Goal: Task Accomplishment & Management: Complete application form

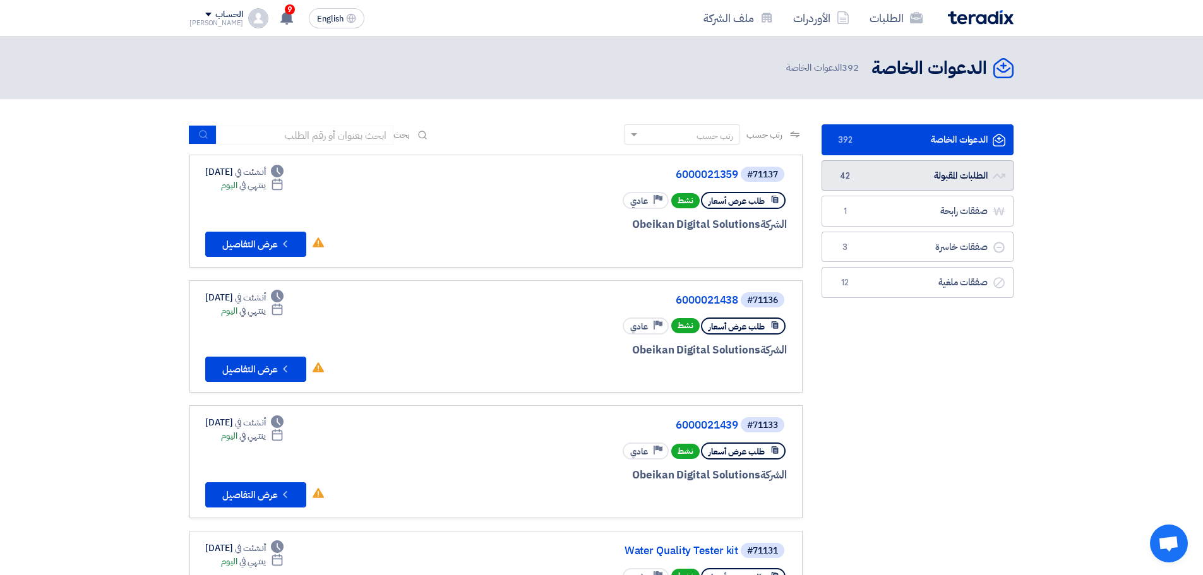
click at [893, 183] on link "الطلبات المقبولة الطلبات المقبولة 42" at bounding box center [917, 175] width 192 height 31
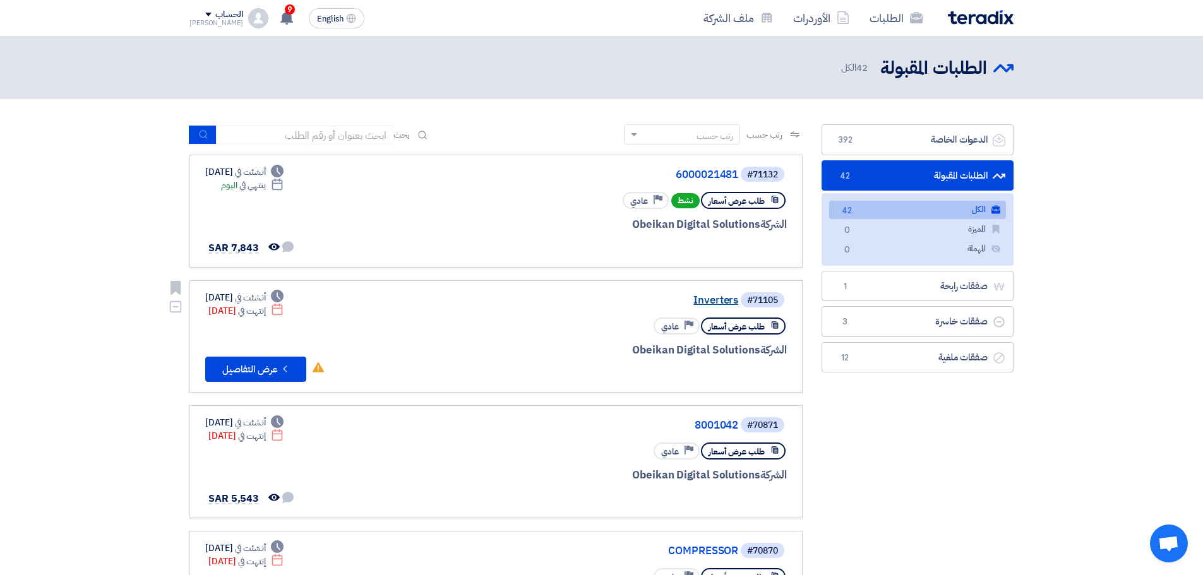
click at [695, 295] on link "Inverters" at bounding box center [611, 300] width 252 height 11
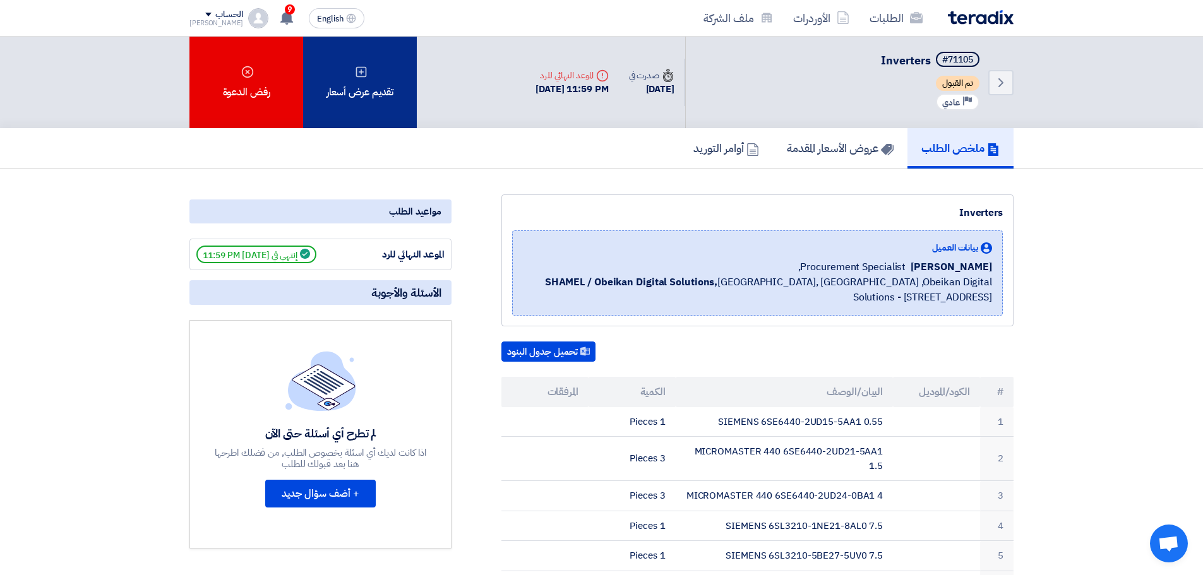
click at [374, 86] on div "تقديم عرض أسعار" at bounding box center [360, 83] width 114 height 92
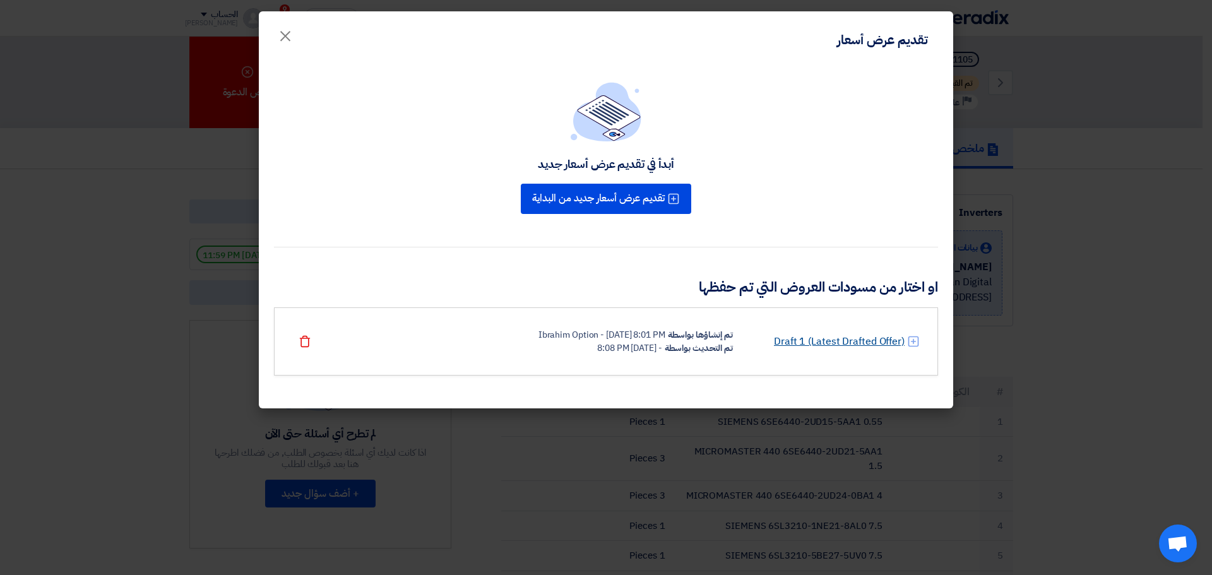
click at [807, 339] on link "Draft 1 (Latest Drafted Offer)" at bounding box center [839, 341] width 131 height 15
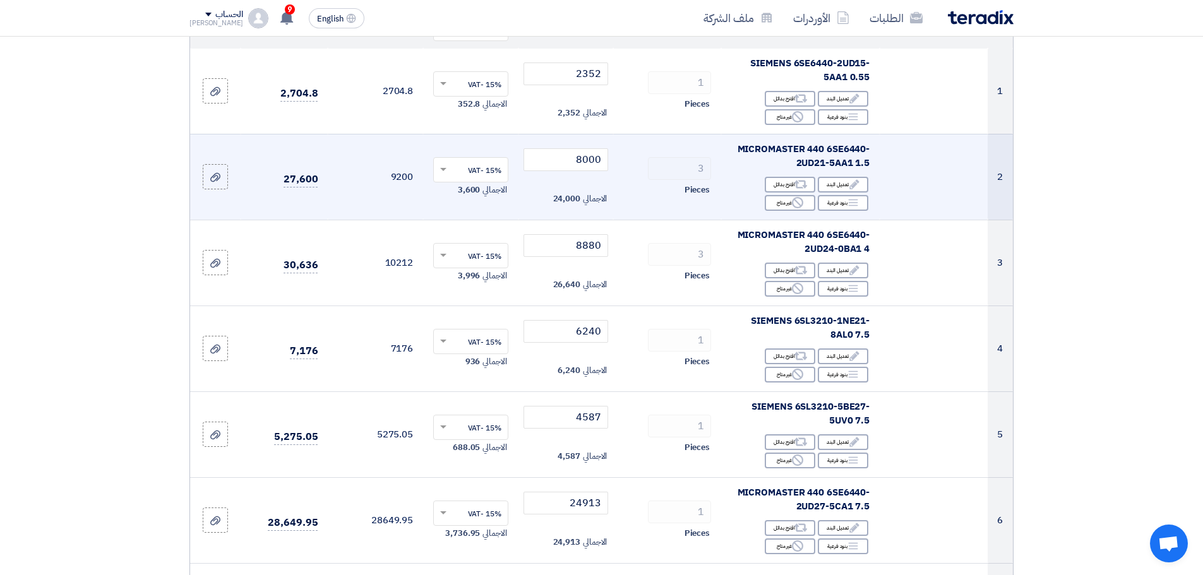
scroll to position [189, 0]
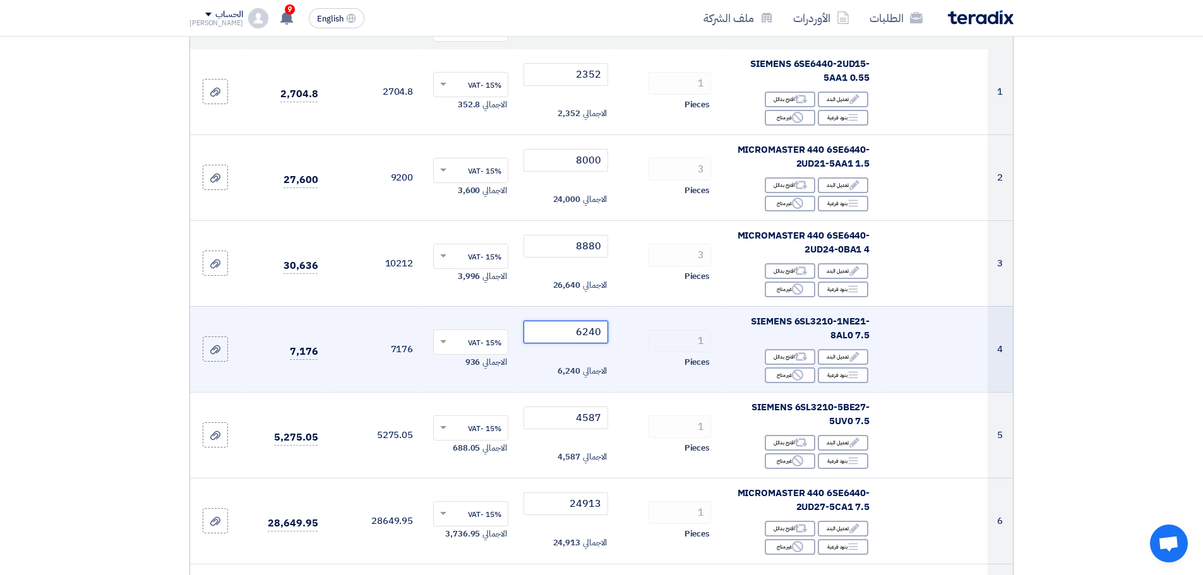
click at [593, 327] on input "6240" at bounding box center [565, 332] width 85 height 23
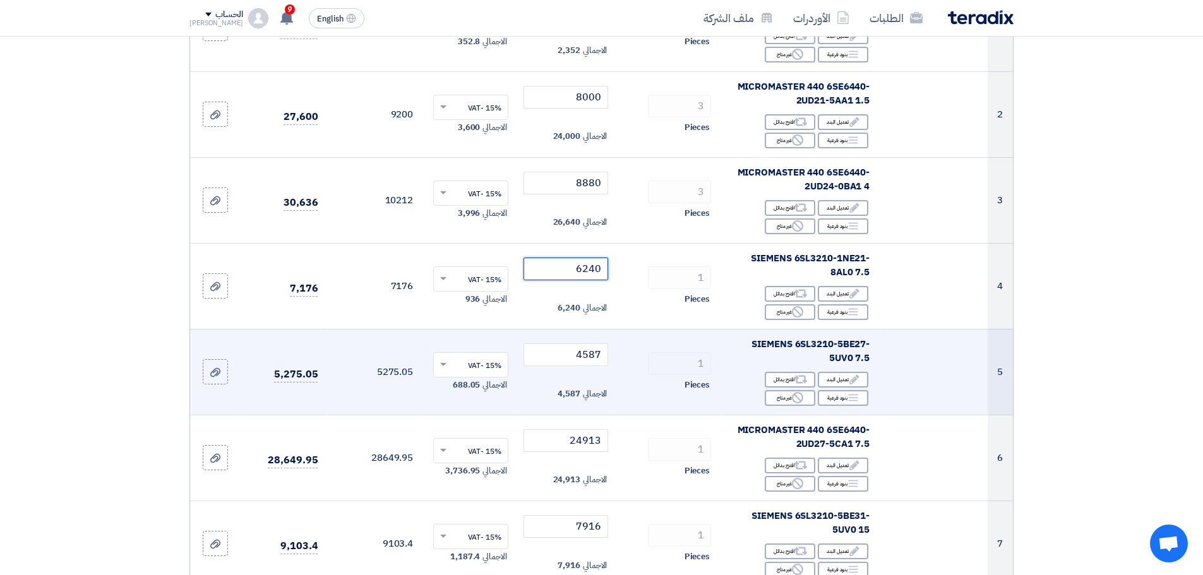
scroll to position [316, 0]
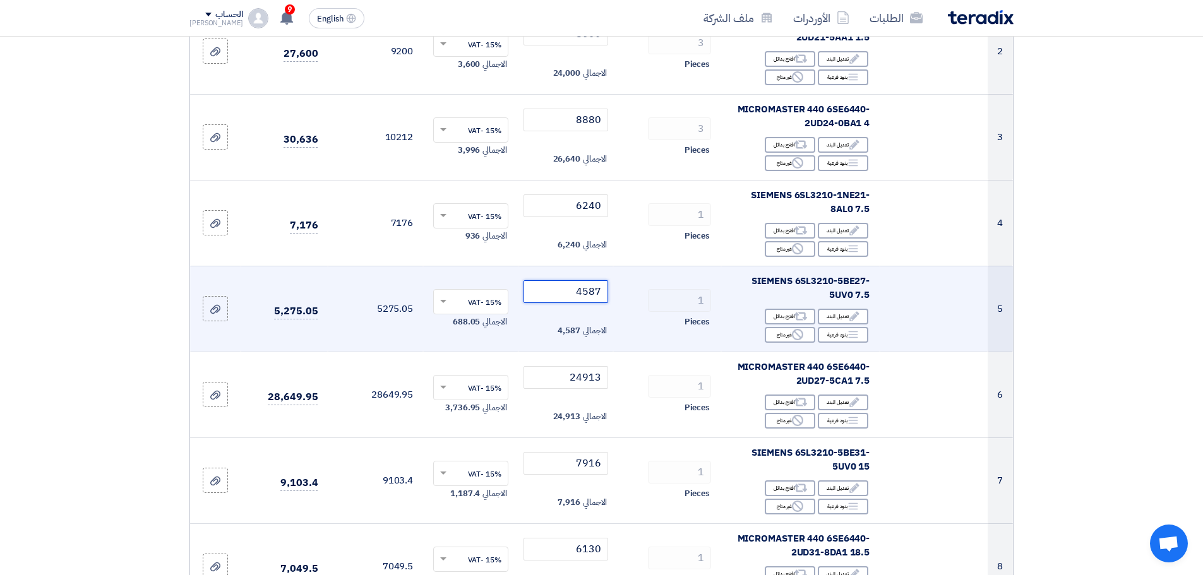
click at [595, 298] on input "4587" at bounding box center [565, 291] width 85 height 23
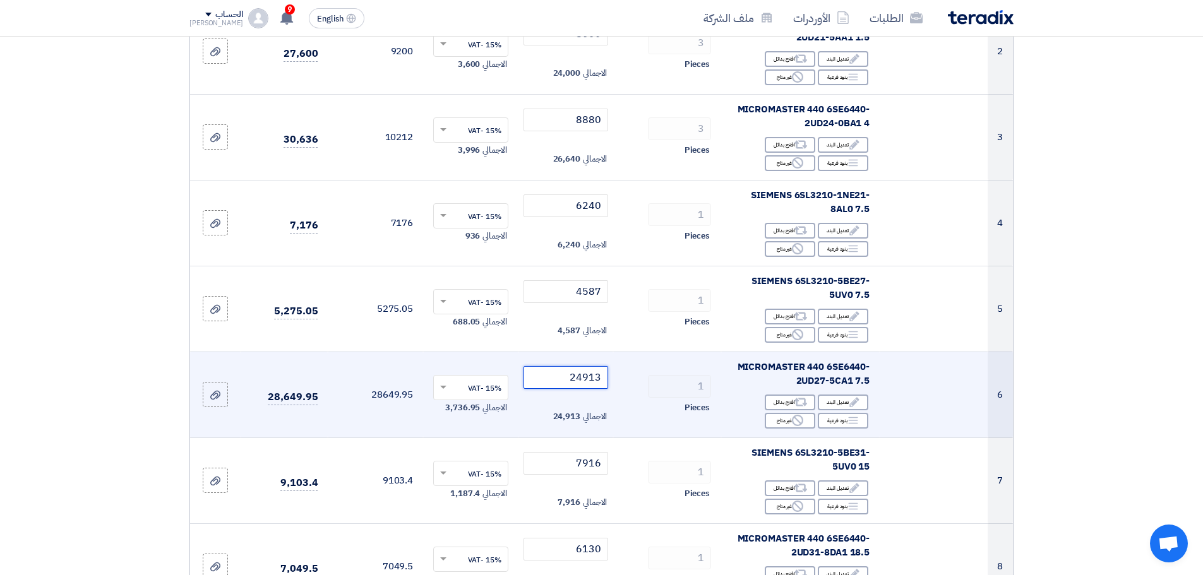
click at [586, 369] on input "24913" at bounding box center [565, 377] width 85 height 23
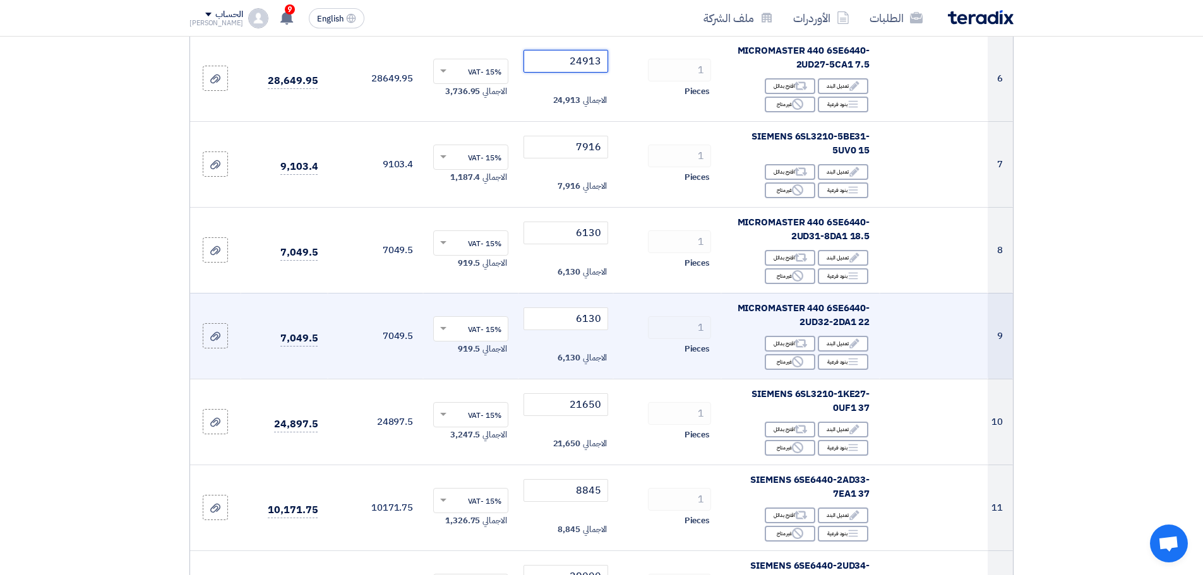
scroll to position [694, 0]
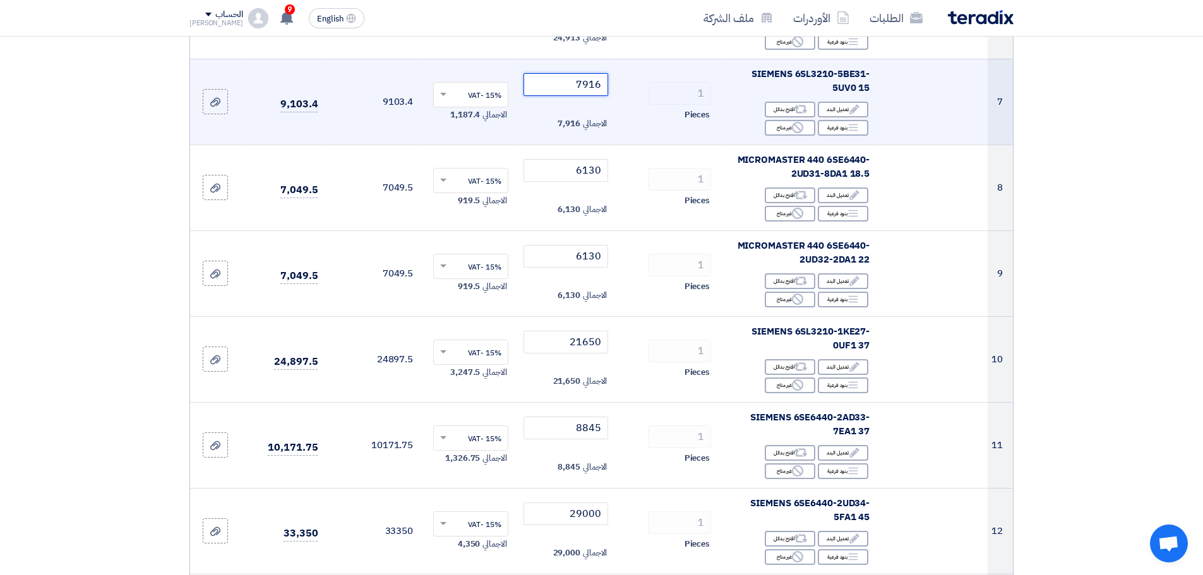
click at [591, 80] on input "7916" at bounding box center [565, 84] width 85 height 23
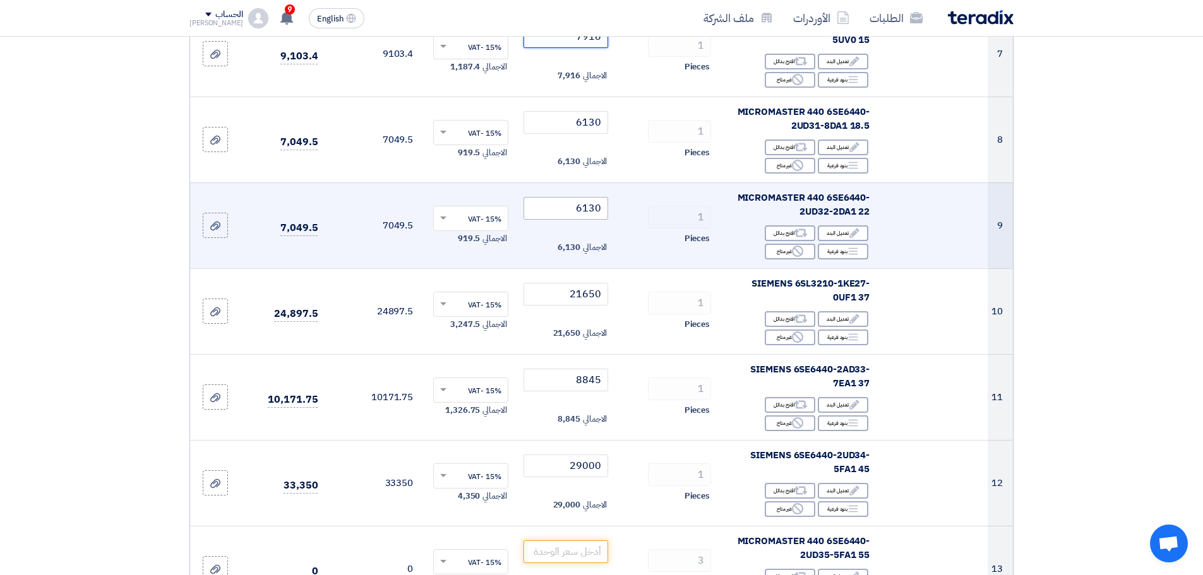
scroll to position [757, 0]
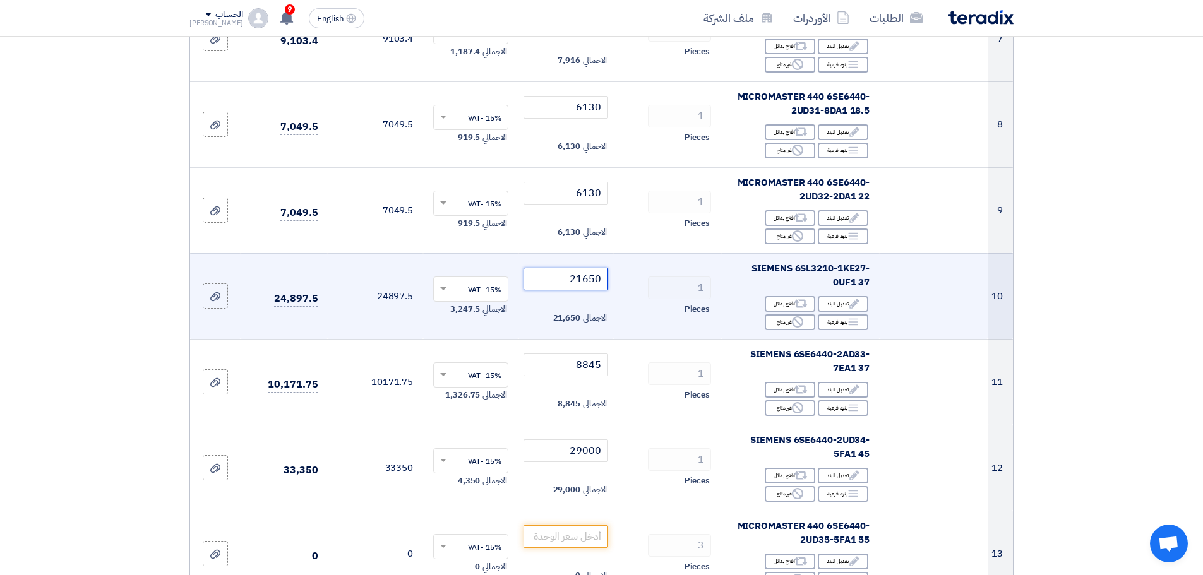
click at [587, 276] on input "21650" at bounding box center [565, 279] width 85 height 23
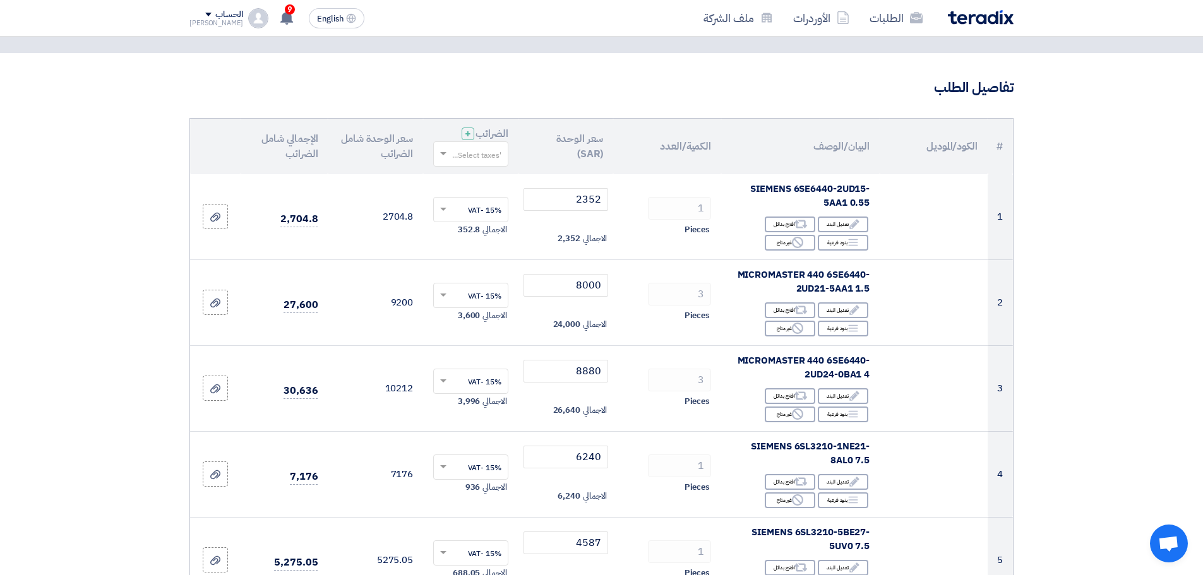
scroll to position [63, 0]
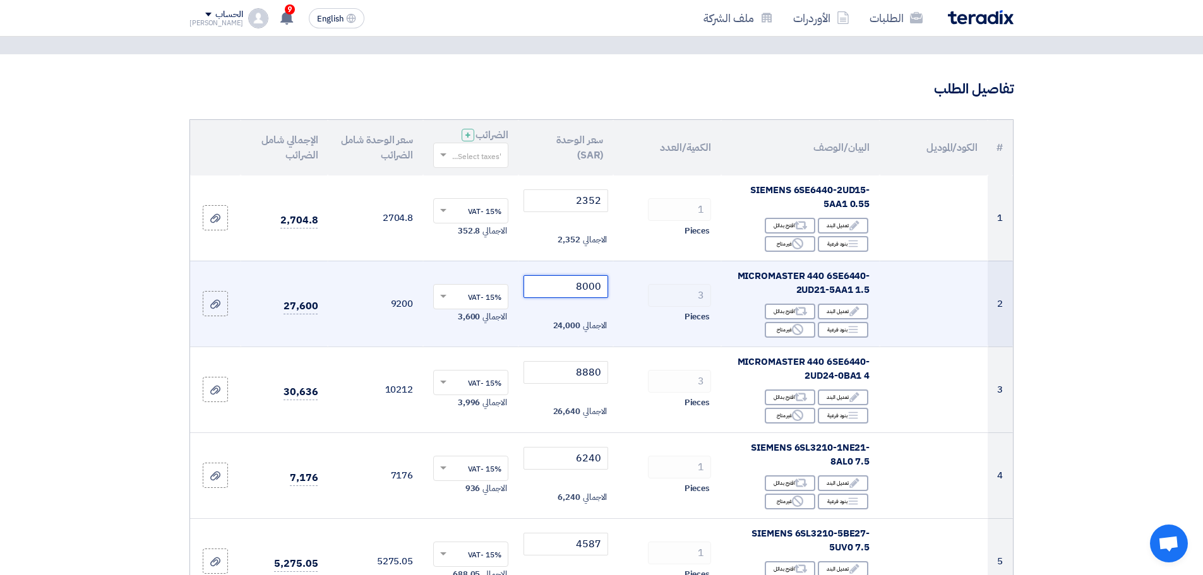
click at [581, 283] on input "8000" at bounding box center [565, 286] width 85 height 23
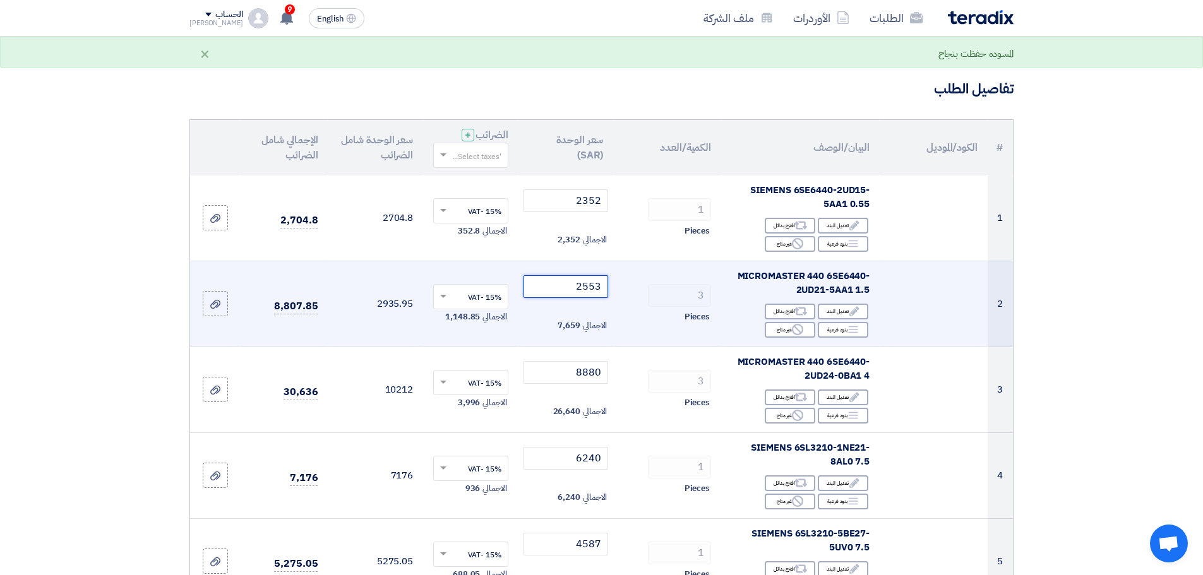
click at [600, 290] on input "2553" at bounding box center [565, 286] width 85 height 23
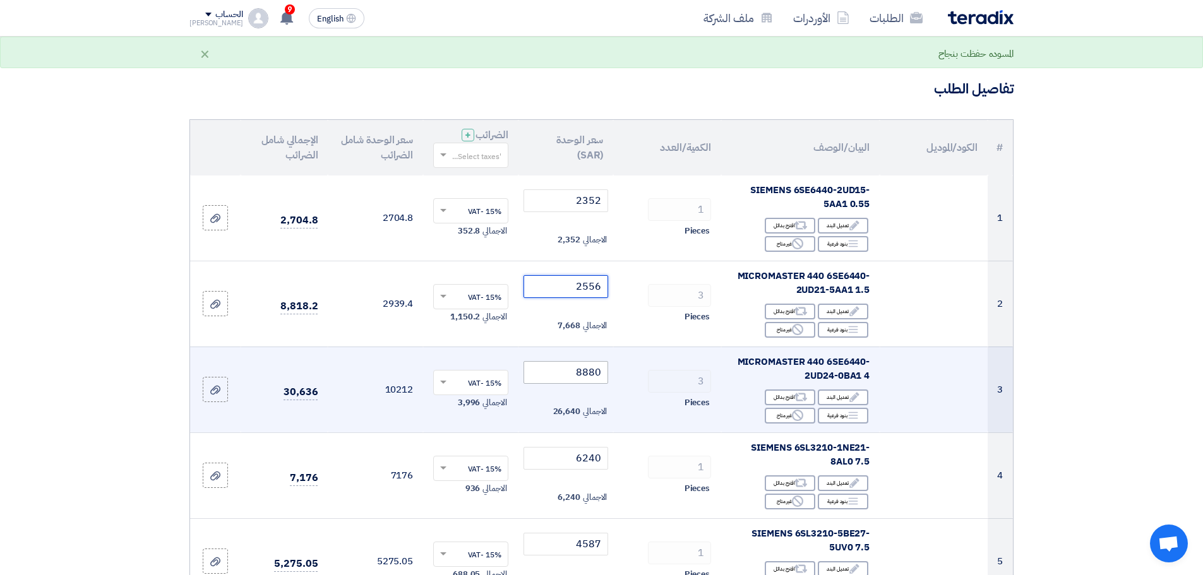
type input "2556"
click at [575, 376] on input "8880" at bounding box center [565, 372] width 85 height 23
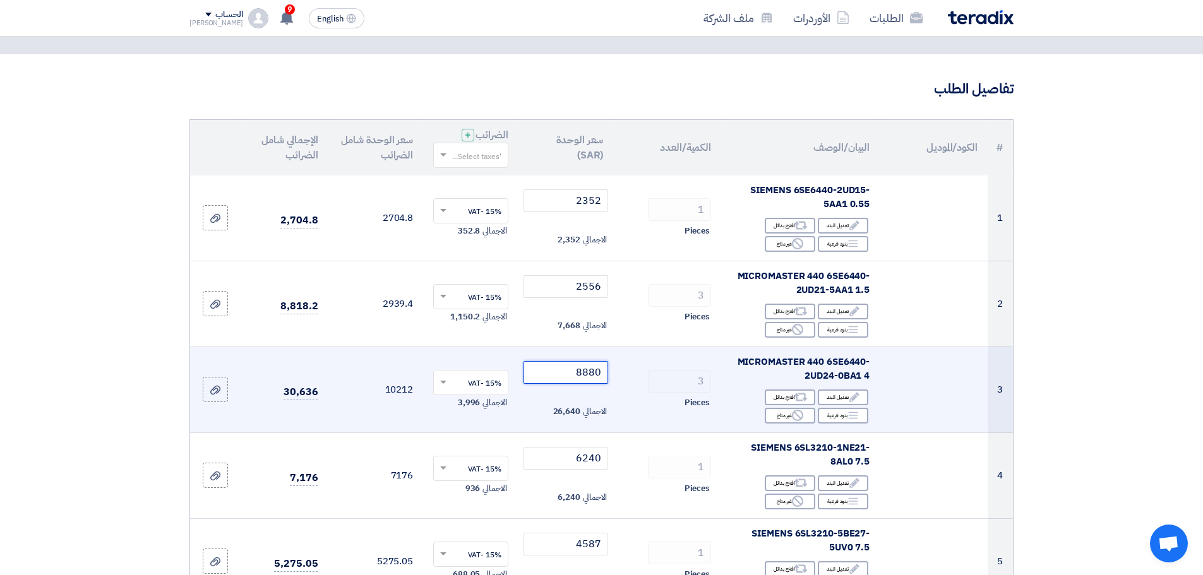
click at [587, 364] on input "8880" at bounding box center [565, 372] width 85 height 23
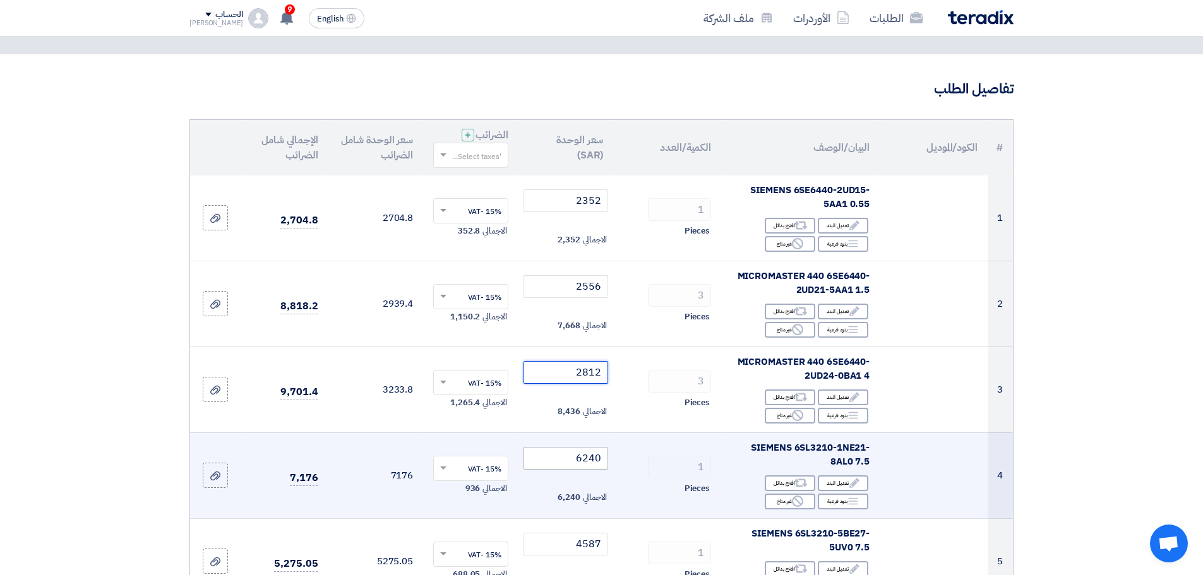
type input "2812"
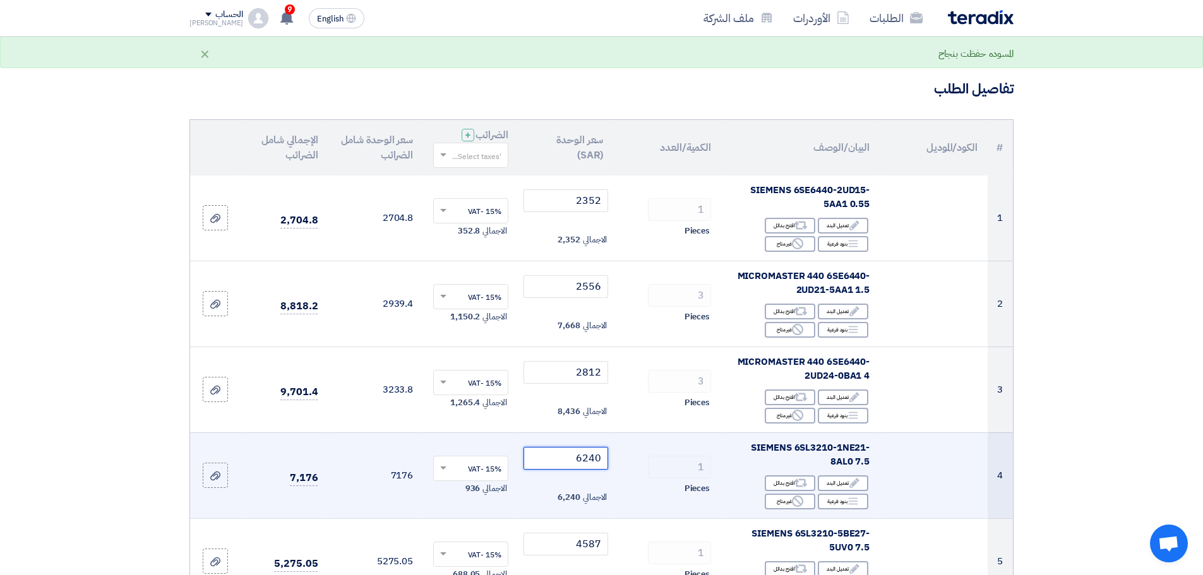
click at [584, 461] on input "6240" at bounding box center [565, 458] width 85 height 23
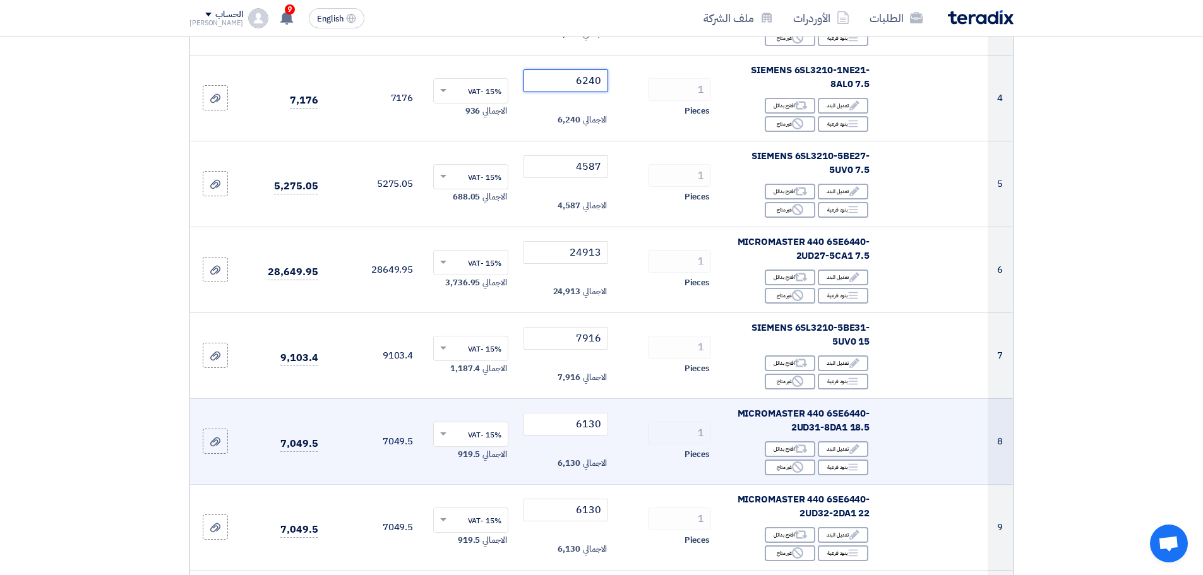
scroll to position [442, 0]
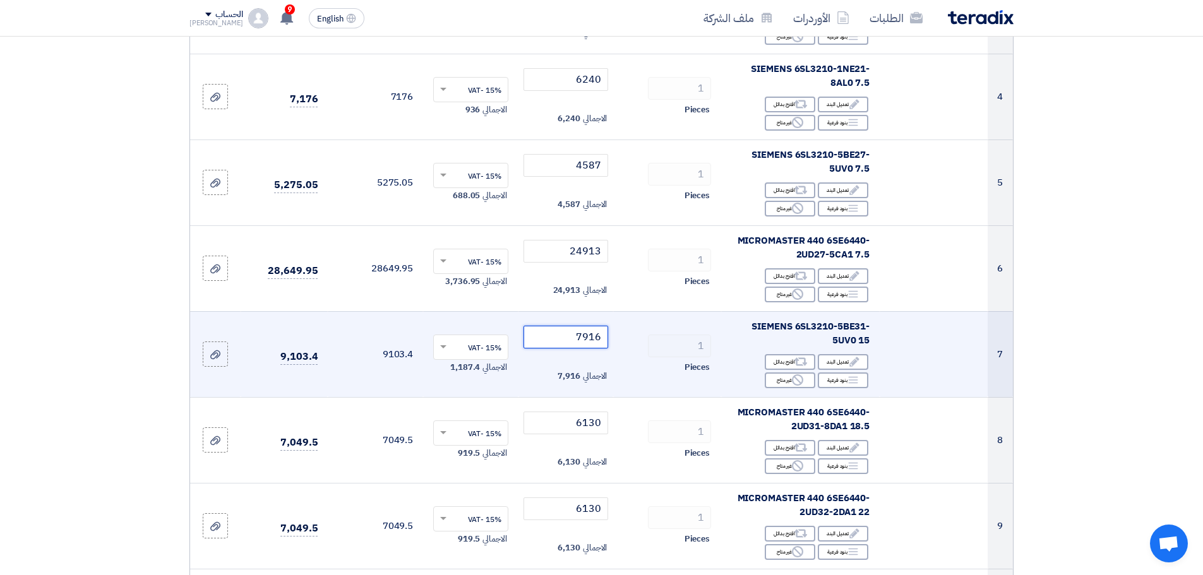
click at [592, 335] on input "7916" at bounding box center [565, 337] width 85 height 23
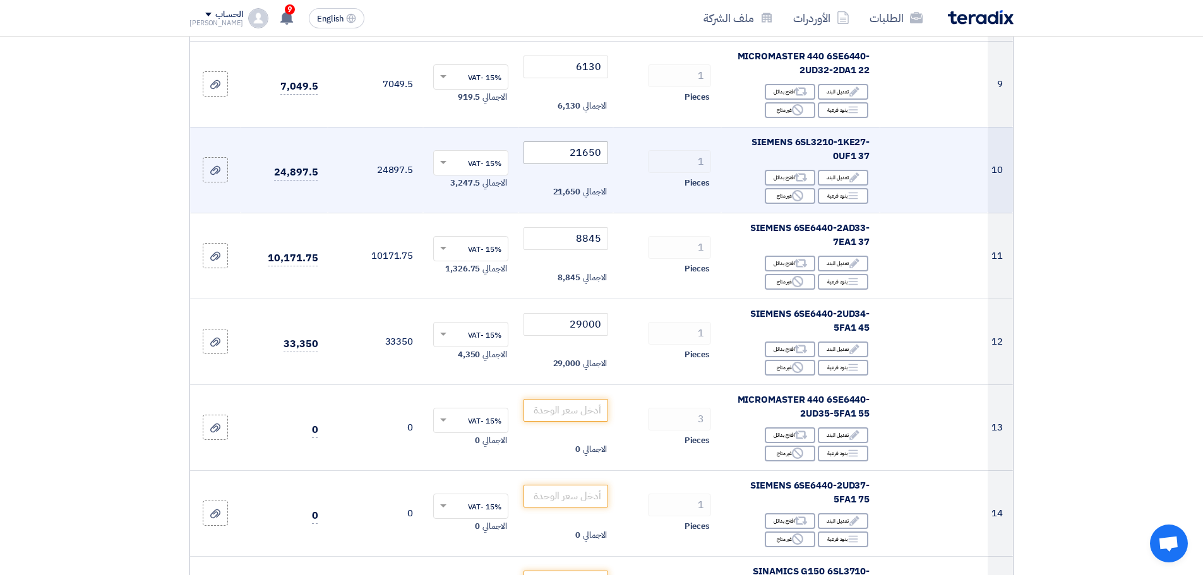
scroll to position [947, 0]
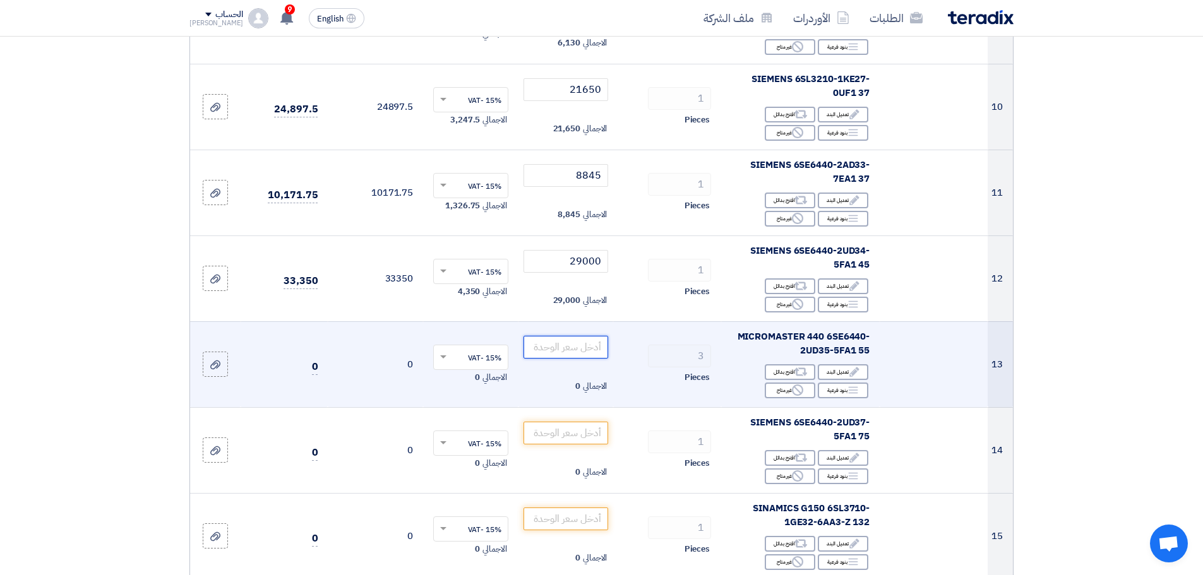
click at [582, 339] on input "number" at bounding box center [565, 347] width 85 height 23
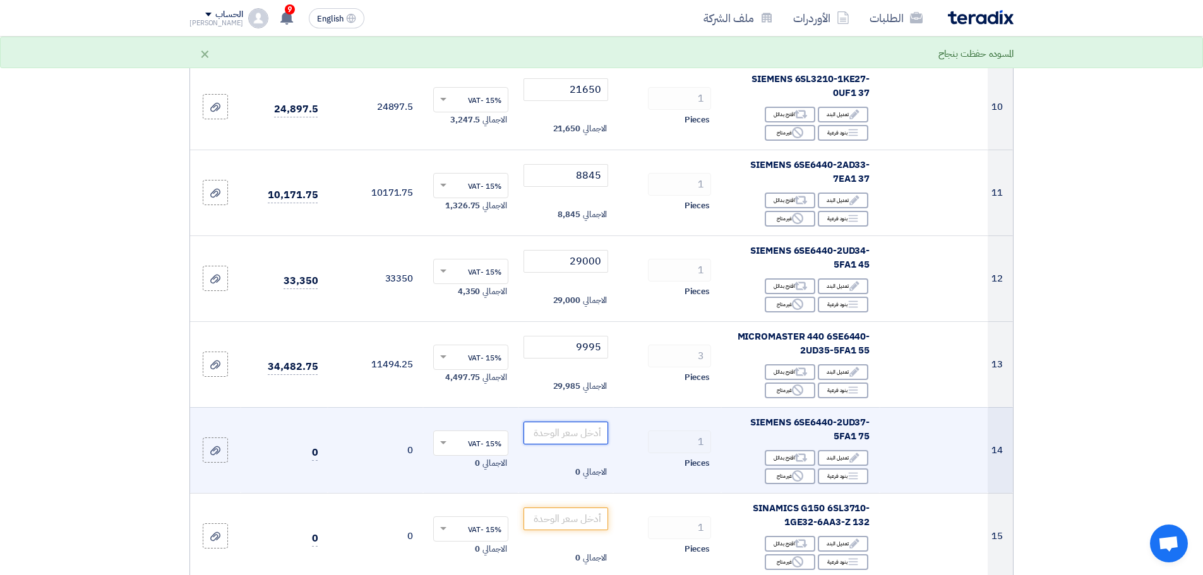
click at [586, 432] on input "number" at bounding box center [565, 433] width 85 height 23
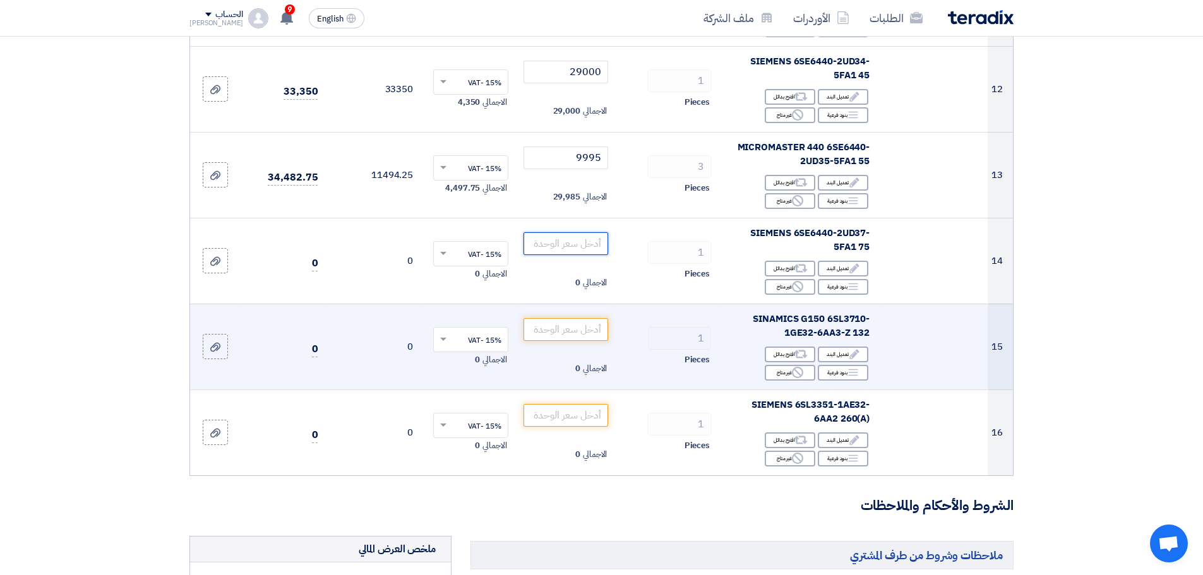
scroll to position [1073, 0]
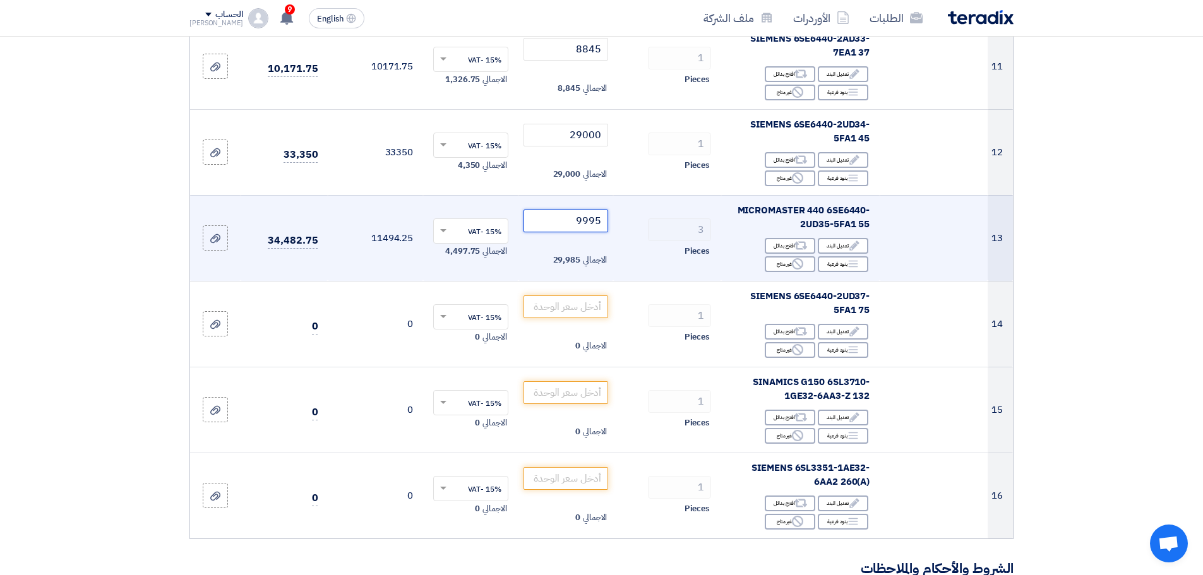
click at [583, 219] on input "9995" at bounding box center [565, 221] width 85 height 23
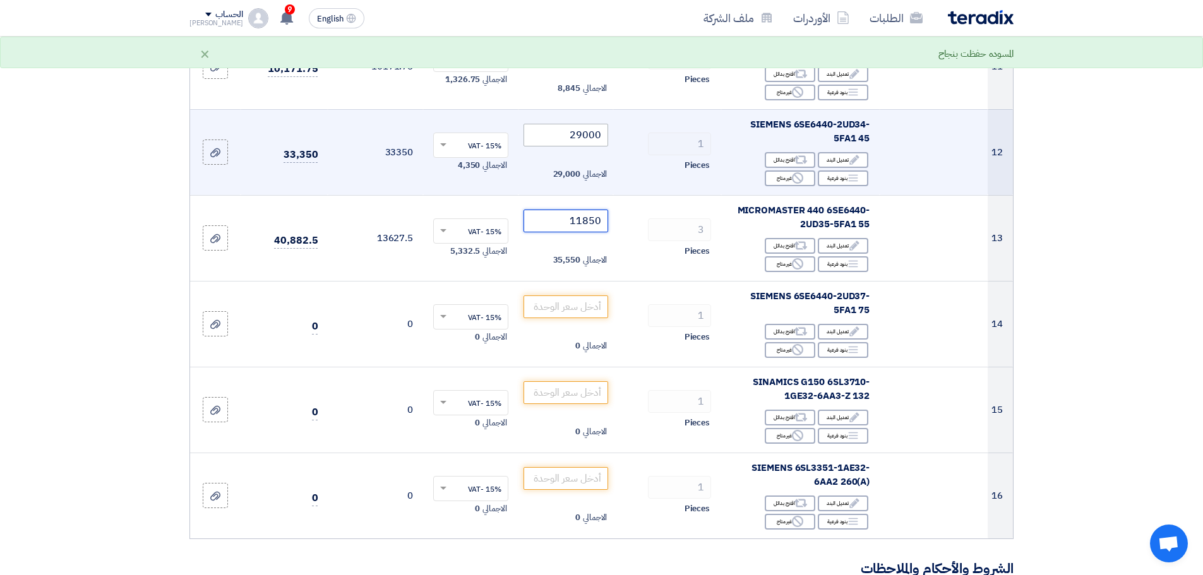
type input "11850"
click at [581, 143] on input "29000" at bounding box center [565, 135] width 85 height 23
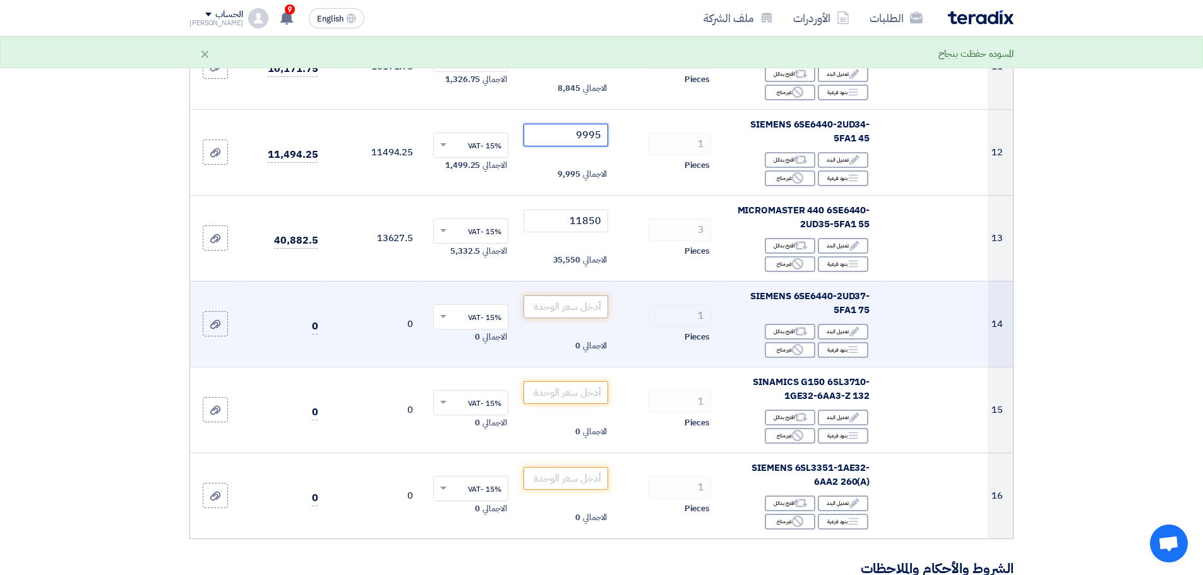
type input "9995"
click at [575, 296] on input "number" at bounding box center [565, 306] width 85 height 23
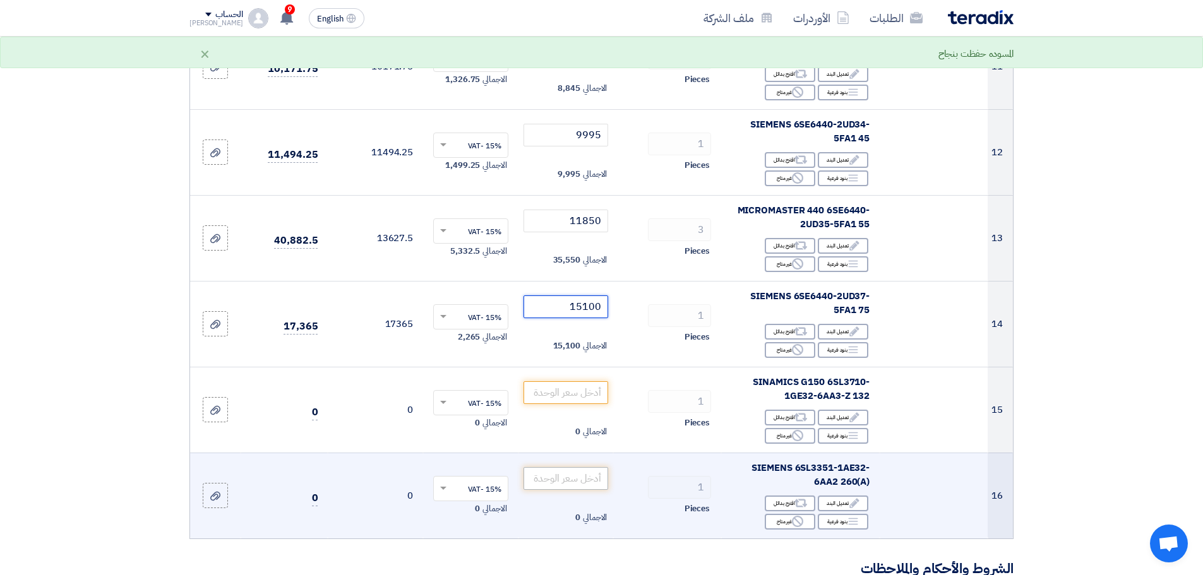
type input "15100"
click at [592, 467] on input "number" at bounding box center [565, 478] width 85 height 23
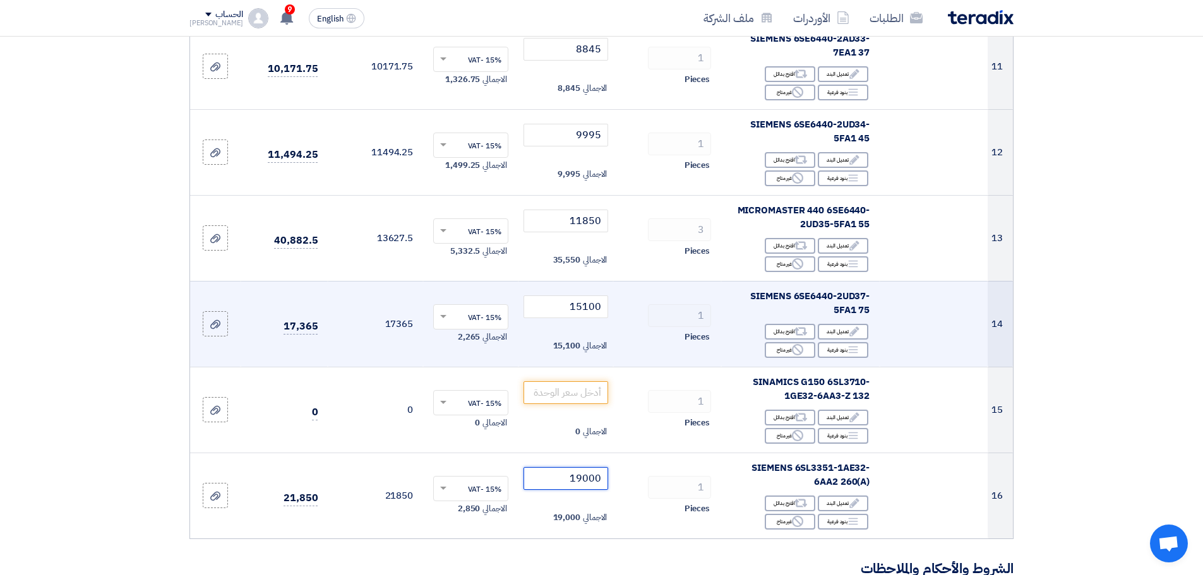
type input "19000"
click at [640, 322] on div "1" at bounding box center [667, 315] width 88 height 23
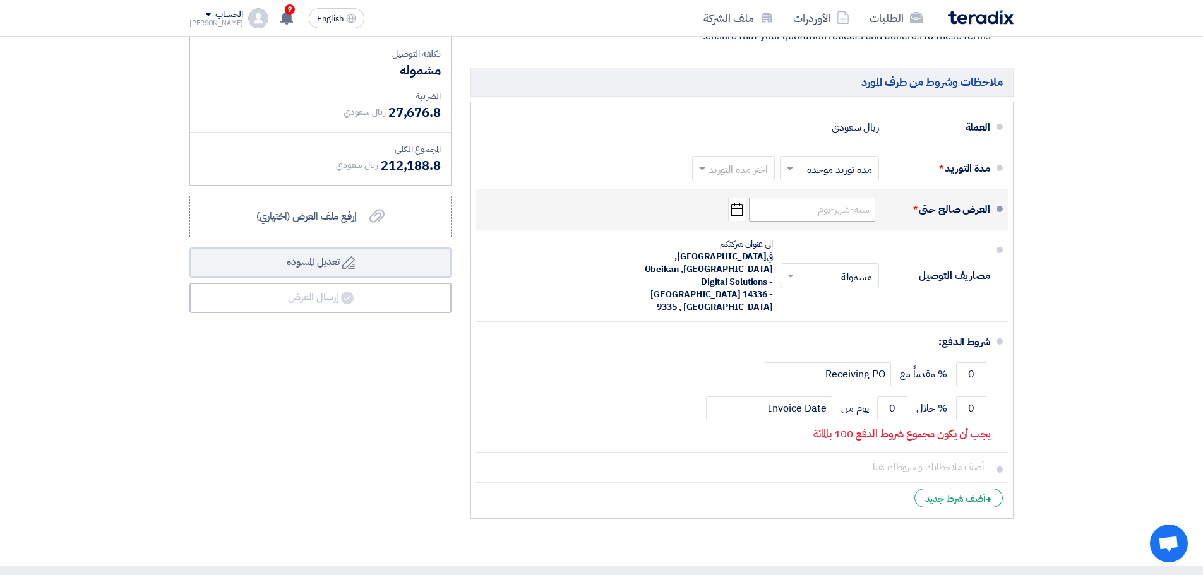
scroll to position [1704, 0]
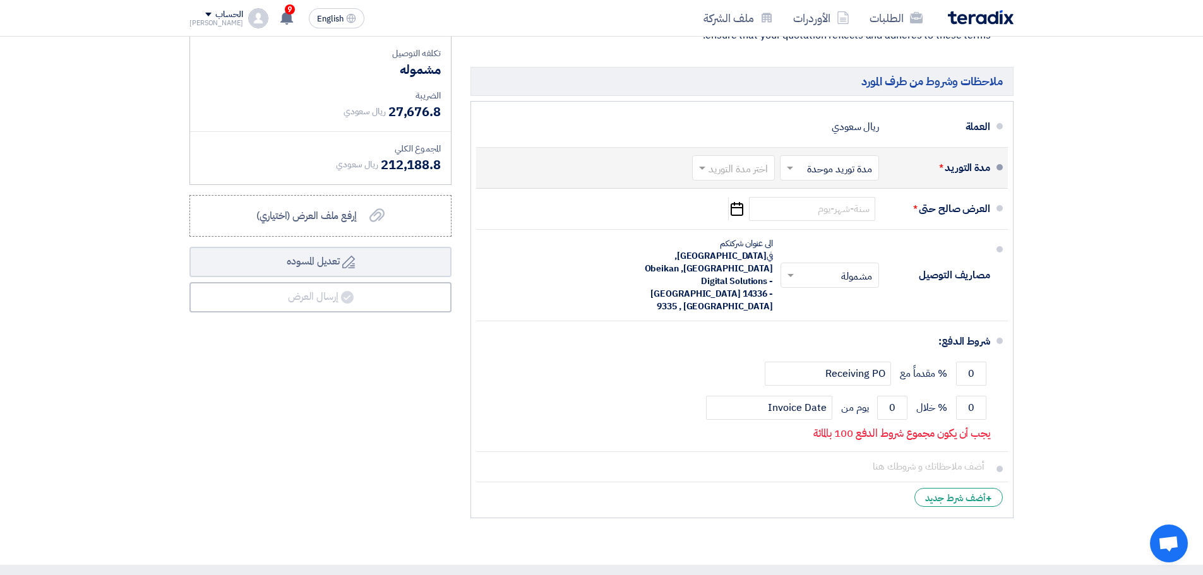
click at [823, 163] on input "text" at bounding box center [826, 169] width 93 height 18
click at [737, 169] on input "text" at bounding box center [730, 169] width 76 height 18
click at [751, 265] on span "2-4 اسبوع" at bounding box center [748, 265] width 43 height 15
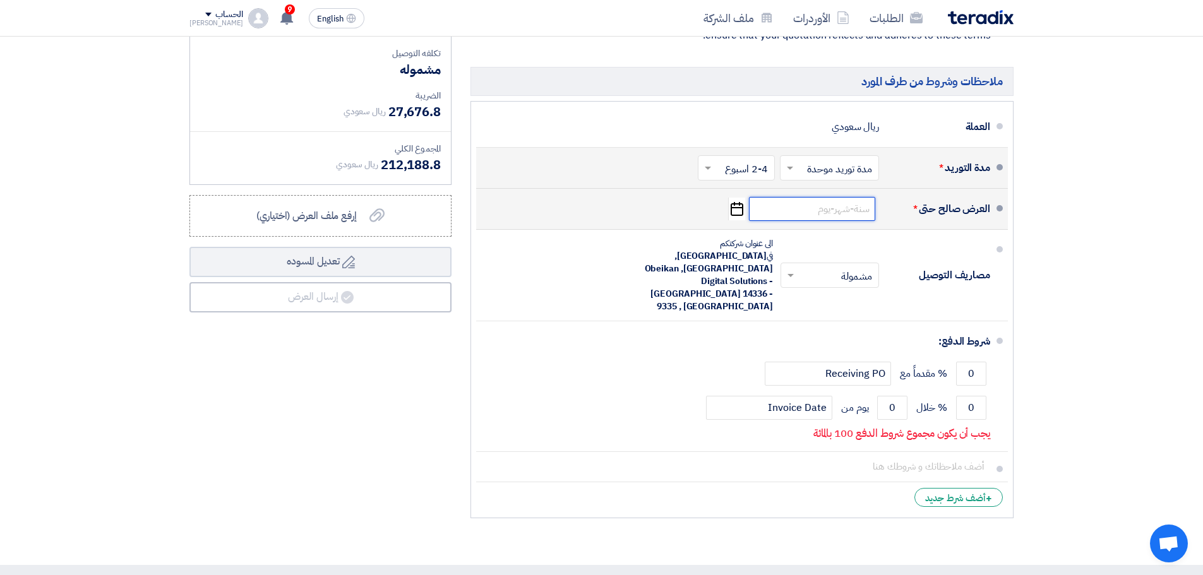
click at [838, 205] on input at bounding box center [812, 209] width 126 height 24
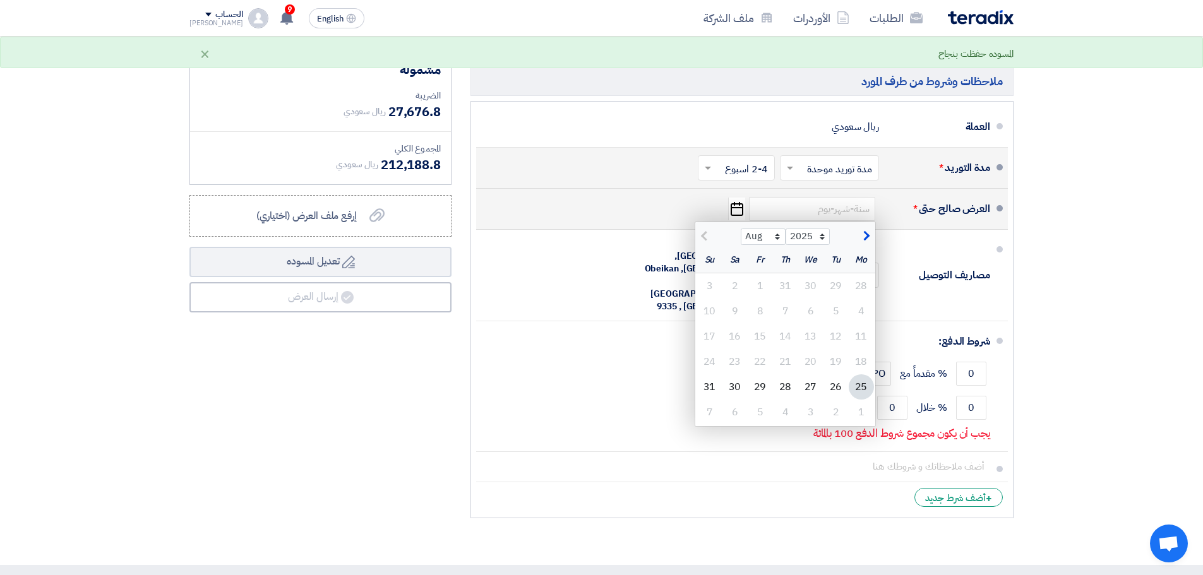
click at [864, 232] on span "button" at bounding box center [864, 236] width 7 height 14
select select "9"
click at [761, 310] on div "12" at bounding box center [759, 311] width 25 height 25
type input "[DATE]"
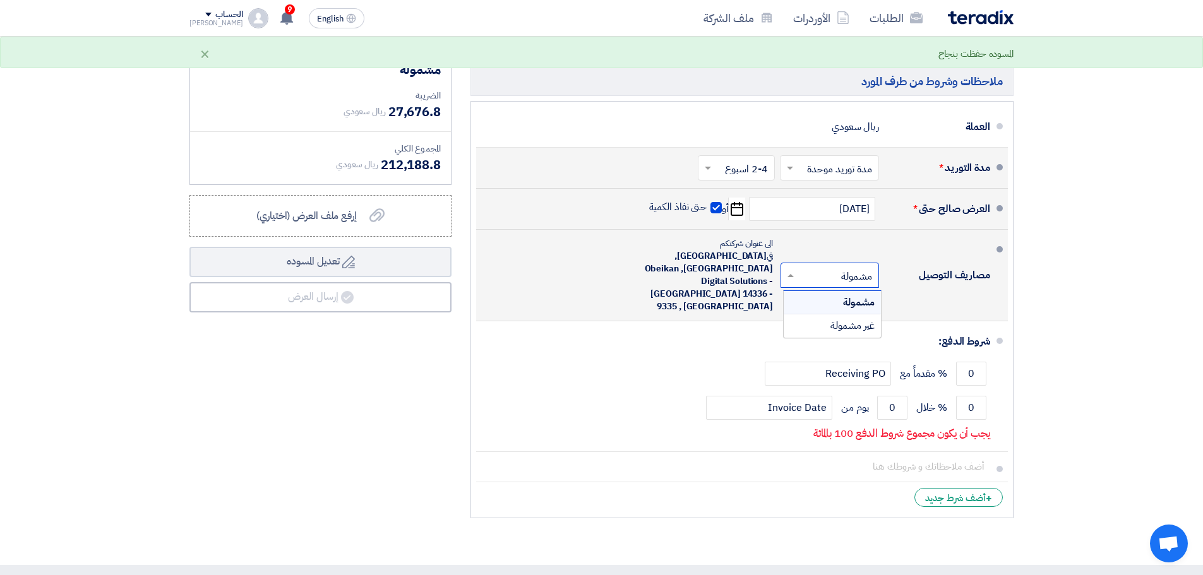
click at [835, 267] on input "text" at bounding box center [827, 276] width 92 height 18
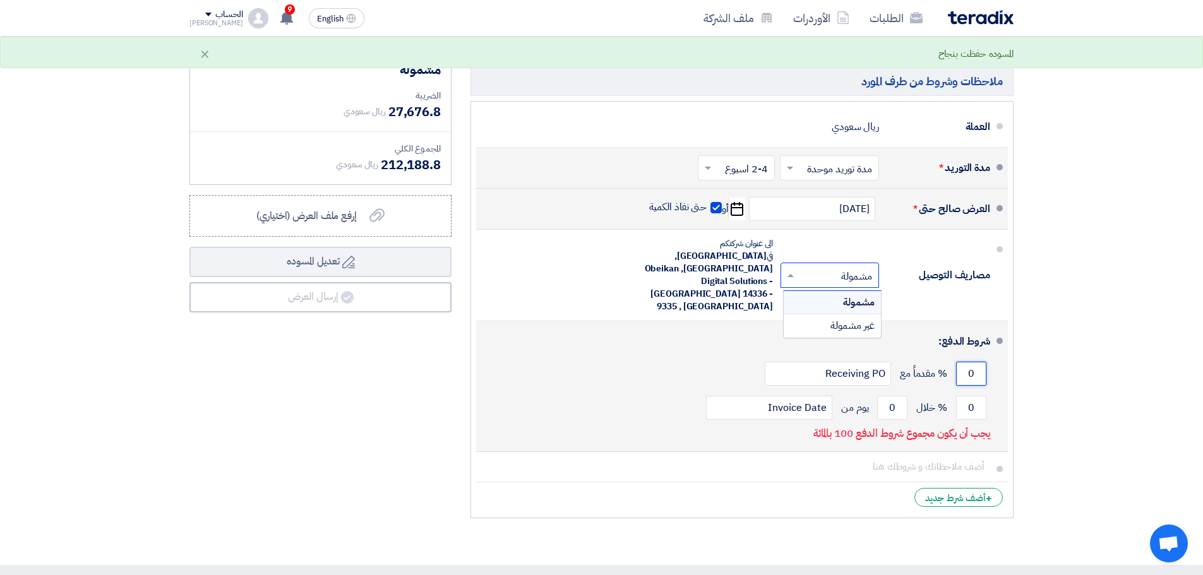
click at [960, 362] on input "0" at bounding box center [971, 374] width 30 height 24
click at [965, 396] on input "0" at bounding box center [971, 408] width 30 height 24
drag, startPoint x: 968, startPoint y: 367, endPoint x: 1004, endPoint y: 368, distance: 36.0
click at [990, 365] on li "شروط الدفع: 0 % مقدماً مع Receiving PO 0 % خلال 0 Invoice Date" at bounding box center [742, 386] width 532 height 131
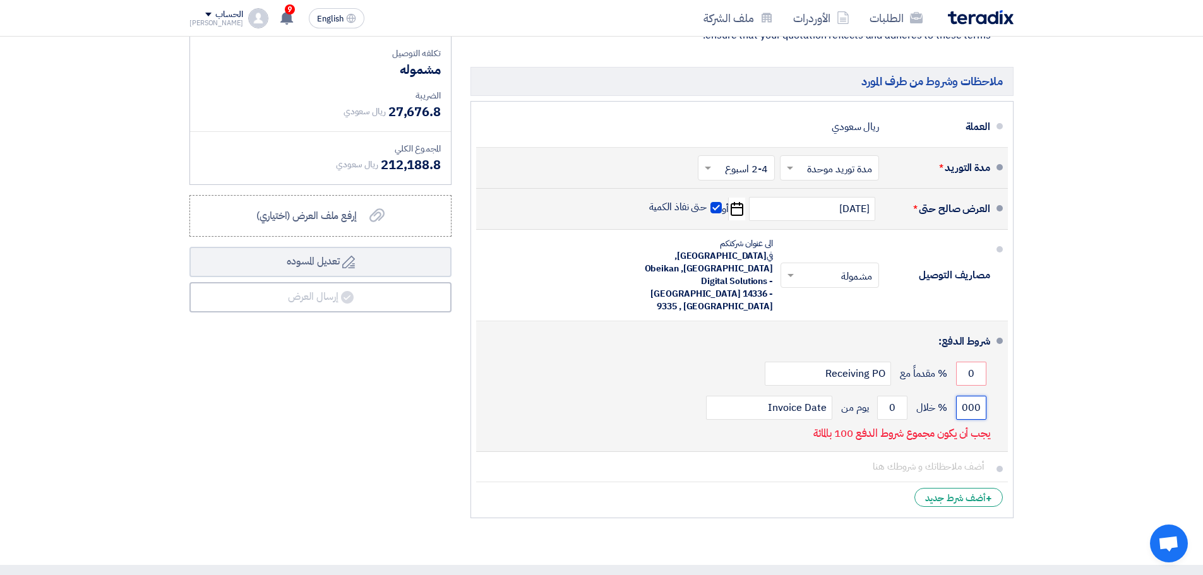
scroll to position [0, -5]
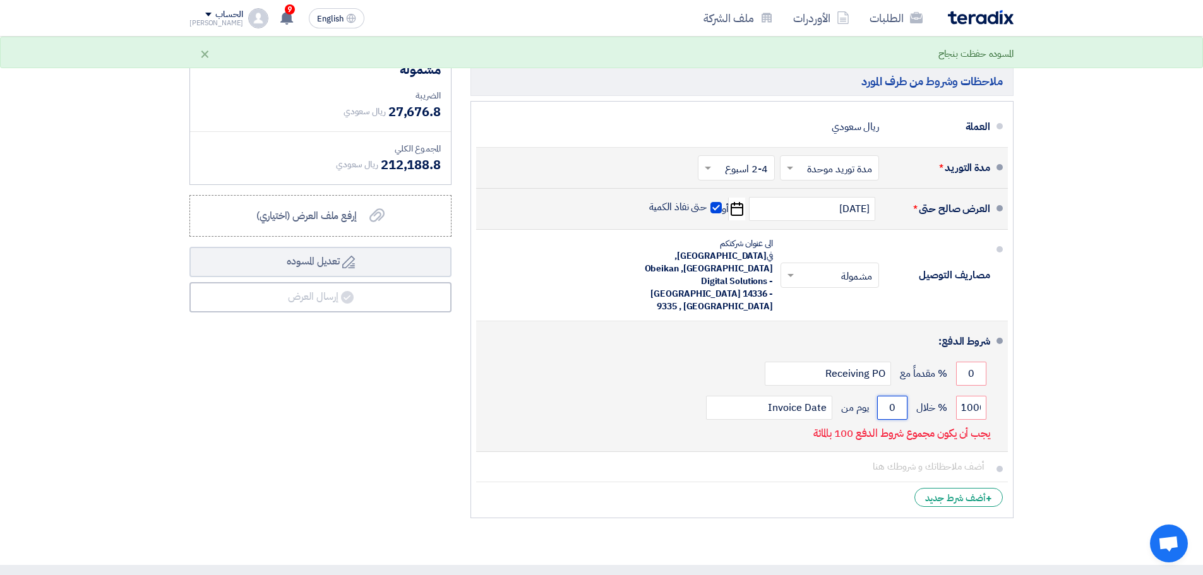
click at [887, 396] on input "0" at bounding box center [892, 408] width 30 height 24
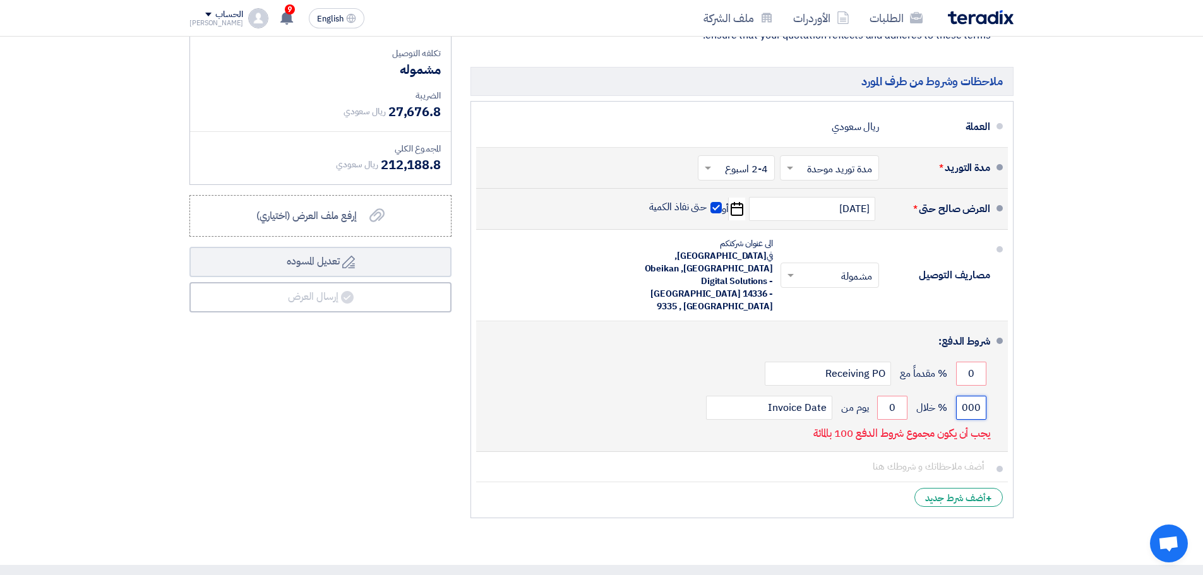
click at [980, 396] on input "1000" at bounding box center [971, 408] width 30 height 24
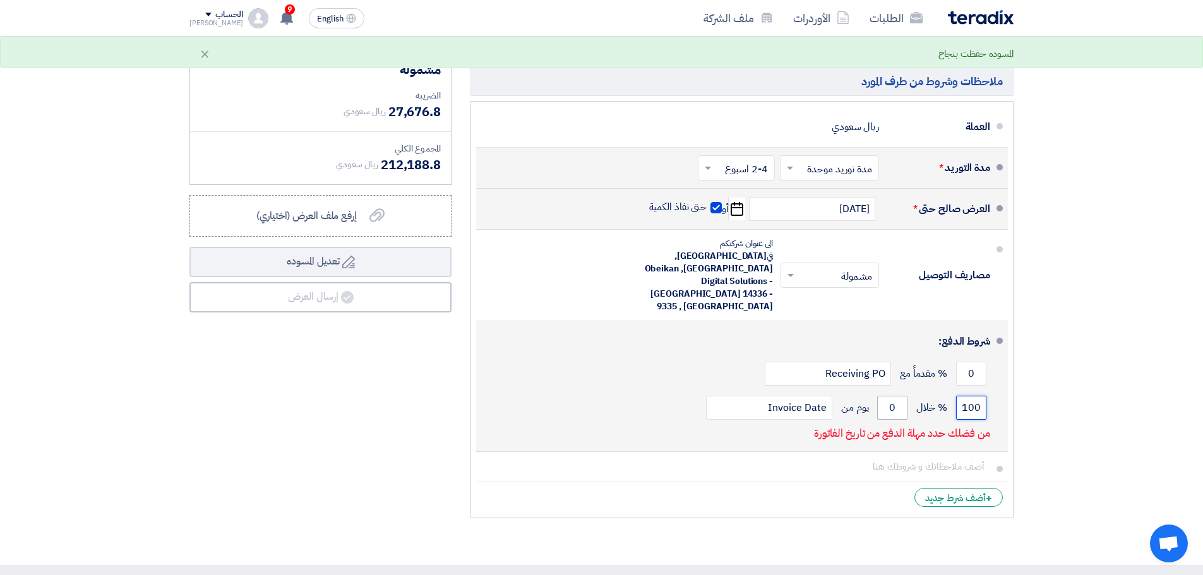
type input "100"
drag, startPoint x: 896, startPoint y: 371, endPoint x: 884, endPoint y: 371, distance: 12.0
click at [884, 396] on input "0" at bounding box center [892, 408] width 30 height 24
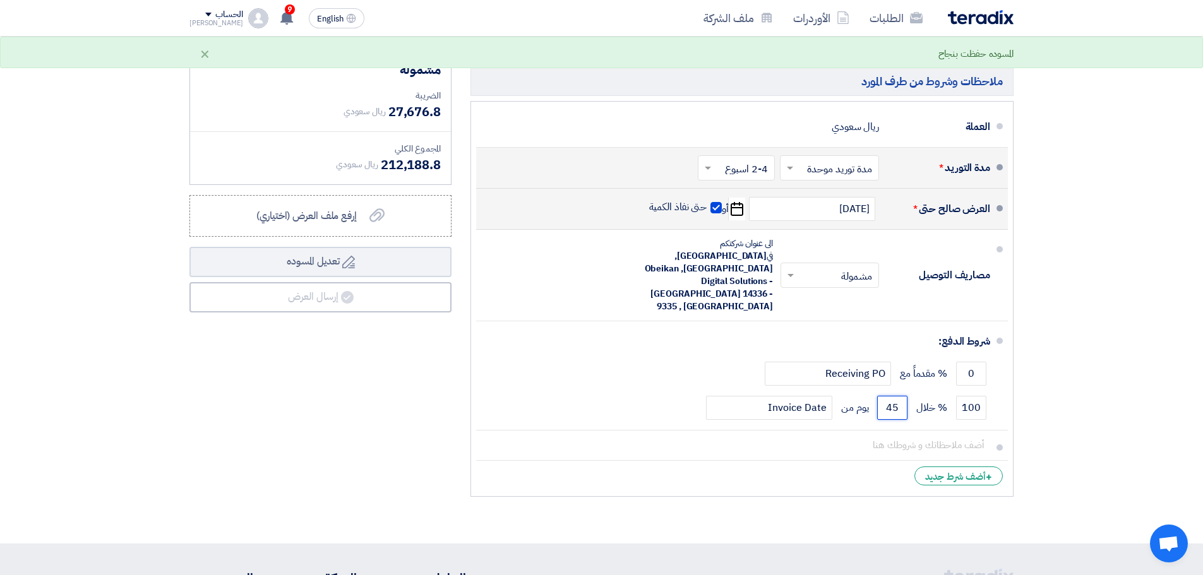
type input "45"
click at [342, 331] on div "ملخص العرض المالي المجموع الجزئي ريال سعودي 184,512 تكلفه التوصيل" at bounding box center [320, 235] width 281 height 535
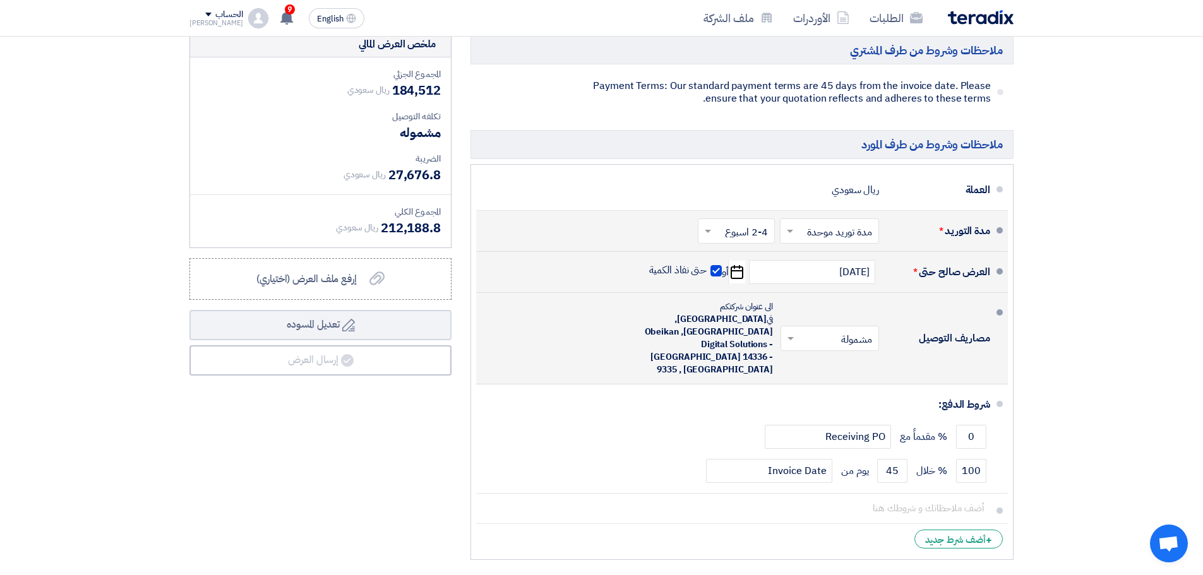
click at [829, 330] on input "text" at bounding box center [827, 339] width 92 height 18
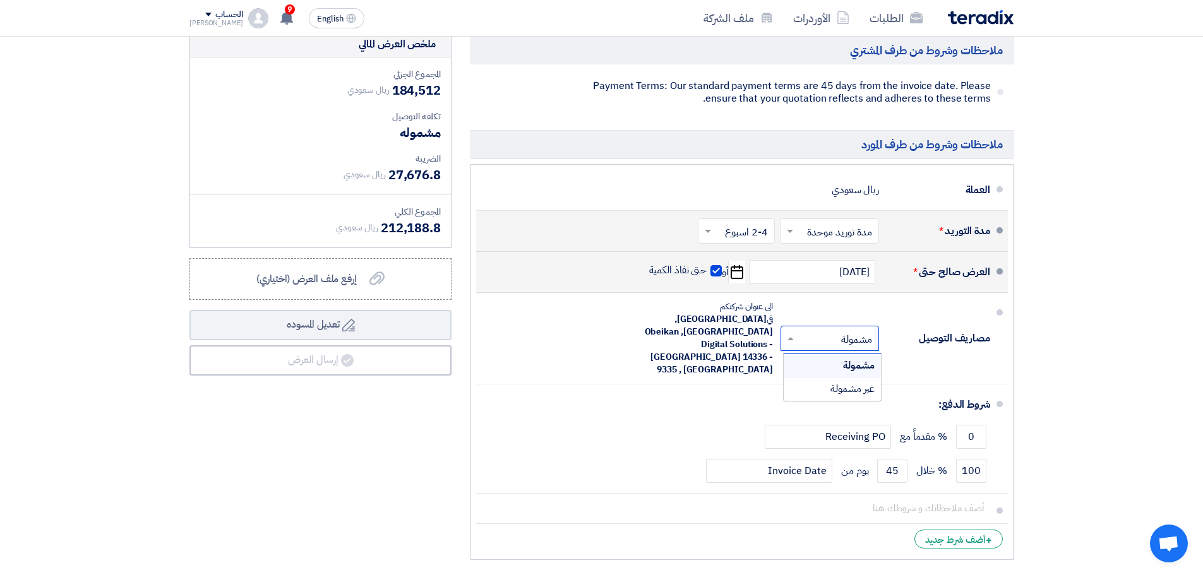
click at [579, 235] on div "مدة التوريد * اختر مدة التوريد × مدة توريد موحدة × اختر مدة التوريد × 2-4 اسبوع…" at bounding box center [738, 231] width 504 height 30
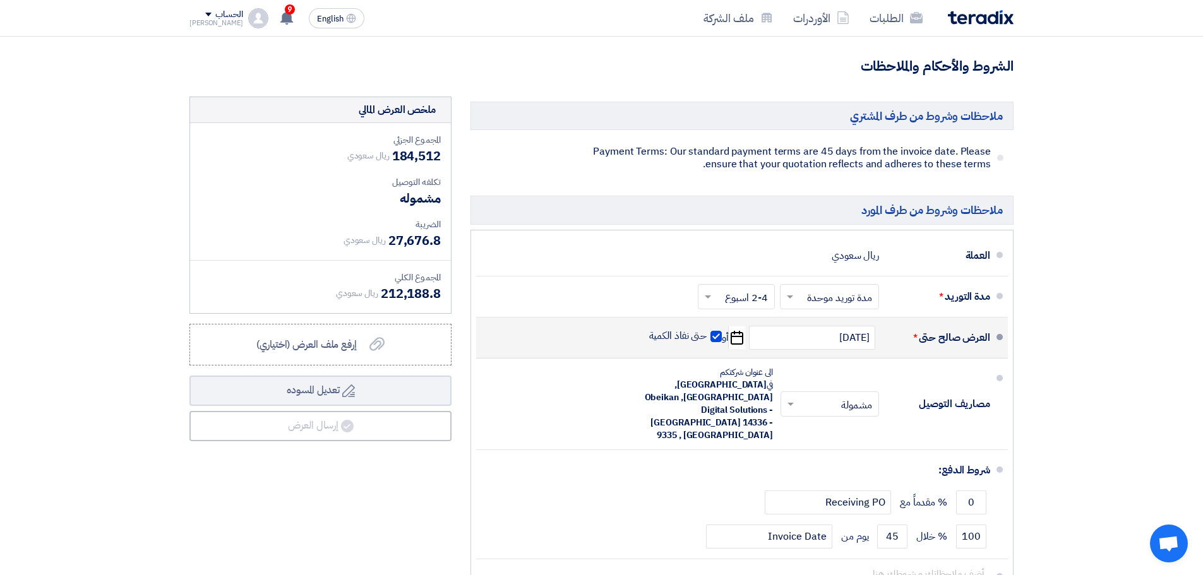
scroll to position [1578, 0]
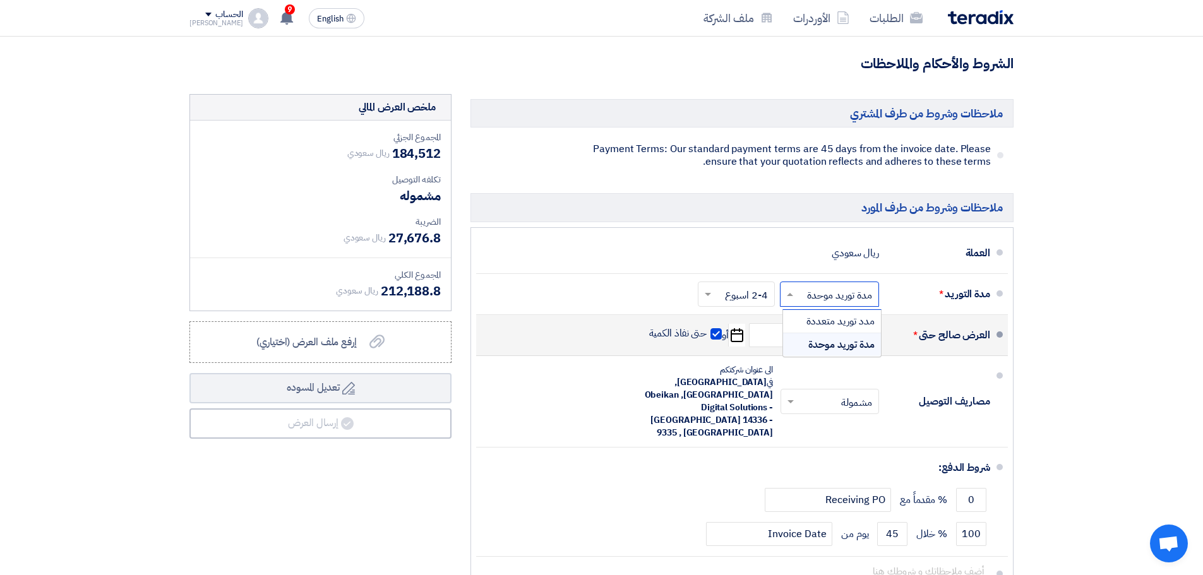
click at [826, 292] on input "text" at bounding box center [826, 295] width 93 height 18
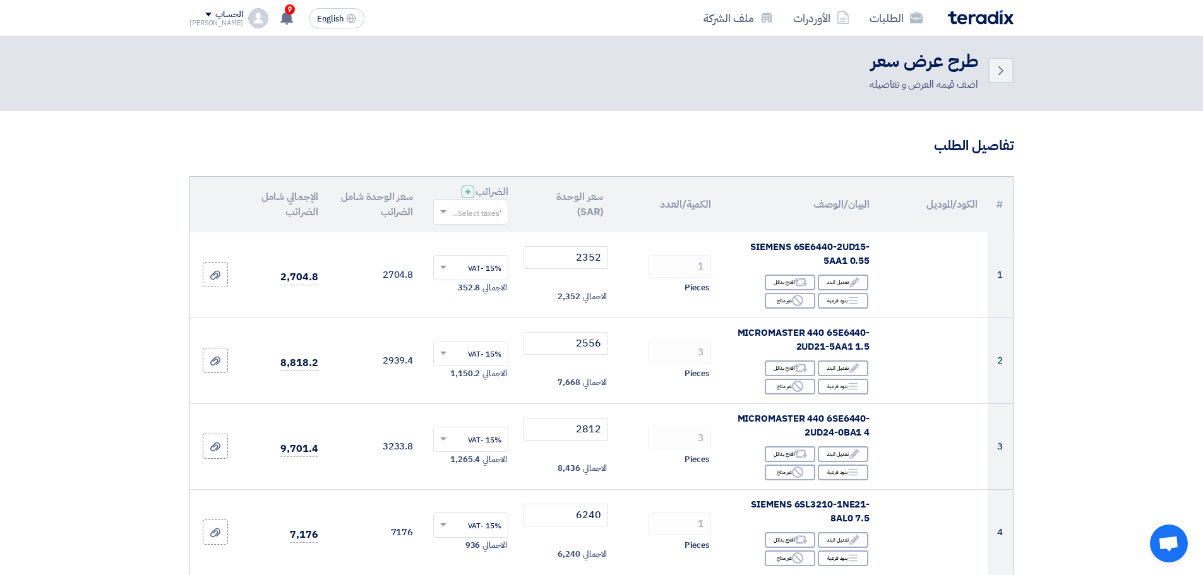
scroll to position [0, 0]
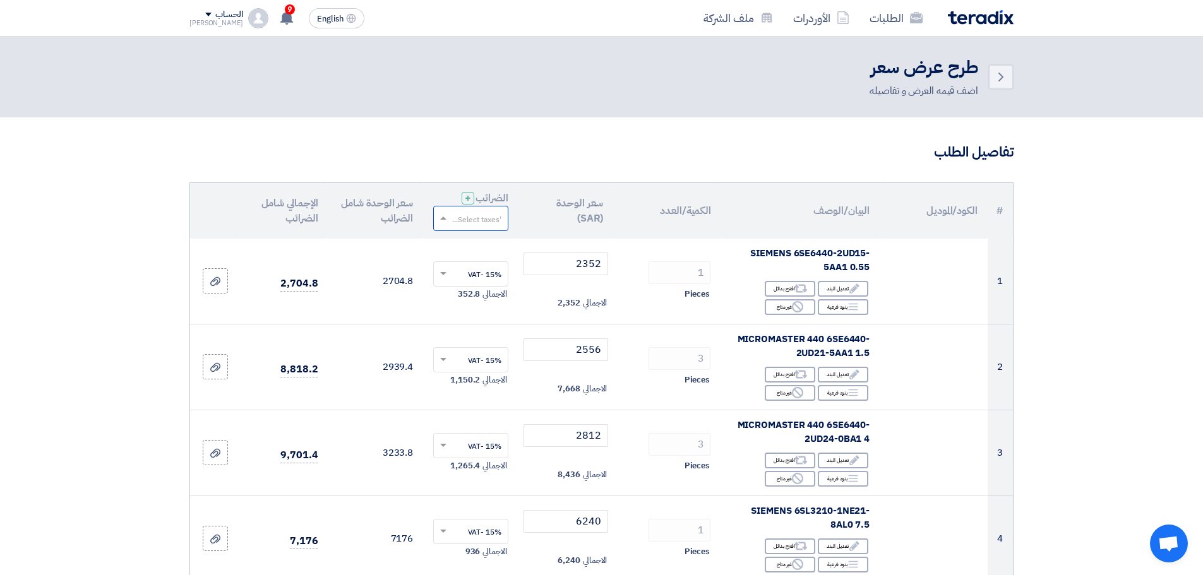
click at [465, 213] on input "text" at bounding box center [478, 219] width 50 height 21
click at [472, 241] on span "15% -VAT" at bounding box center [483, 241] width 35 height 11
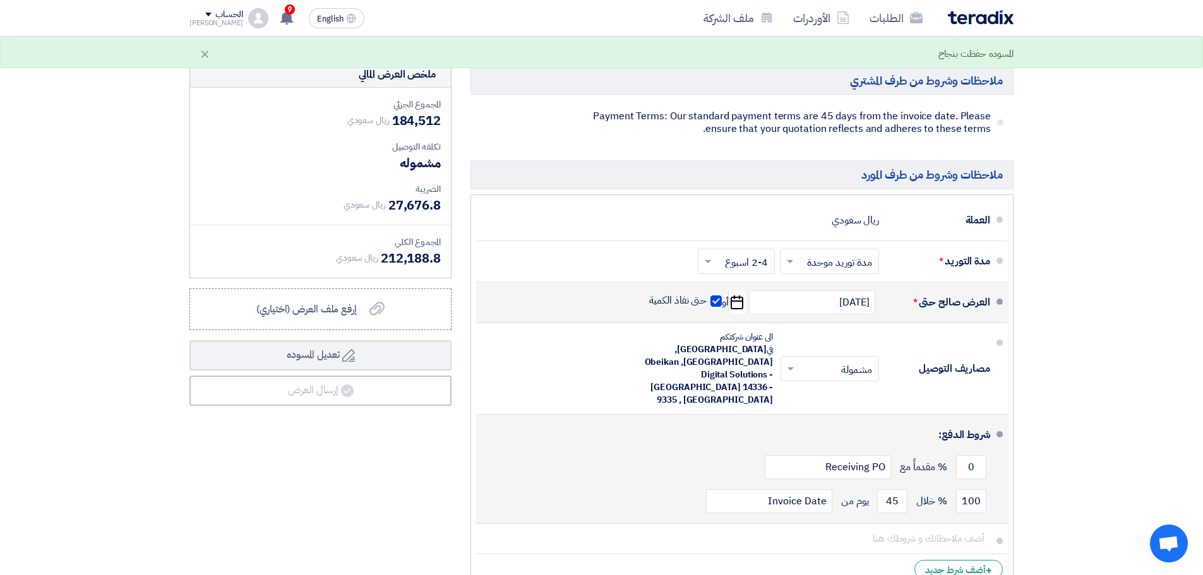
scroll to position [1641, 0]
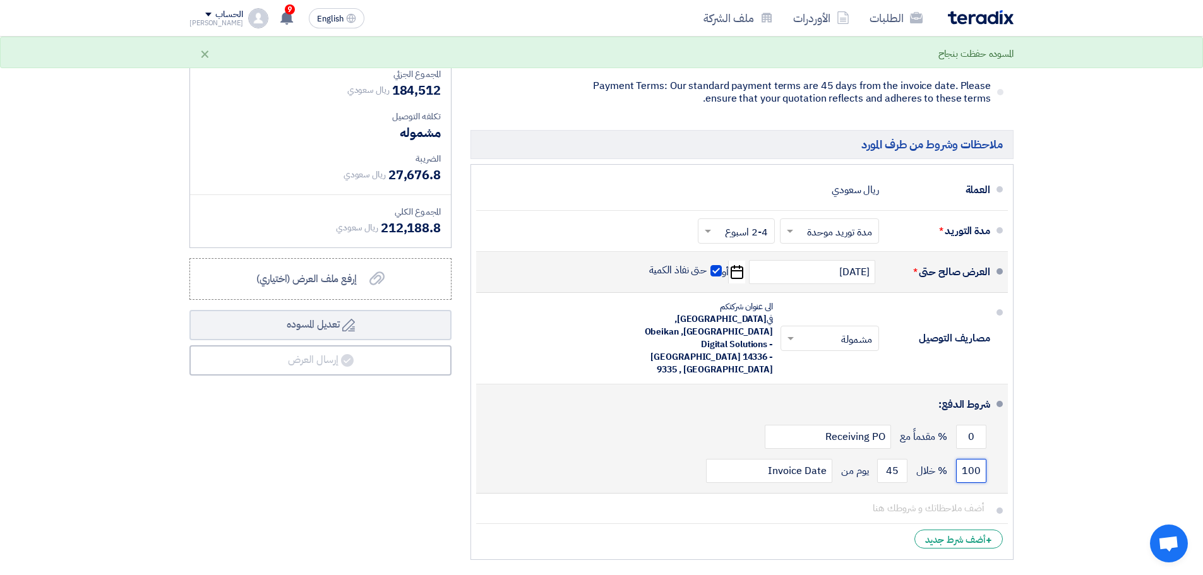
click at [965, 459] on input "100" at bounding box center [971, 471] width 30 height 24
click at [967, 425] on input "0" at bounding box center [971, 437] width 30 height 24
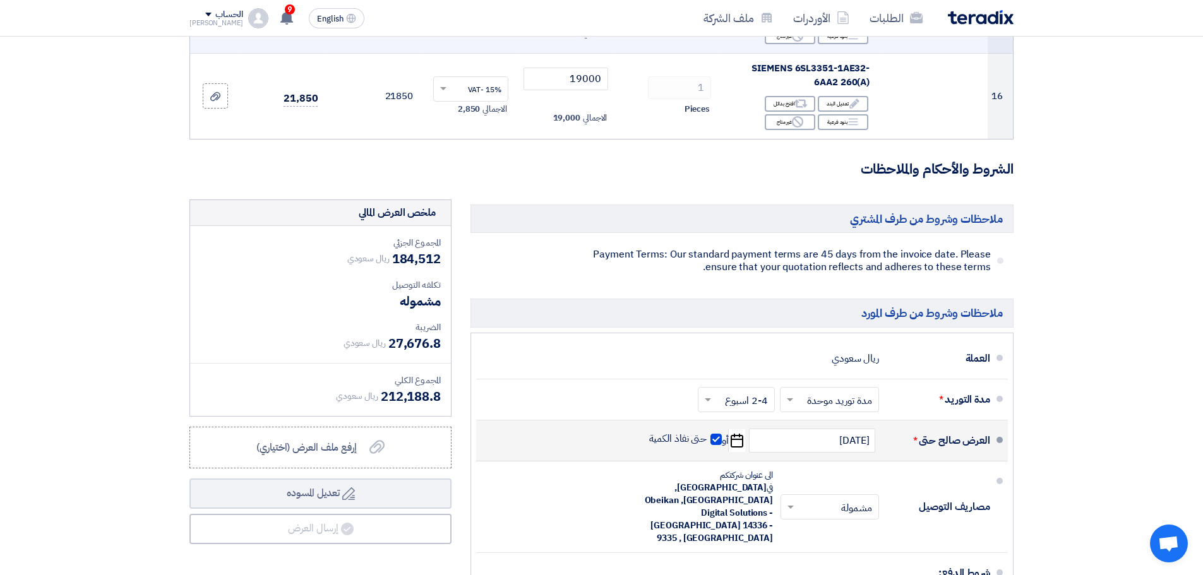
scroll to position [1220, 0]
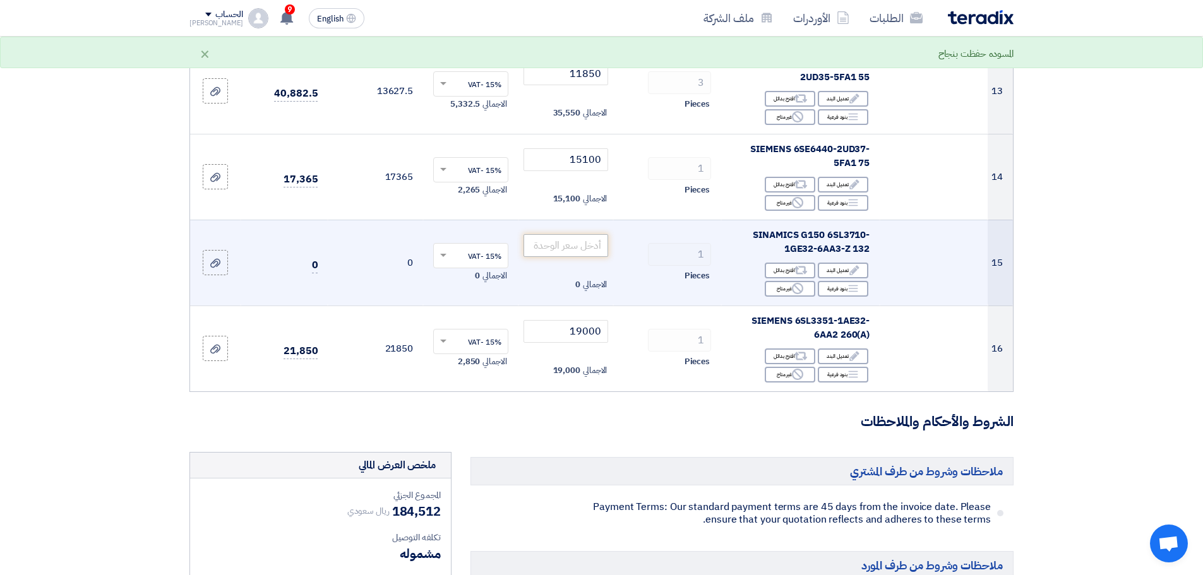
type input "00"
click at [573, 241] on input "number" at bounding box center [565, 245] width 85 height 23
click at [1002, 262] on td "15" at bounding box center [999, 263] width 25 height 86
drag, startPoint x: 574, startPoint y: 250, endPoint x: 603, endPoint y: 250, distance: 28.4
click at [603, 250] on input "0" at bounding box center [565, 245] width 85 height 23
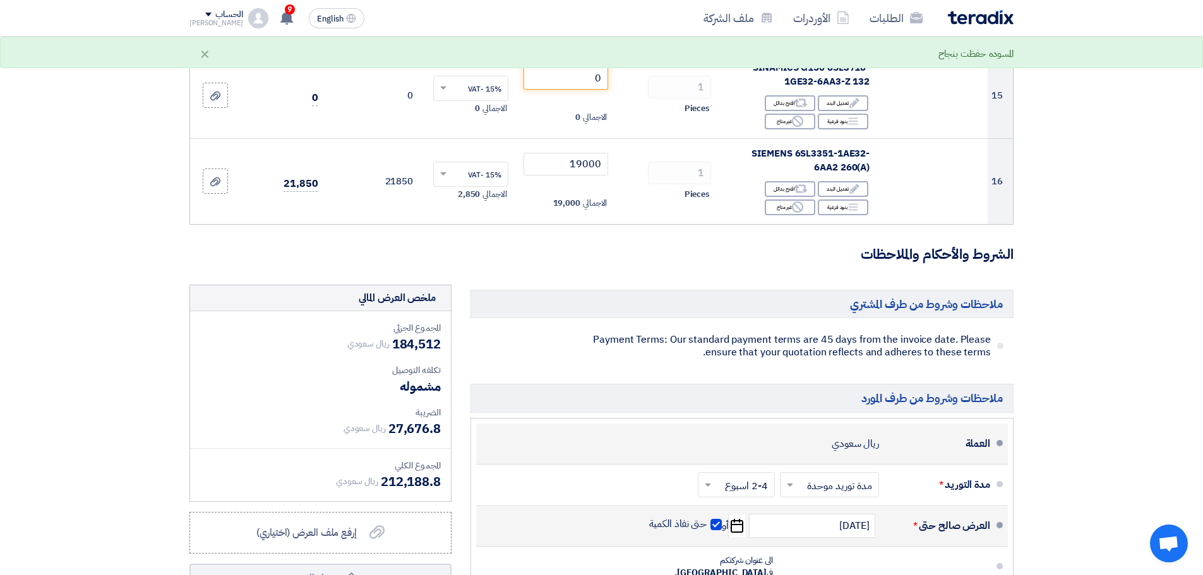
scroll to position [1283, 0]
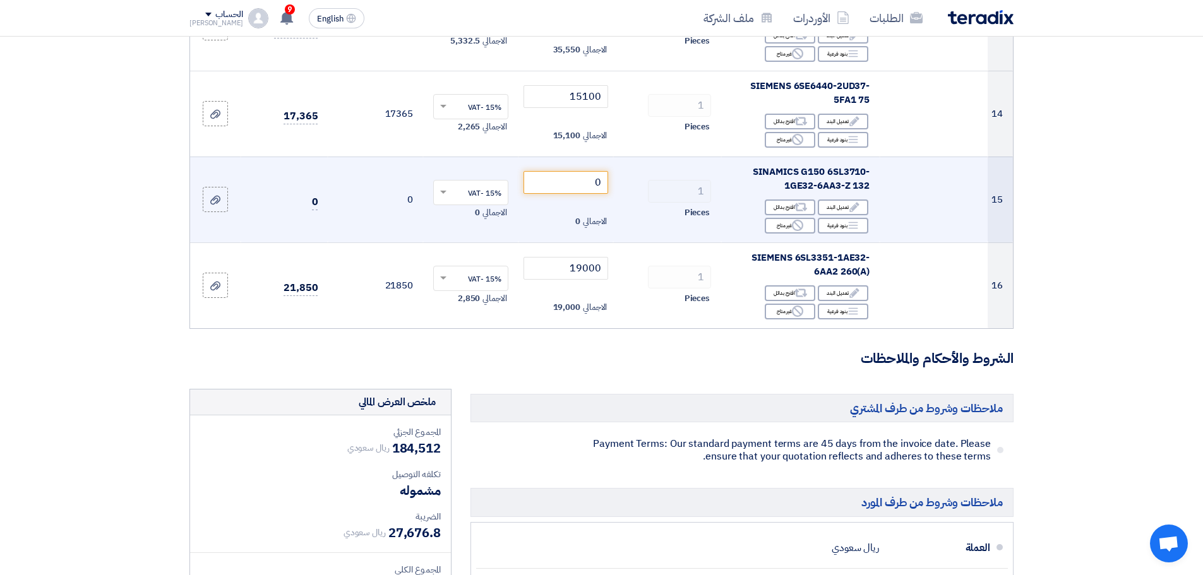
click at [896, 182] on td at bounding box center [933, 200] width 108 height 86
click at [552, 175] on input "0" at bounding box center [565, 182] width 85 height 23
drag, startPoint x: 604, startPoint y: 182, endPoint x: 593, endPoint y: 182, distance: 10.7
click at [593, 182] on input "0" at bounding box center [565, 182] width 85 height 23
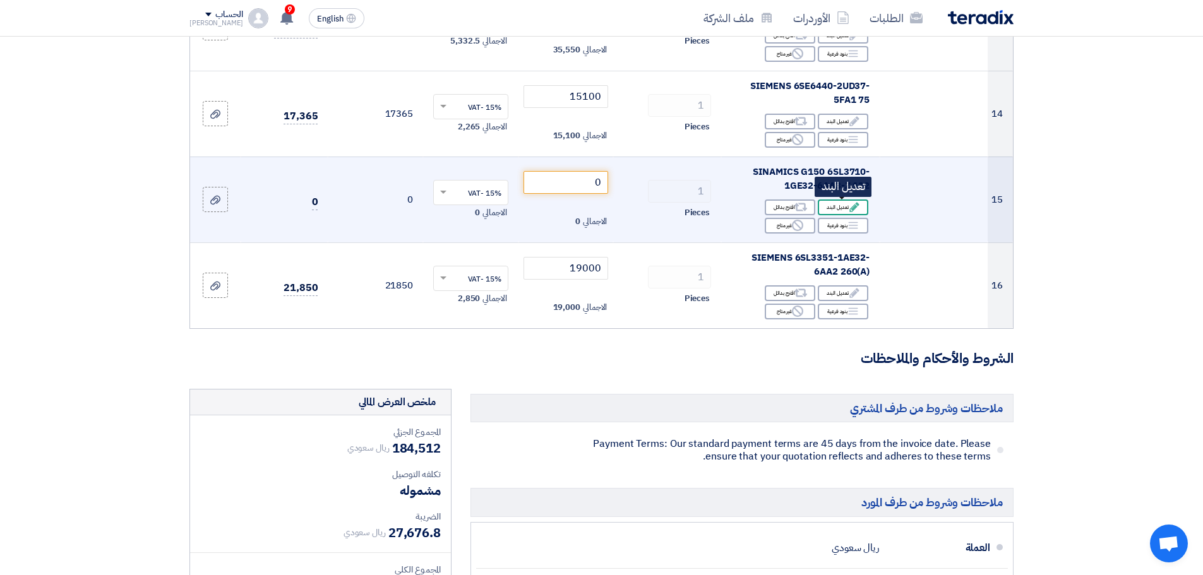
click at [848, 203] on icon "Edit" at bounding box center [853, 206] width 11 height 11
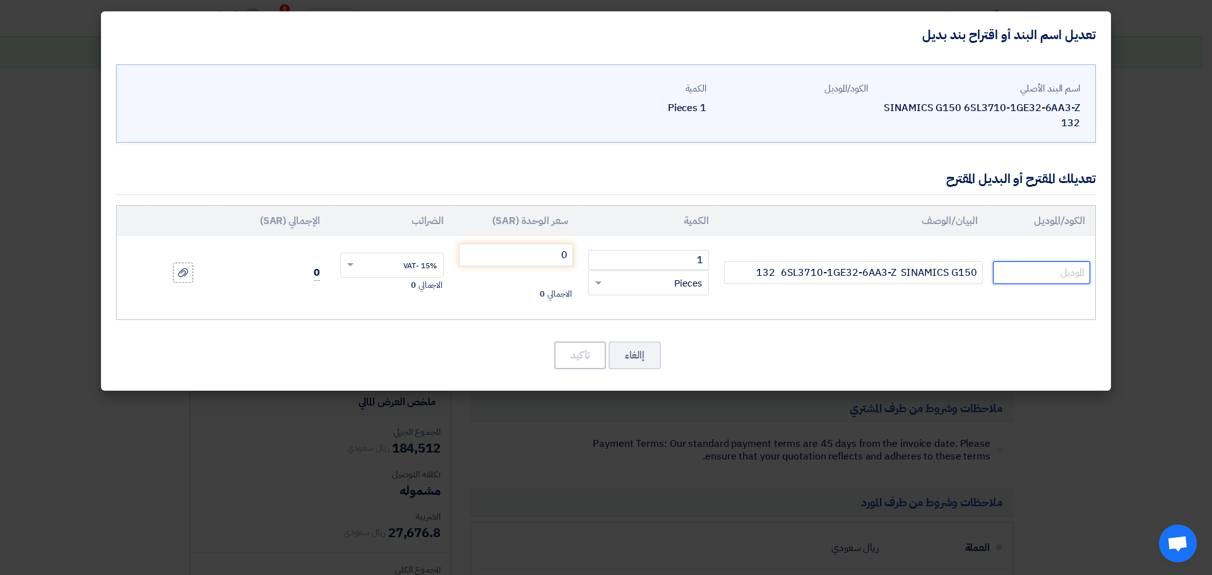
click at [1037, 275] on input "text" at bounding box center [1041, 272] width 97 height 23
click at [620, 353] on button "إالغاء" at bounding box center [635, 356] width 52 height 28
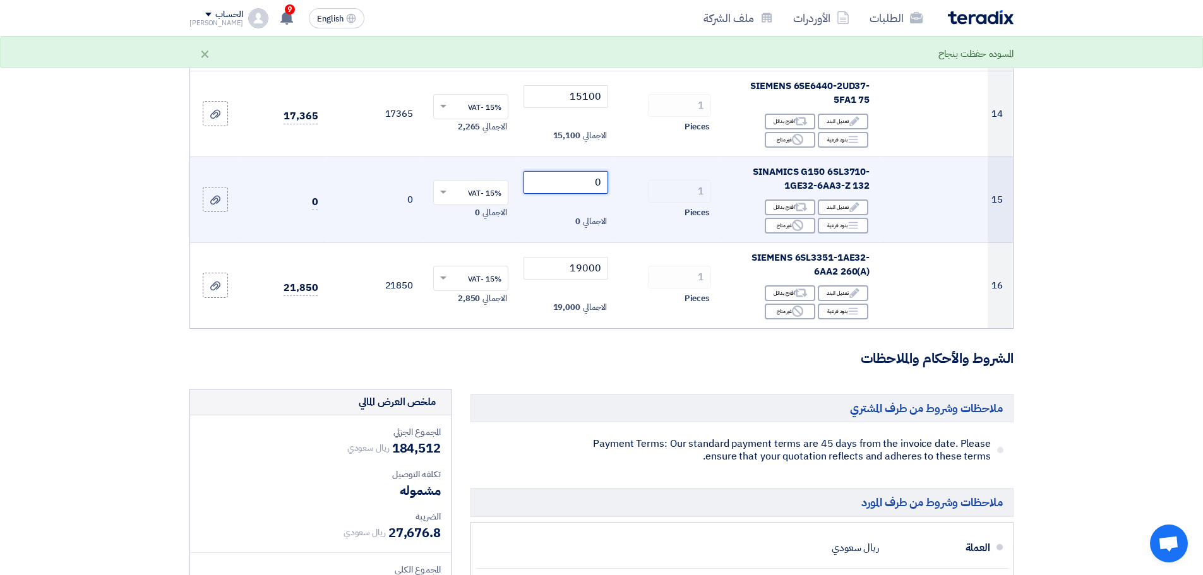
drag, startPoint x: 579, startPoint y: 187, endPoint x: 607, endPoint y: 187, distance: 28.4
click at [607, 187] on input "0" at bounding box center [565, 182] width 85 height 23
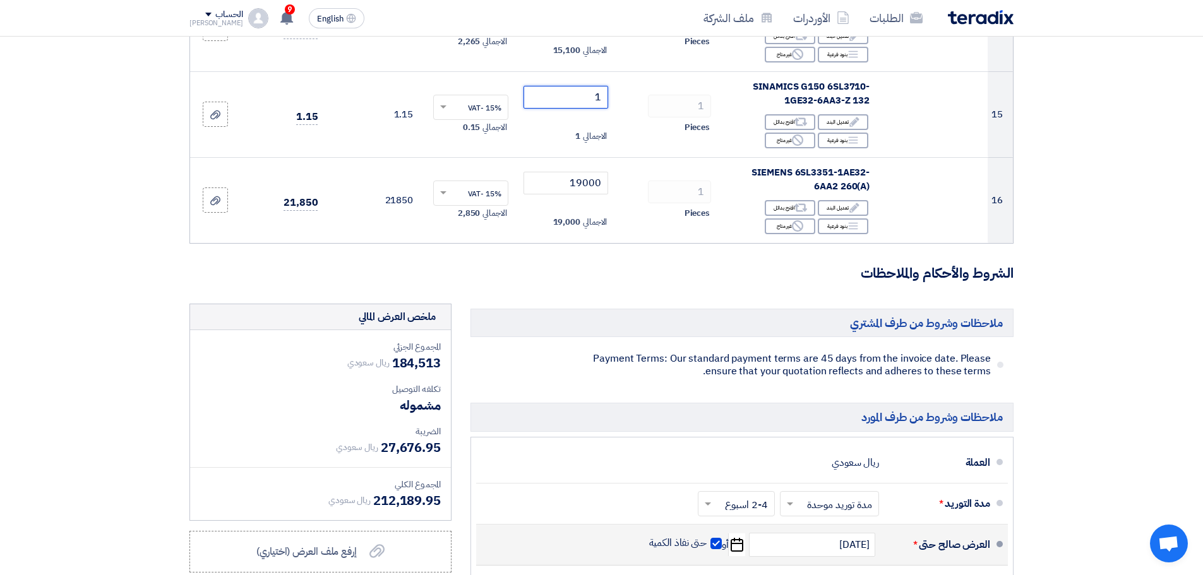
scroll to position [1220, 0]
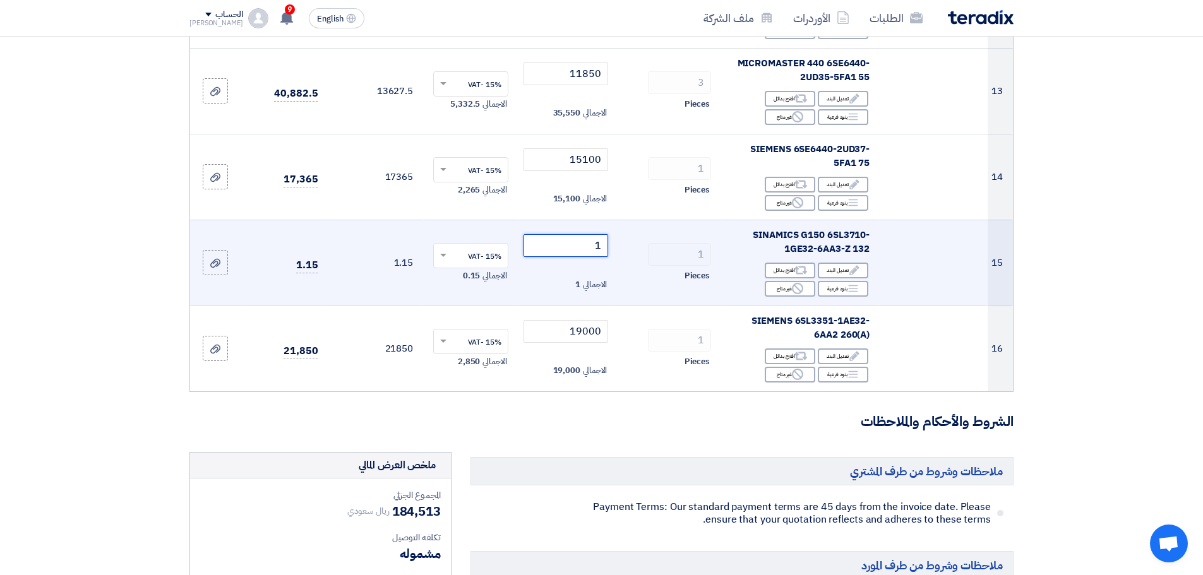
type input "1"
click at [642, 244] on div "1" at bounding box center [667, 254] width 88 height 23
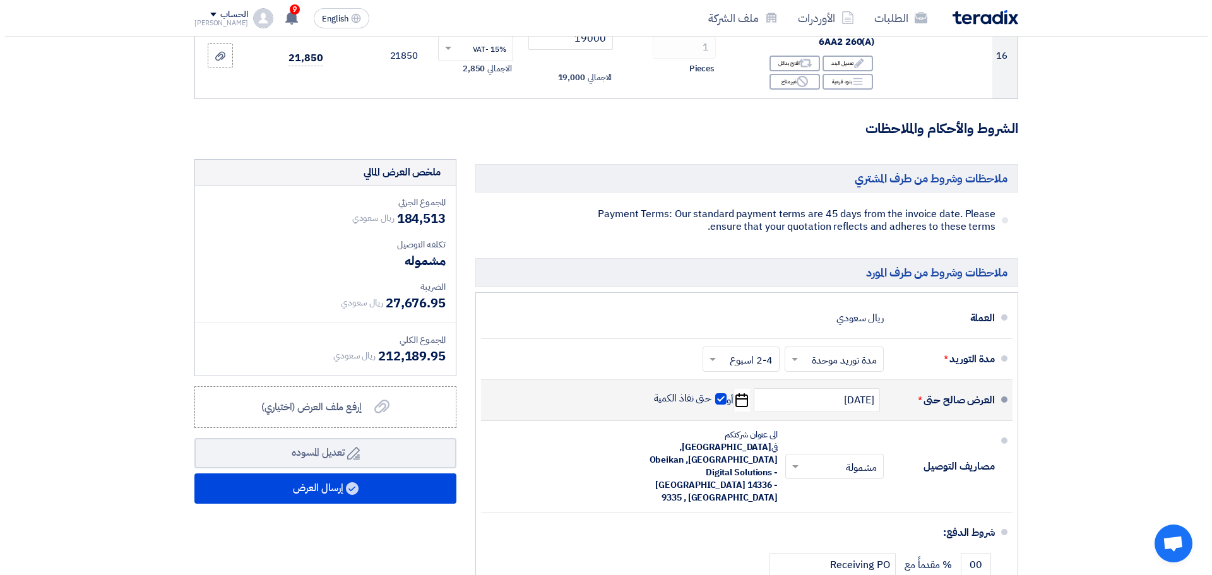
scroll to position [1536, 0]
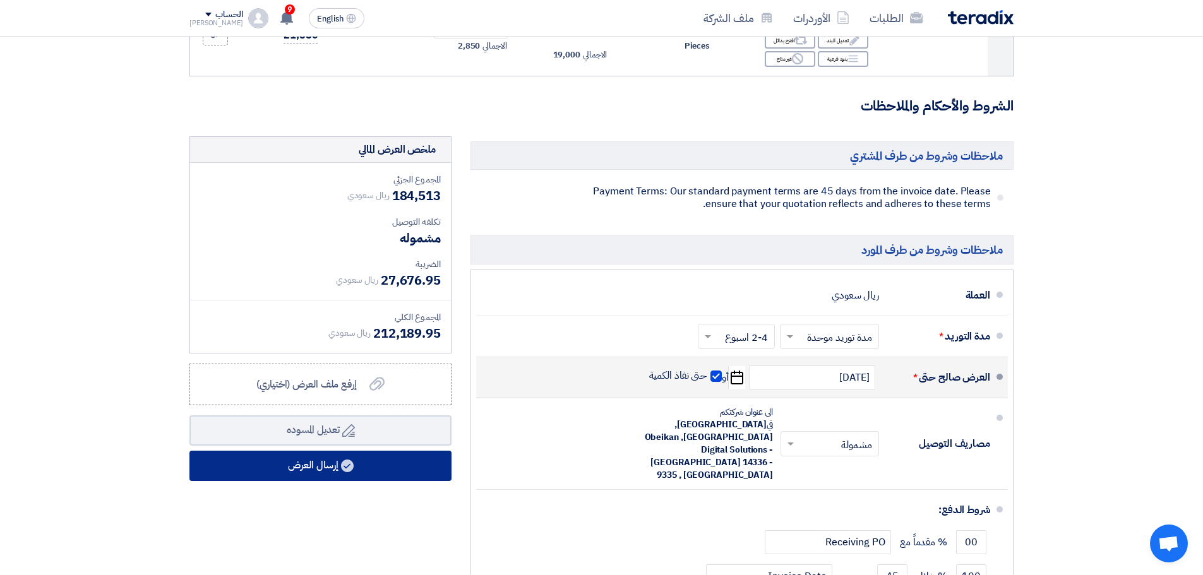
click at [363, 461] on button "إرسال العرض" at bounding box center [320, 466] width 262 height 30
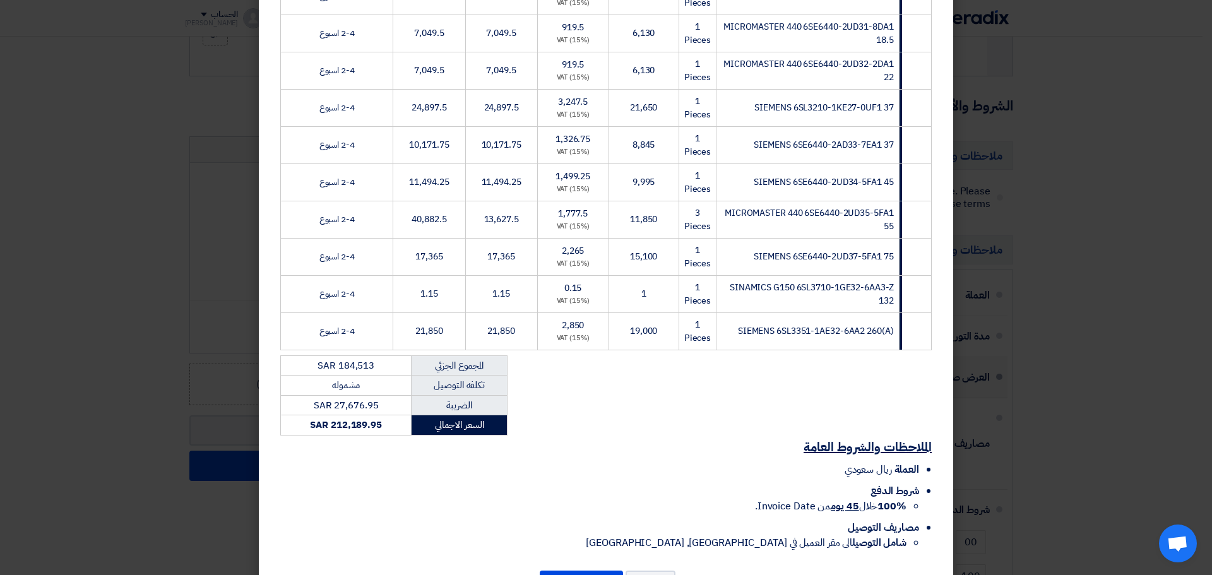
scroll to position [553, 0]
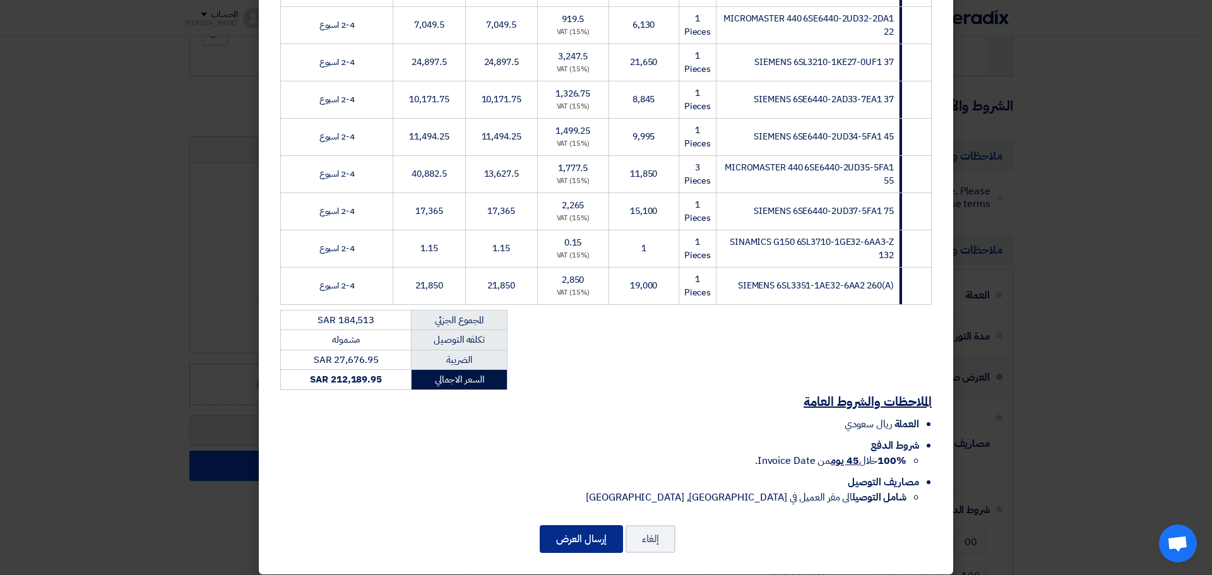
click at [598, 525] on button "إرسال العرض" at bounding box center [581, 539] width 83 height 28
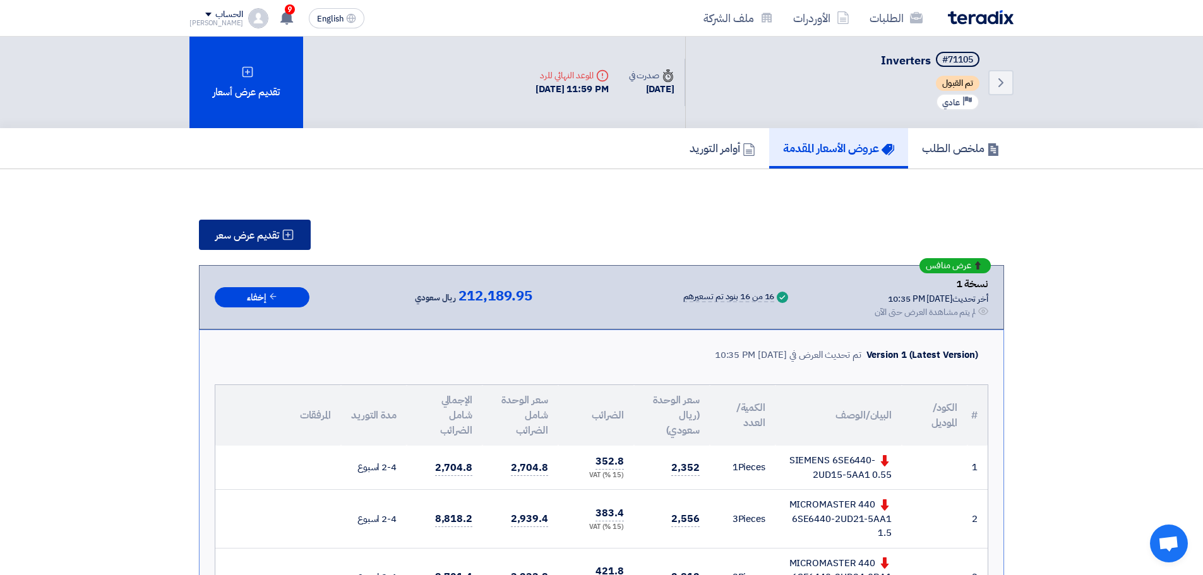
click at [275, 235] on span "تقديم عرض سعر" at bounding box center [247, 235] width 64 height 10
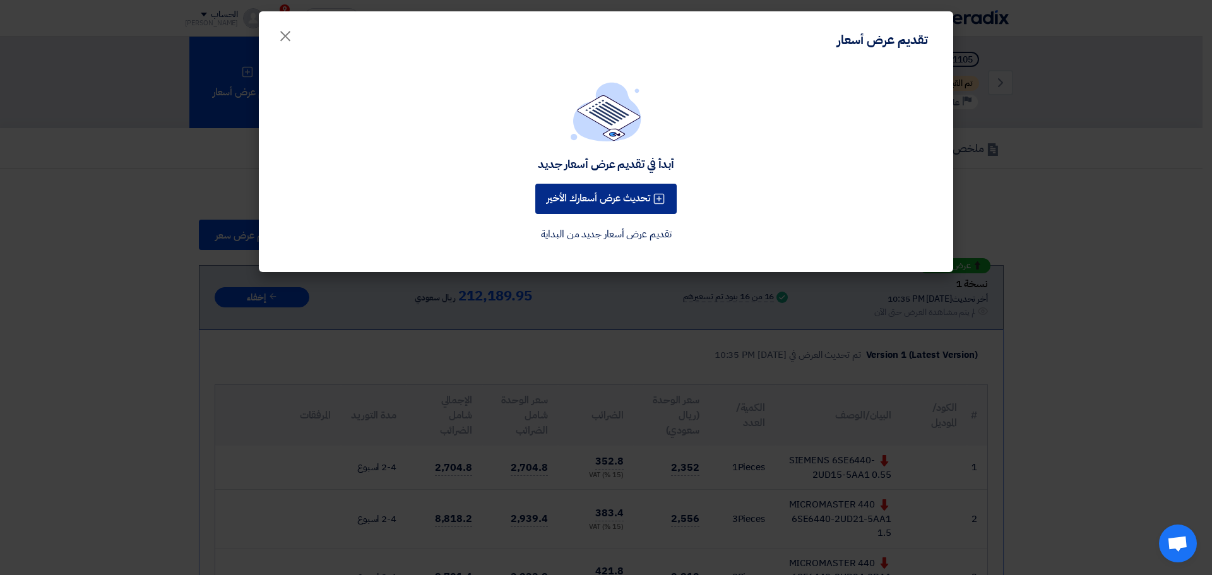
click at [624, 202] on button "تحديث عرض أسعارك الأخير" at bounding box center [605, 199] width 141 height 30
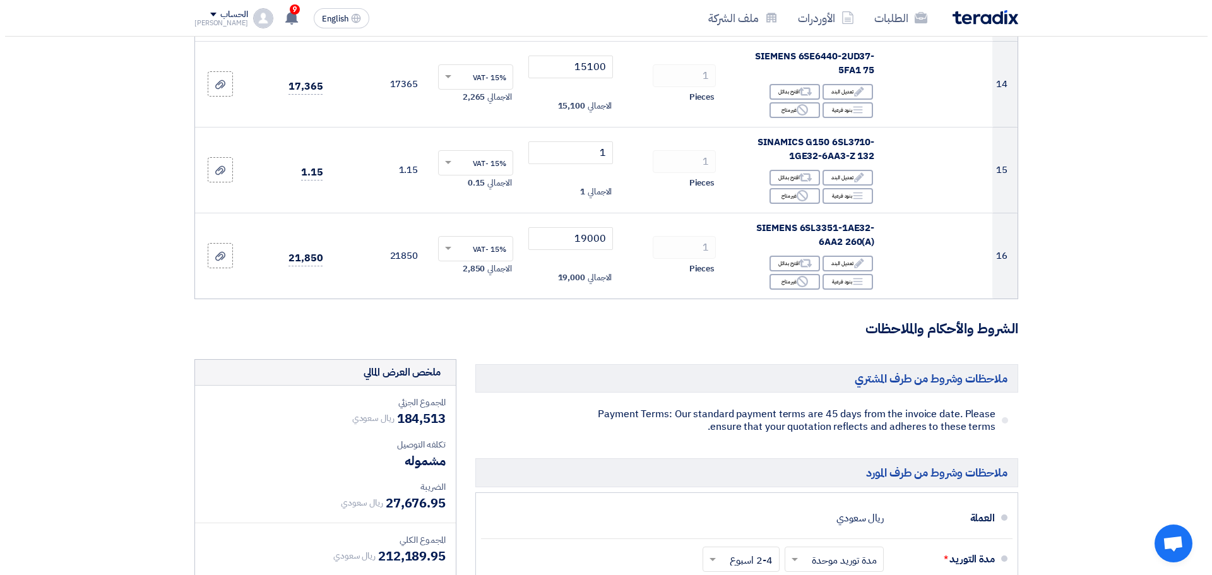
scroll to position [1452, 0]
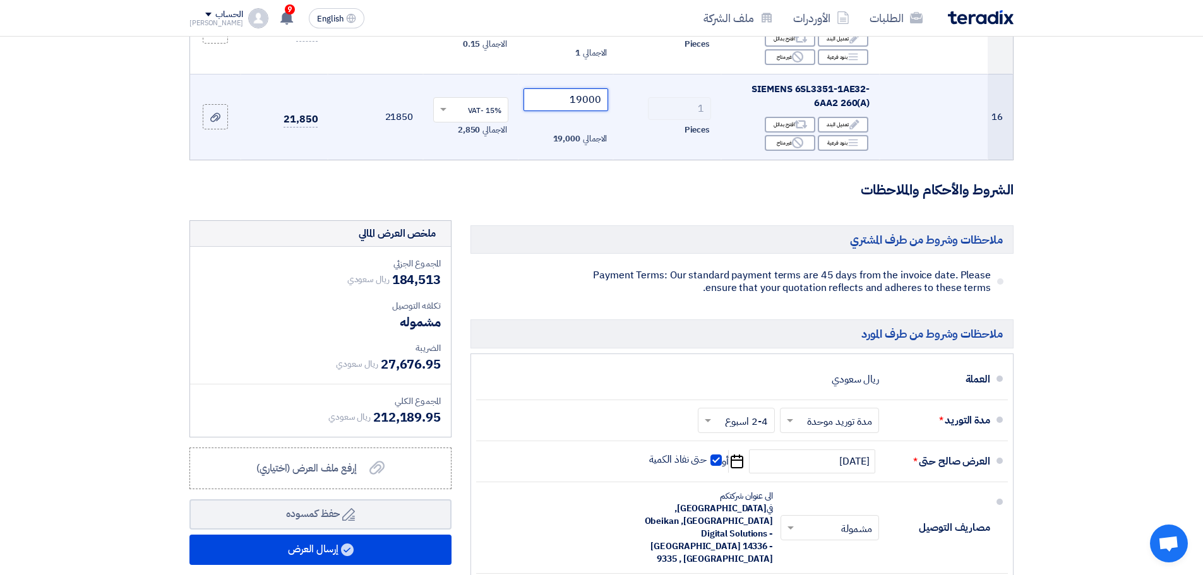
click at [583, 105] on input "19000" at bounding box center [565, 99] width 85 height 23
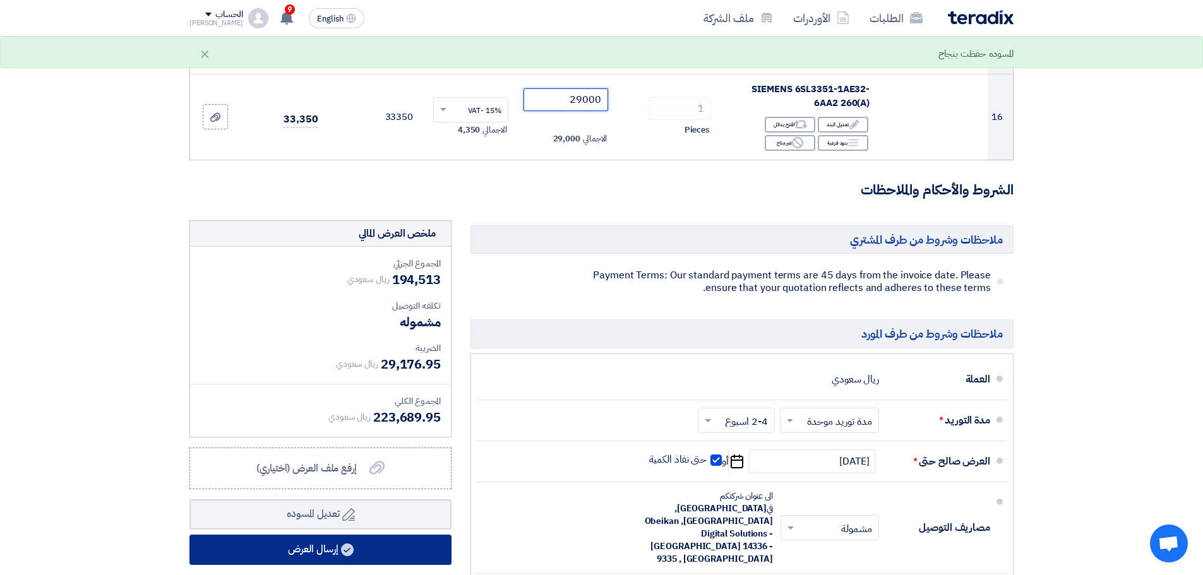
type input "29000"
click at [329, 549] on button "إرسال العرض" at bounding box center [320, 550] width 262 height 30
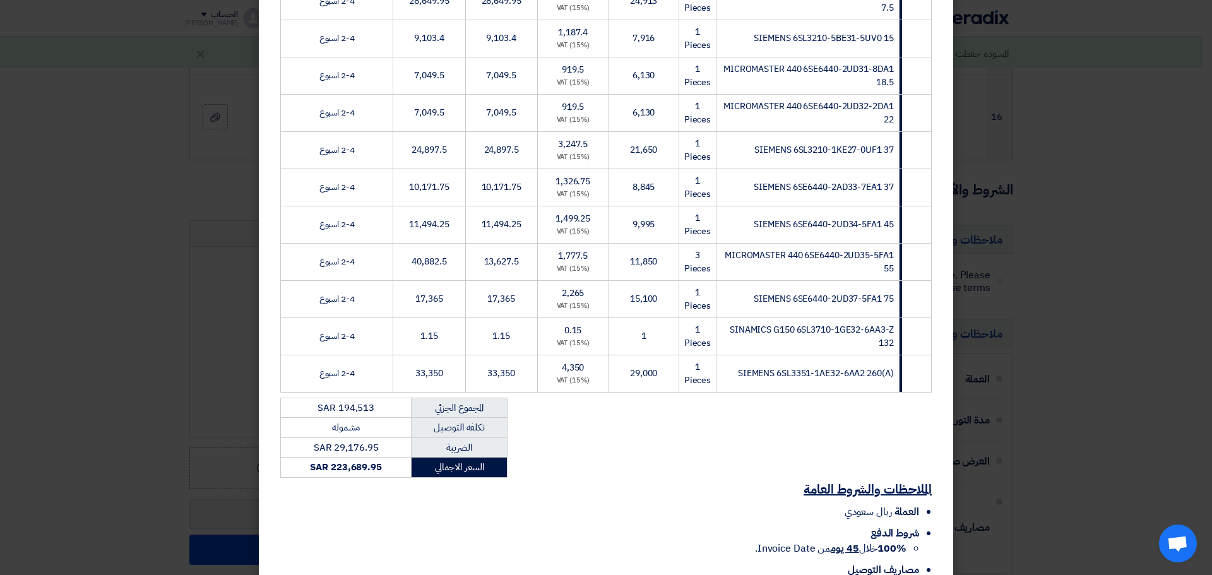
scroll to position [553, 0]
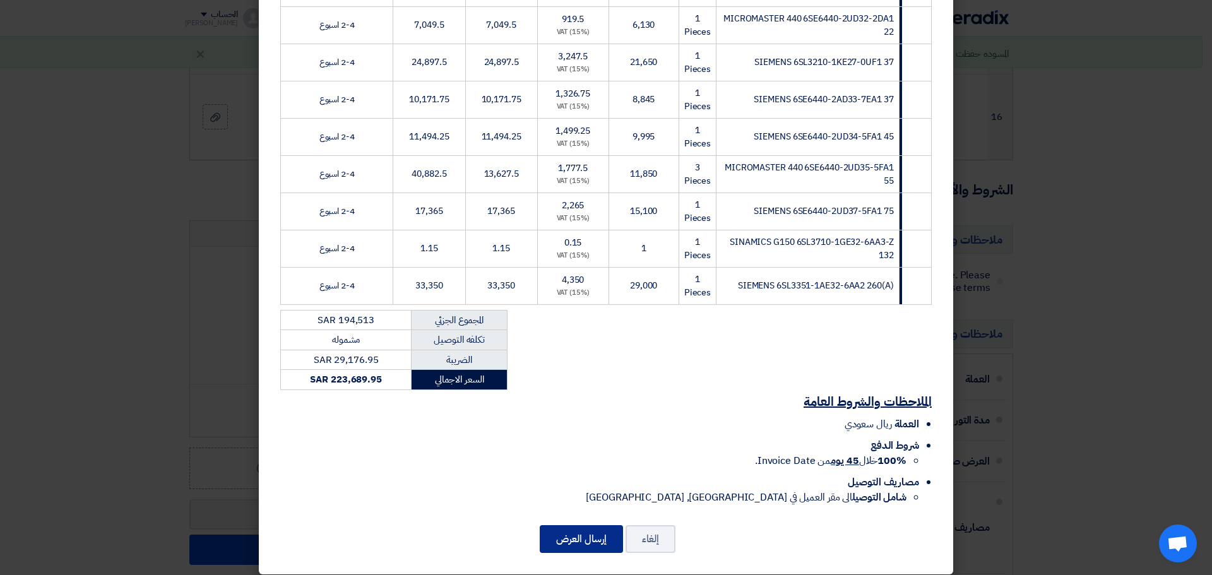
click at [593, 535] on button "إرسال العرض" at bounding box center [581, 539] width 83 height 28
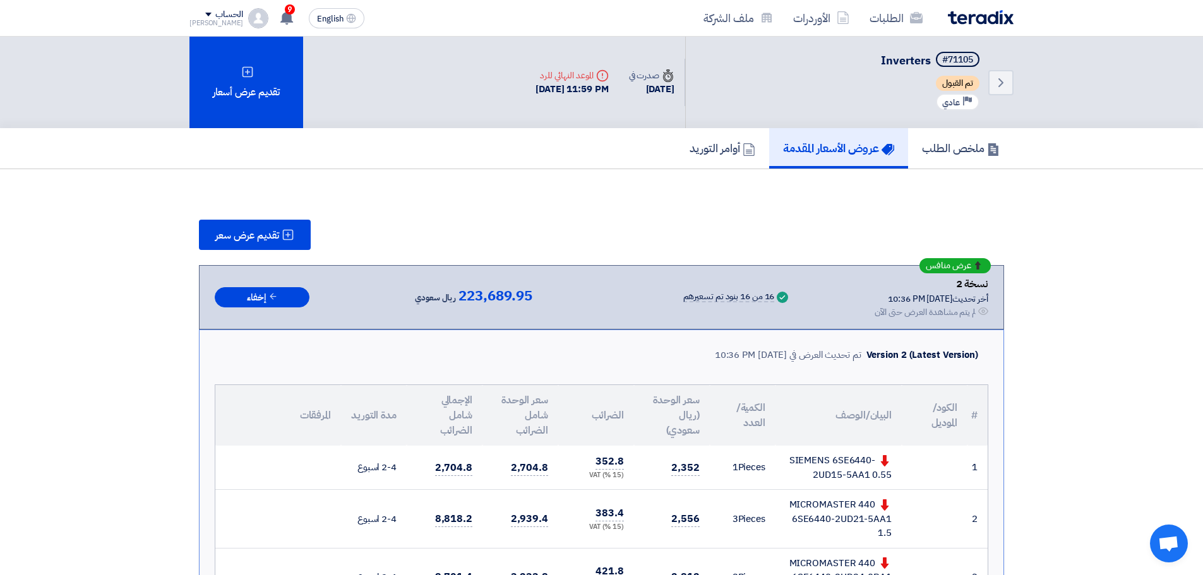
click at [942, 263] on span "عرض منافس" at bounding box center [947, 265] width 45 height 9
click at [941, 263] on span "عرض منافس" at bounding box center [947, 265] width 45 height 9
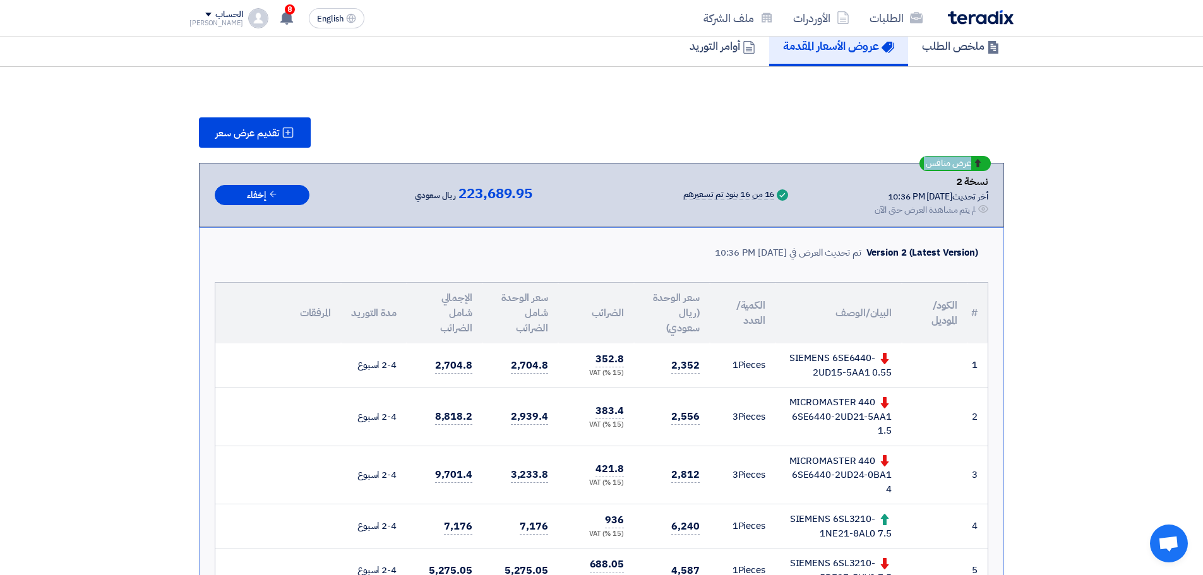
scroll to position [63, 0]
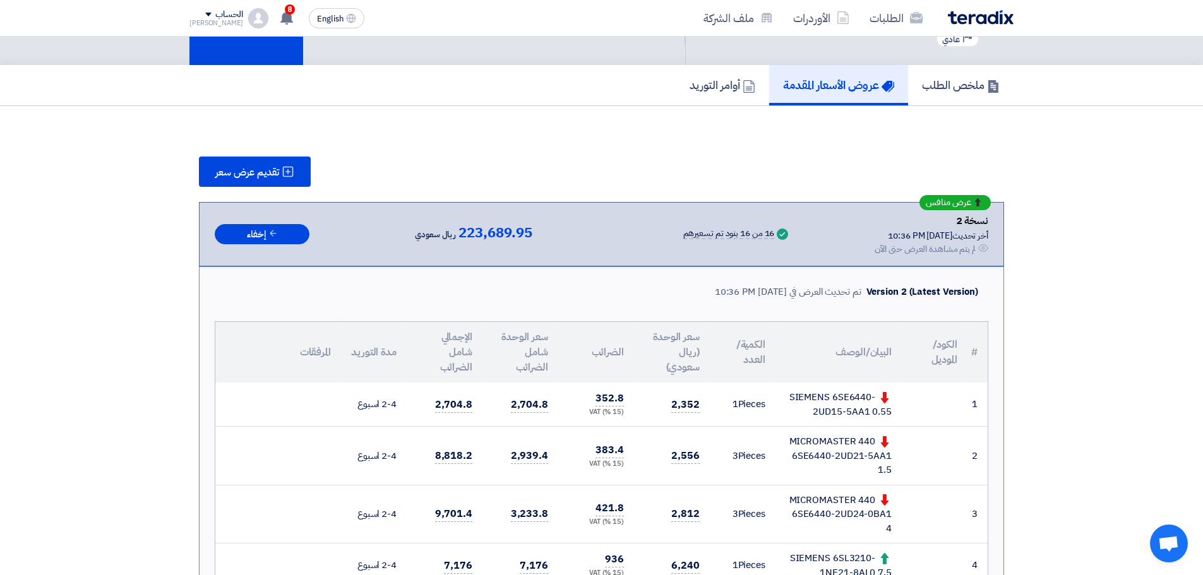
click at [951, 207] on span "عرض منافس" at bounding box center [947, 202] width 45 height 9
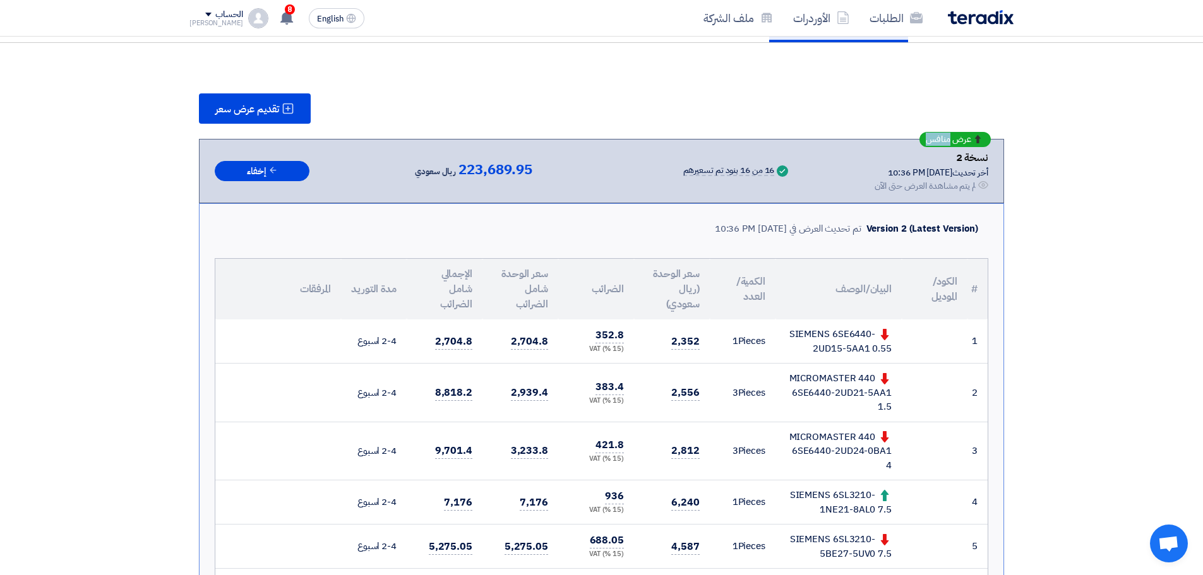
scroll to position [0, 0]
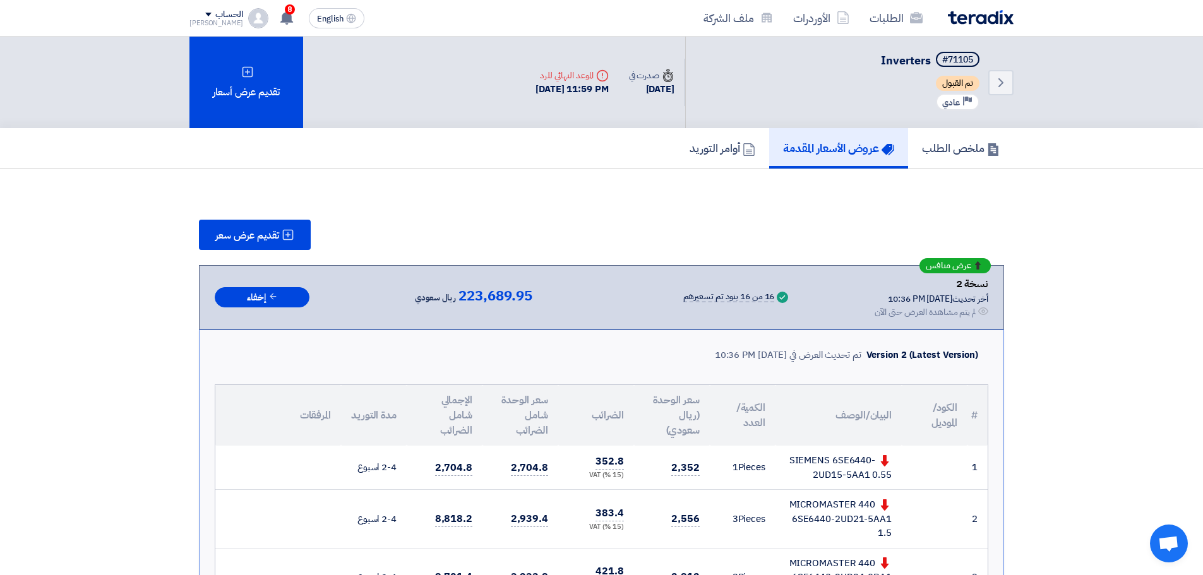
click at [710, 296] on div "16 من 16 بنود تم تسعيرهم" at bounding box center [729, 297] width 92 height 10
click at [246, 247] on button "تقديم عرض سعر" at bounding box center [255, 235] width 112 height 30
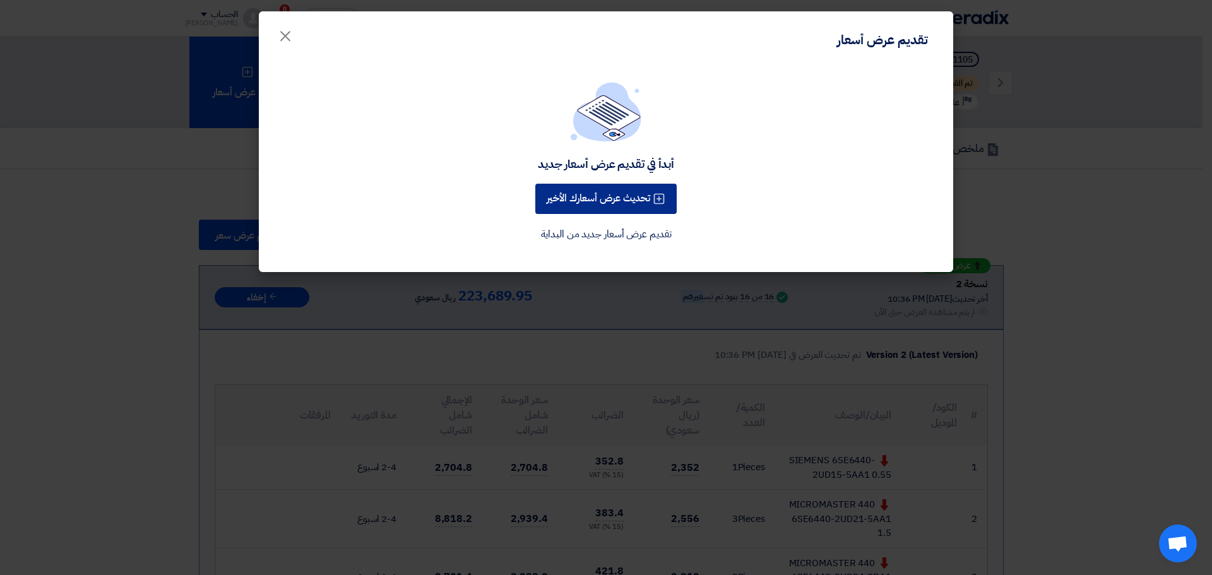
click at [625, 199] on button "تحديث عرض أسعارك الأخير" at bounding box center [605, 199] width 141 height 30
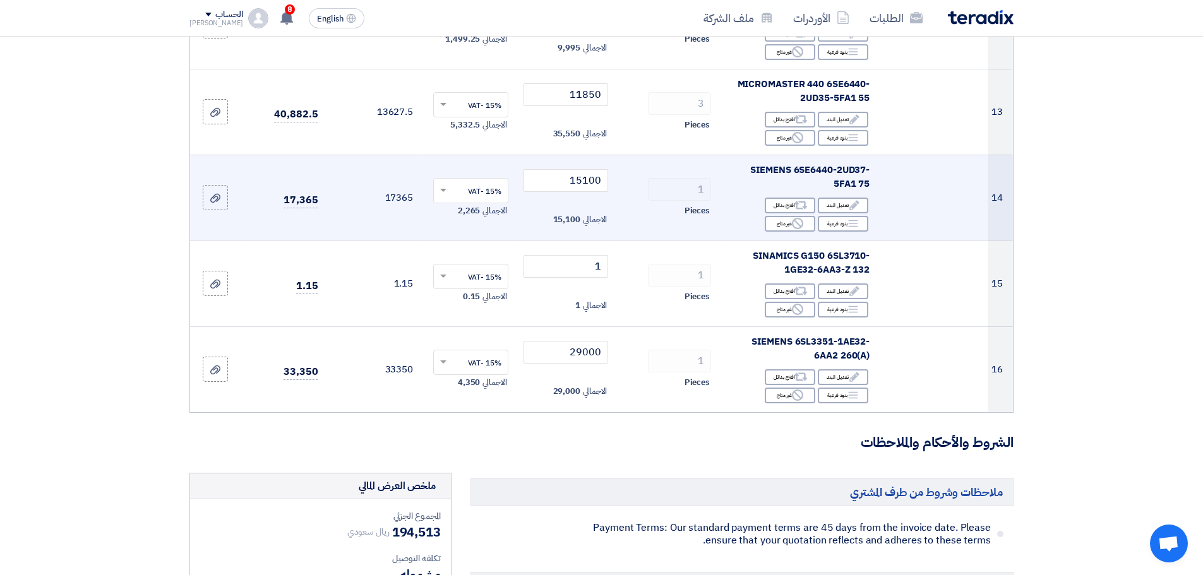
scroll to position [1136, 0]
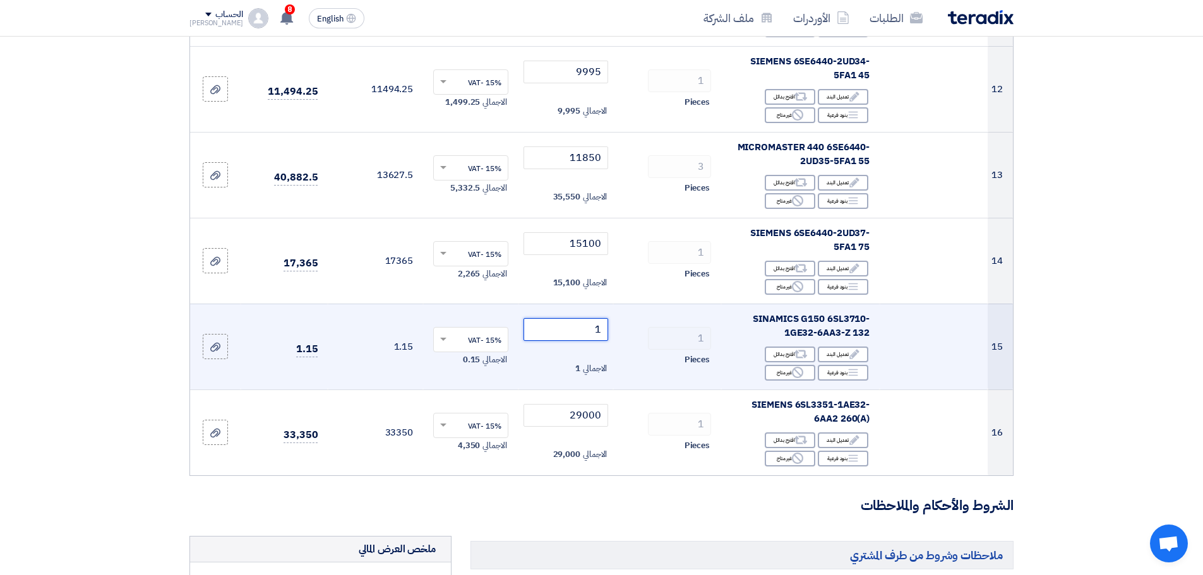
click at [576, 333] on input "1" at bounding box center [565, 329] width 85 height 23
drag, startPoint x: 591, startPoint y: 328, endPoint x: 619, endPoint y: 328, distance: 27.8
click at [619, 328] on tr "15 SINAMICS G150 6SL3710-1GE32-6AA3-Z 132 Edit تعديل البند Alternative اقترح بد…" at bounding box center [601, 347] width 823 height 86
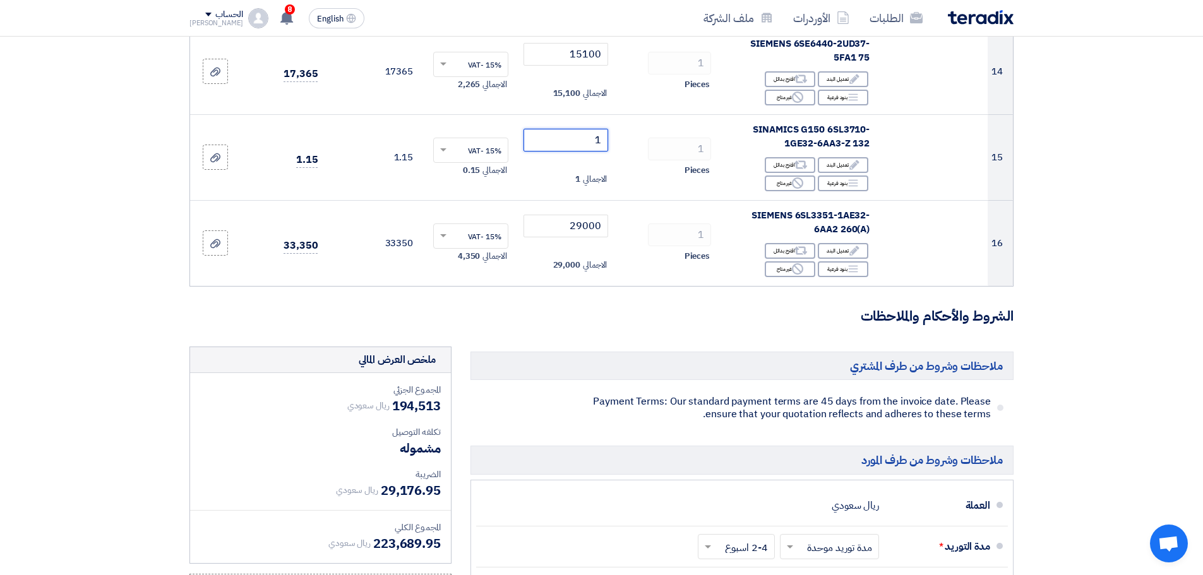
scroll to position [1199, 0]
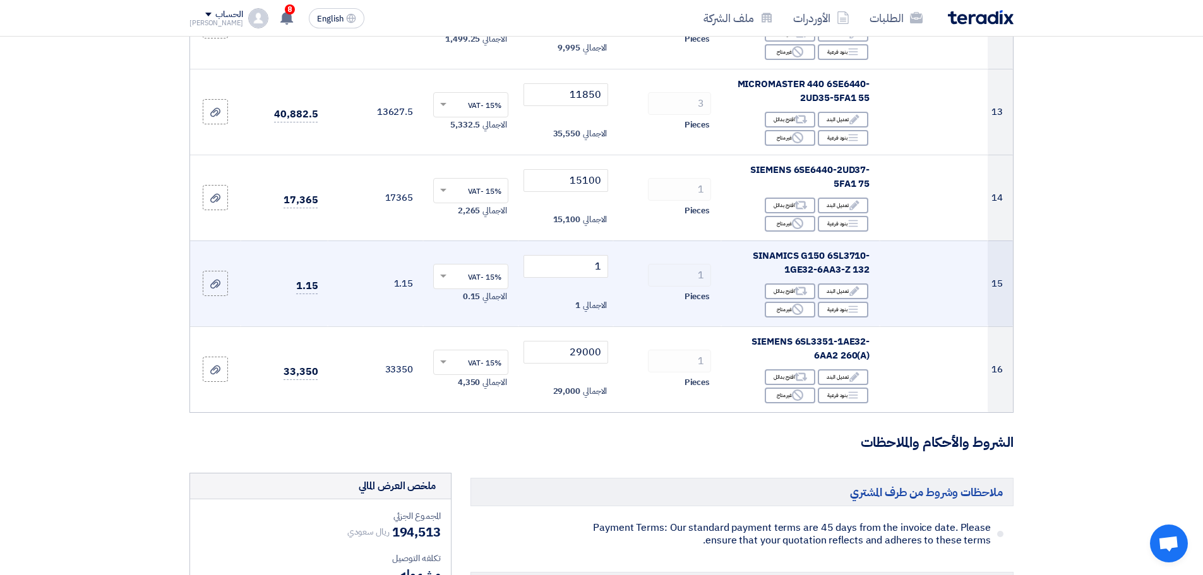
click at [997, 273] on td "15" at bounding box center [999, 284] width 25 height 86
click at [844, 295] on div "Edit تعديل البند" at bounding box center [842, 291] width 50 height 16
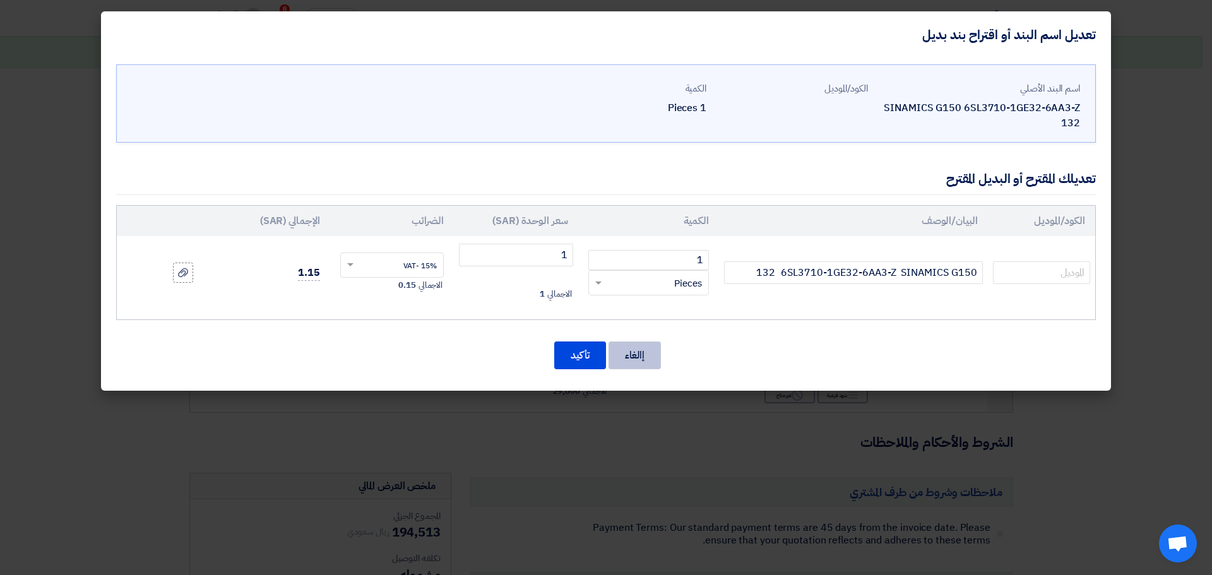
click at [633, 352] on button "إالغاء" at bounding box center [635, 356] width 52 height 28
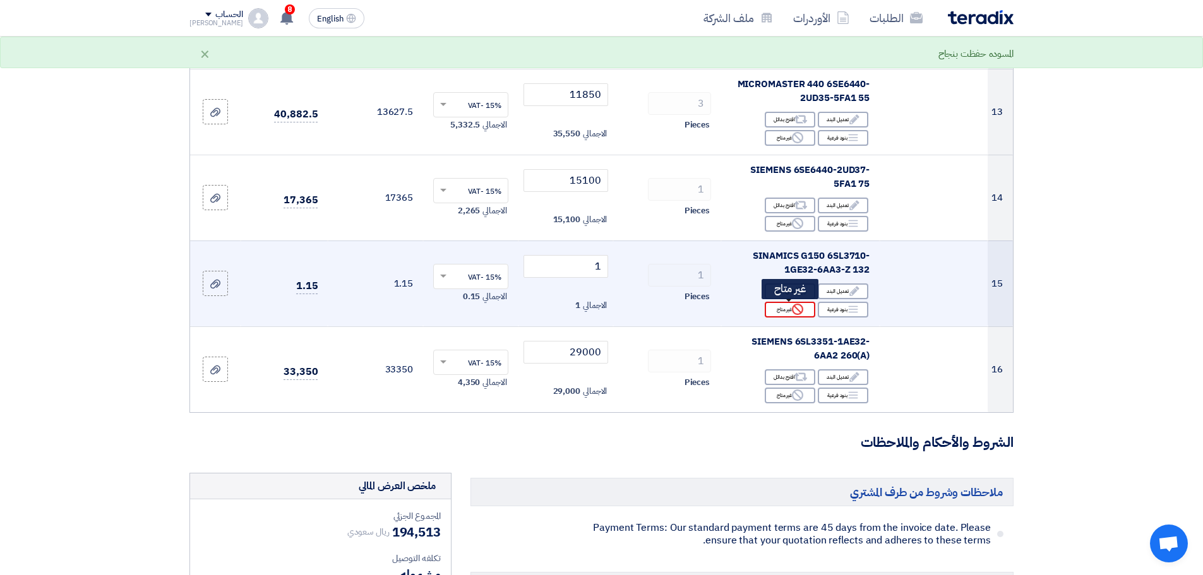
click at [792, 305] on icon "Reject" at bounding box center [797, 309] width 11 height 11
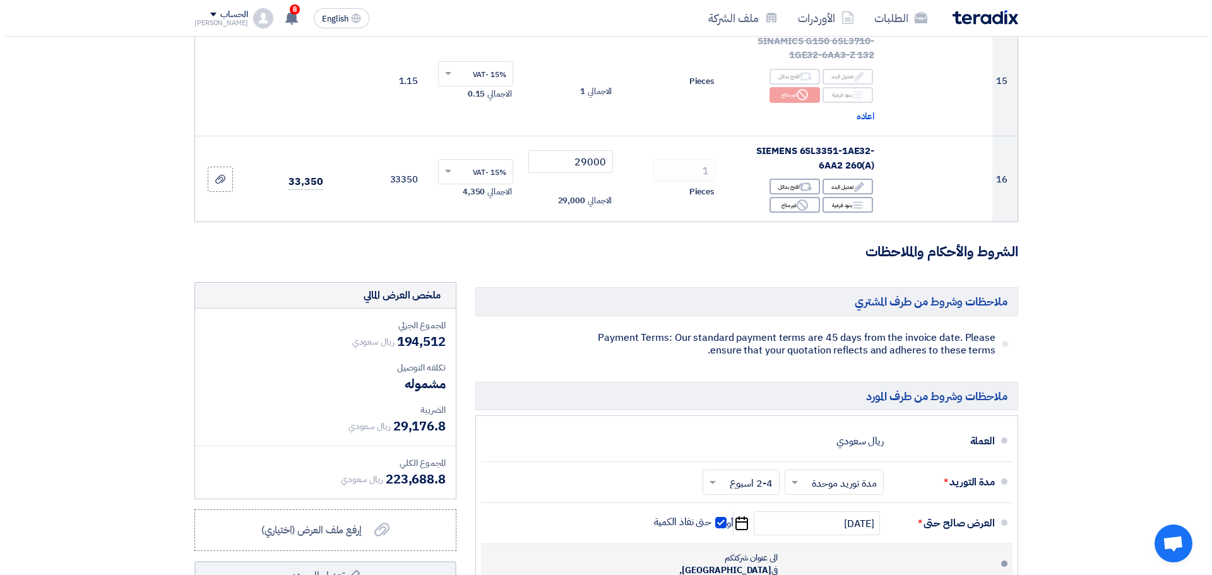
scroll to position [1578, 0]
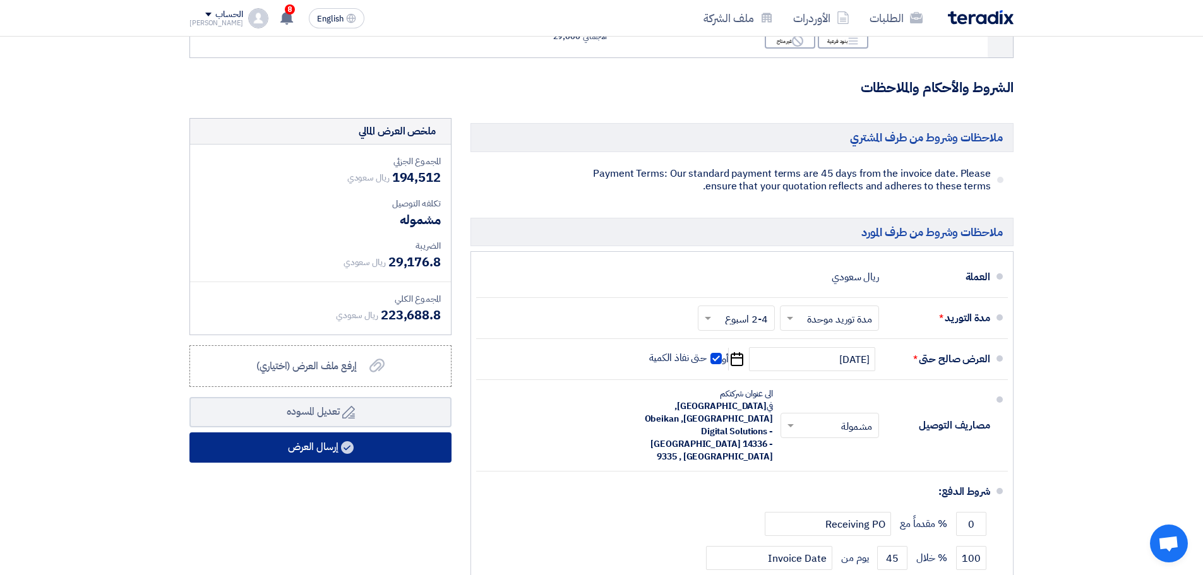
click at [357, 443] on button "إرسال العرض" at bounding box center [320, 447] width 262 height 30
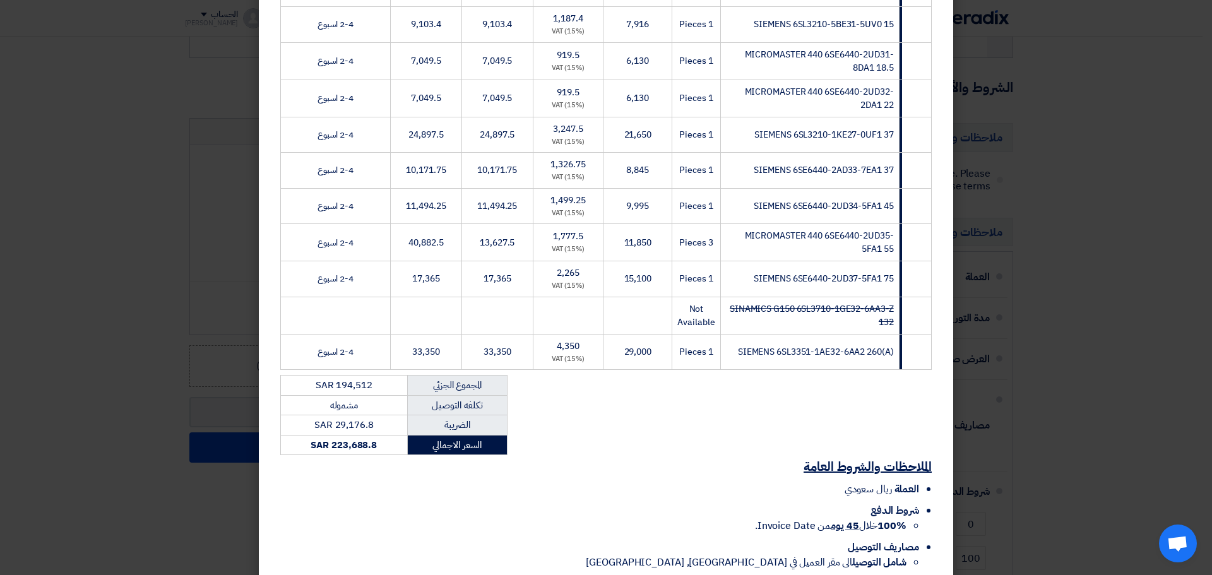
scroll to position [538, 0]
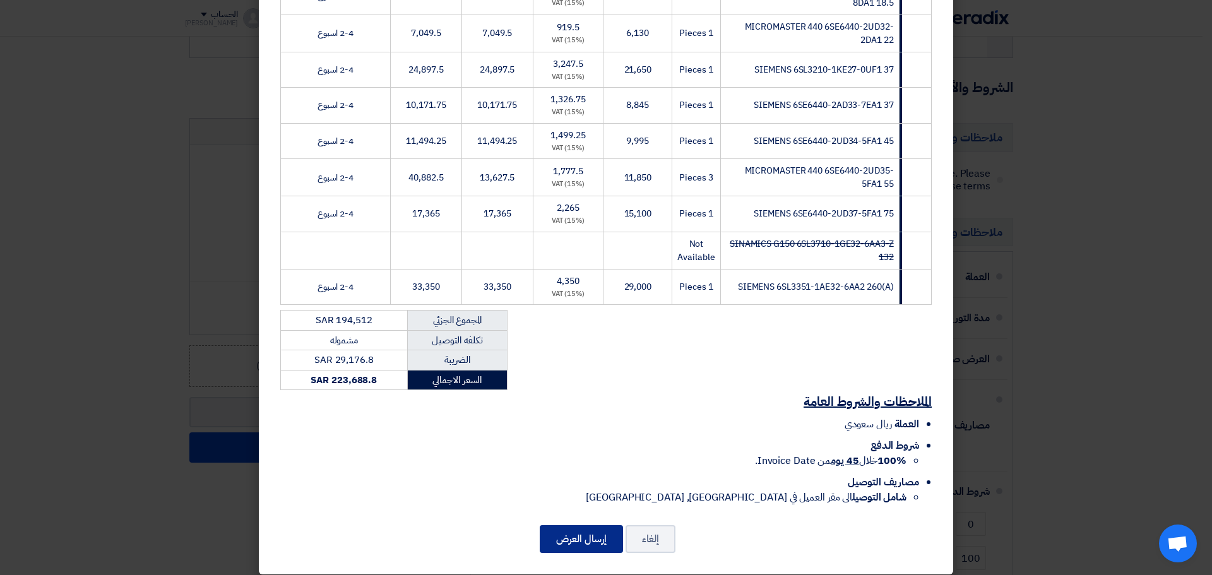
click at [579, 530] on button "إرسال العرض" at bounding box center [581, 539] width 83 height 28
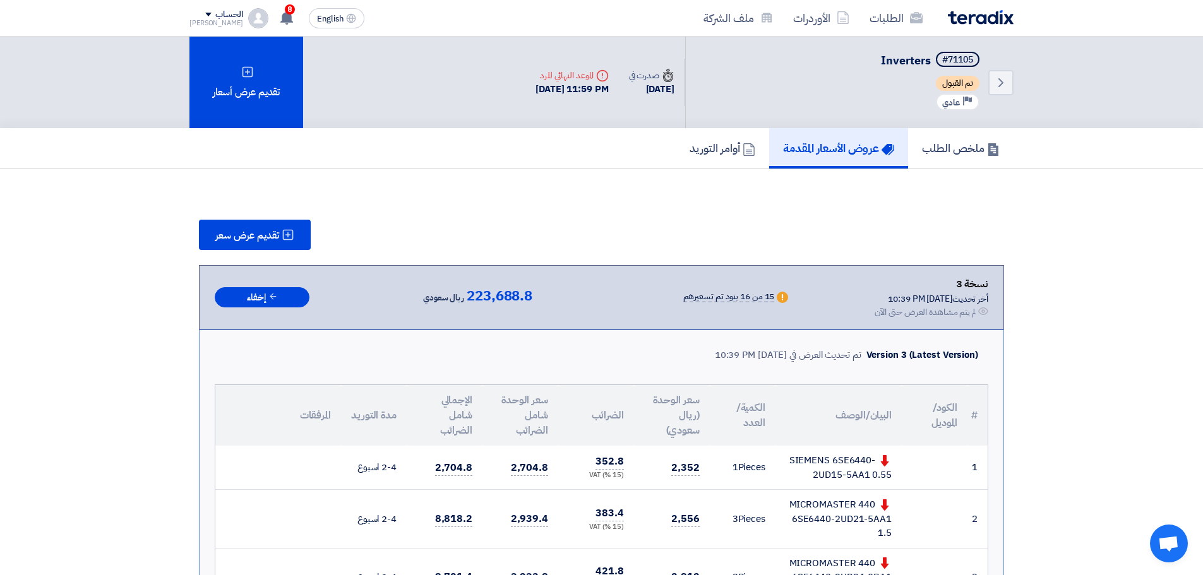
click at [500, 299] on span "223,688.8" at bounding box center [499, 295] width 66 height 15
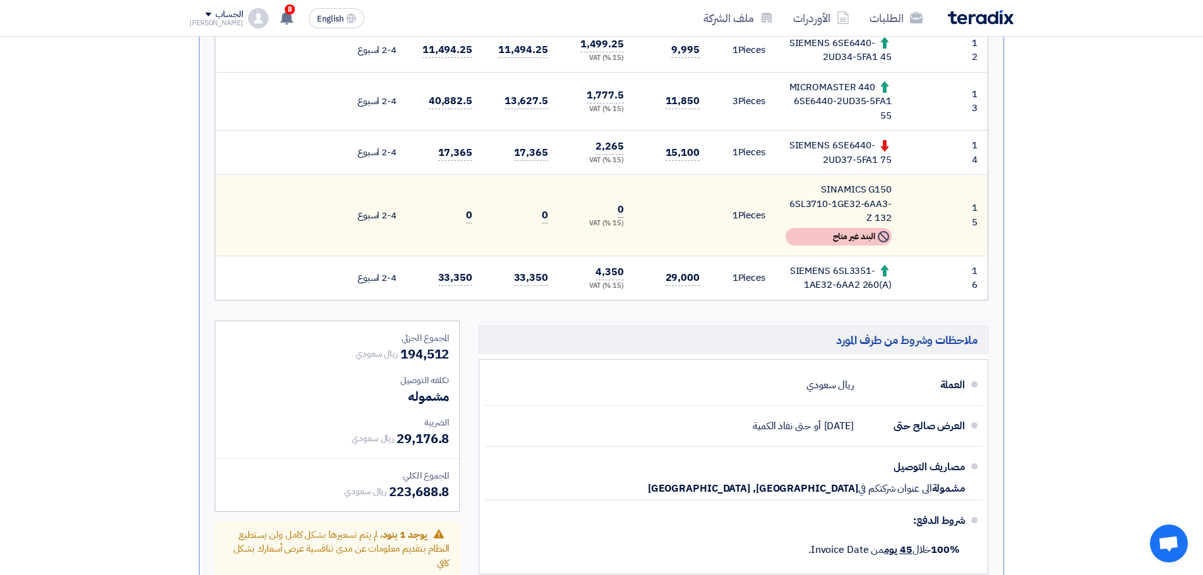
scroll to position [1136, 0]
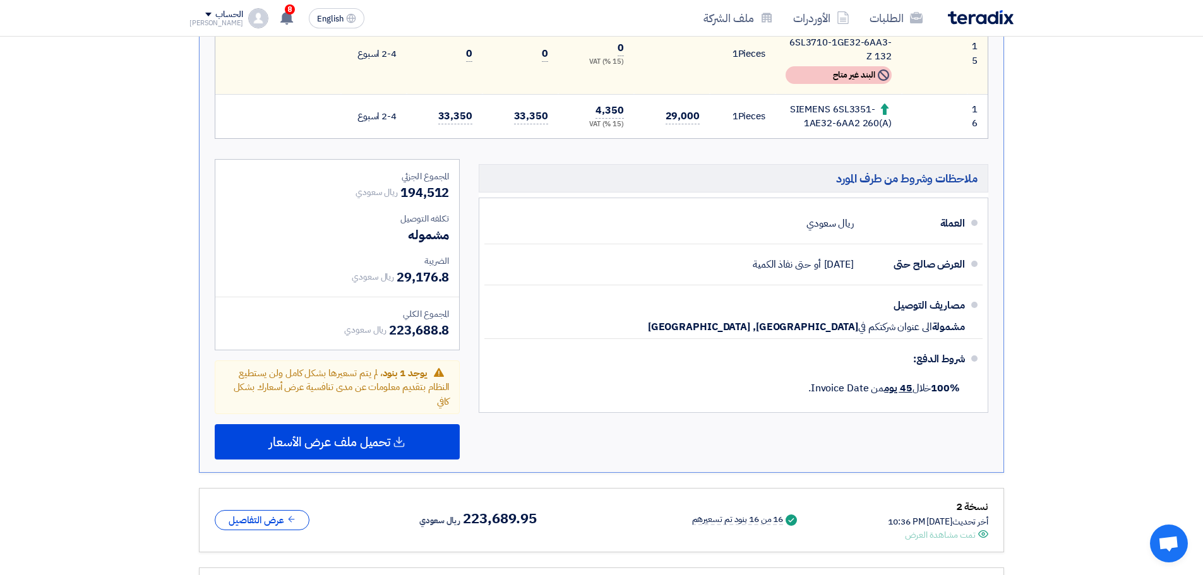
drag, startPoint x: 402, startPoint y: 199, endPoint x: 455, endPoint y: 193, distance: 53.4
click at [455, 193] on div "المجموع الجزئي ريال سعودي 194,512 تكلفه التوصيل مشموله الضريبة ريال سعودي" at bounding box center [337, 255] width 244 height 190
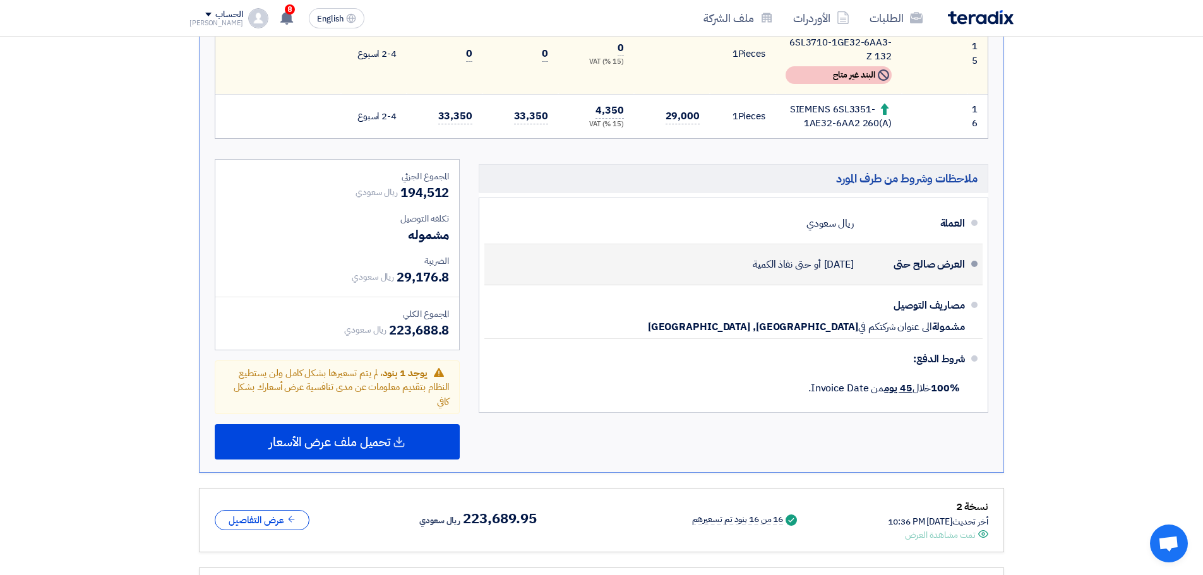
click at [631, 268] on div "العرض صالح حتى [DATE] أو حتى نفاذ الكمية" at bounding box center [729, 264] width 470 height 30
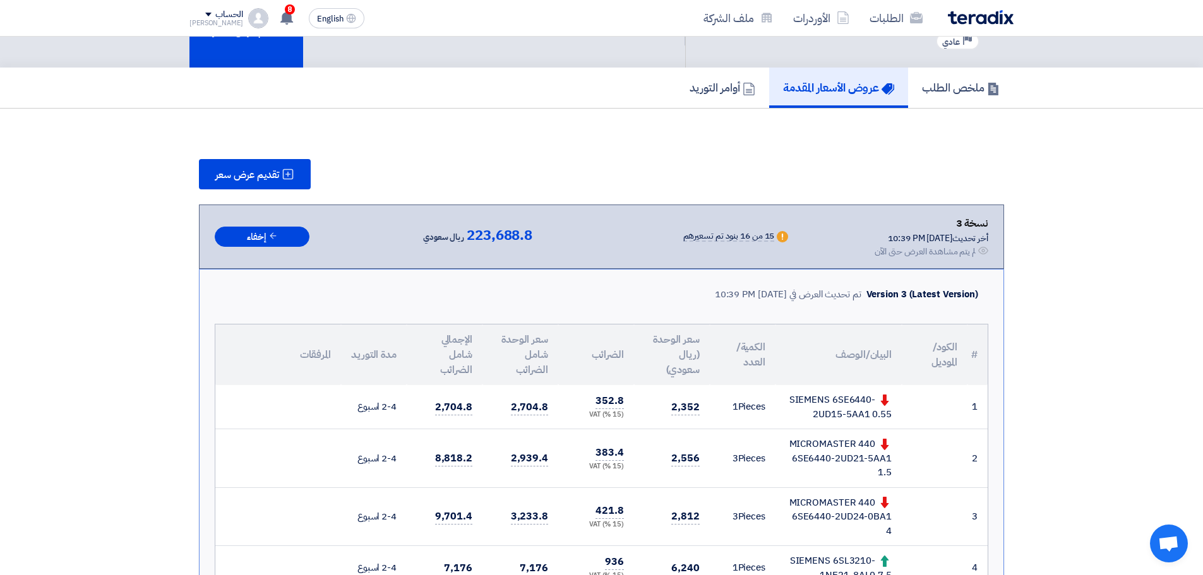
scroll to position [0, 0]
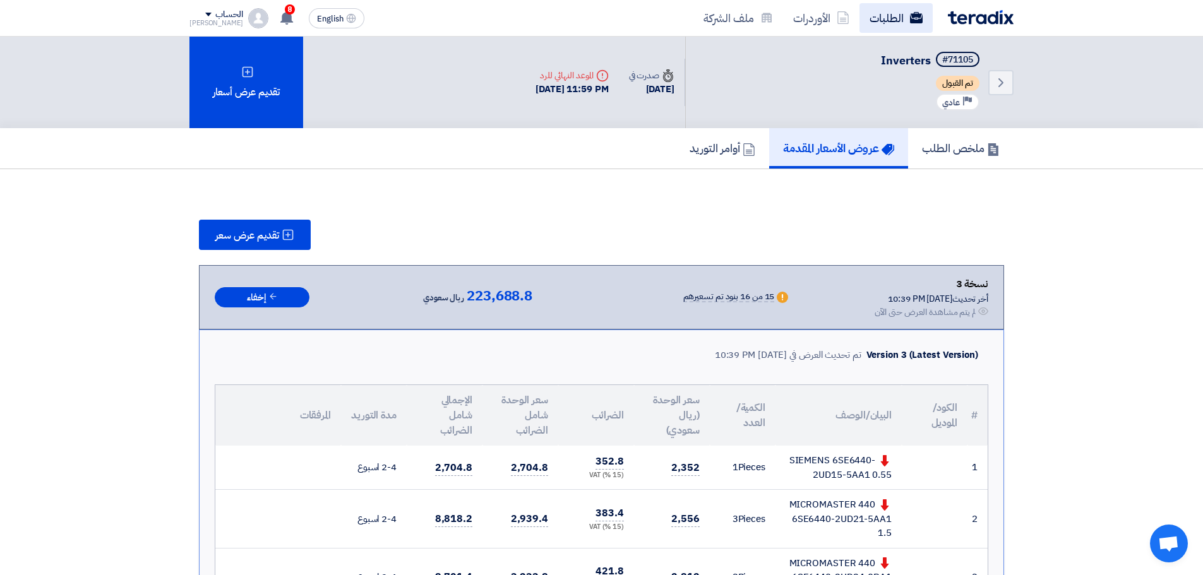
click at [896, 23] on link "الطلبات" at bounding box center [895, 18] width 73 height 30
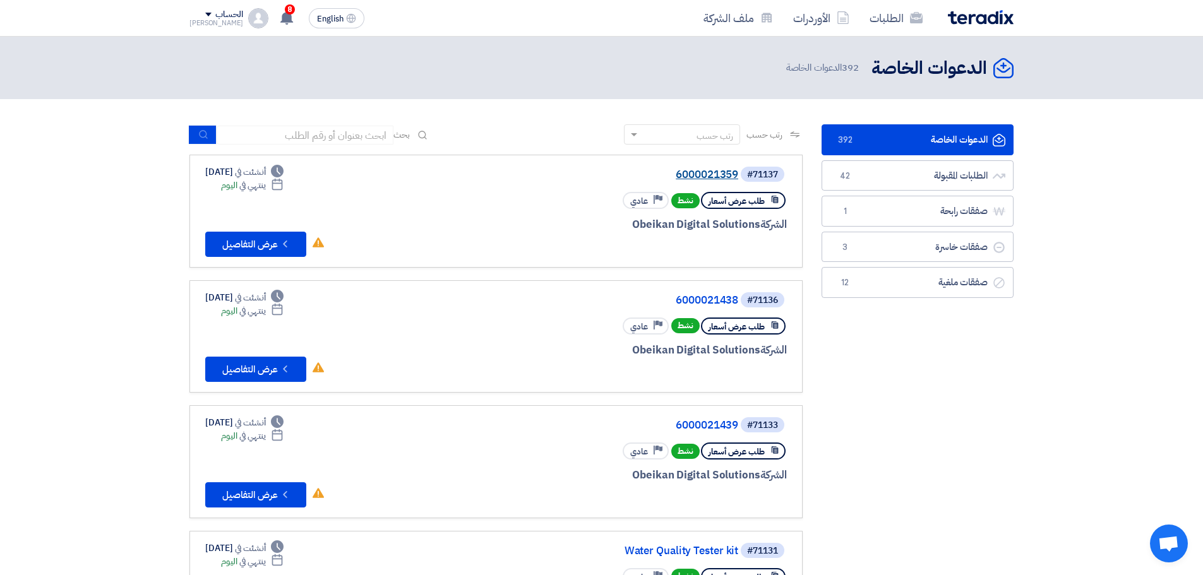
click at [716, 179] on link "6000021359" at bounding box center [611, 174] width 252 height 11
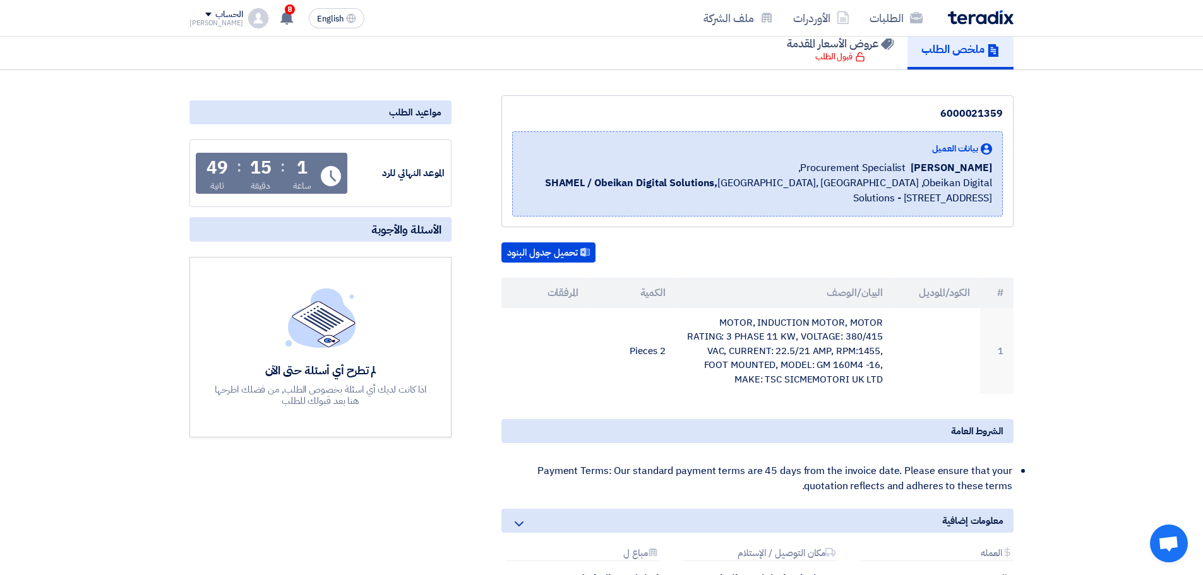
scroll to position [189, 0]
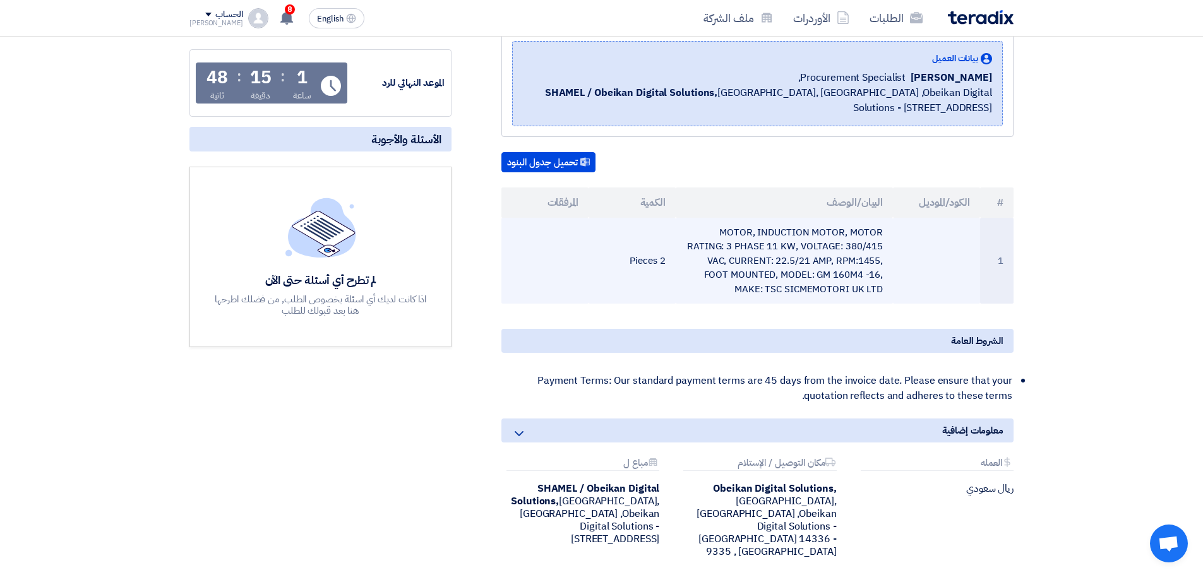
click at [826, 273] on td "MOTOR, INDUCTION MOTOR, MOTOR RATING: 3 PHASE 11 KW, VOLTAGE: 380/415 VAC, CURR…" at bounding box center [784, 261] width 218 height 86
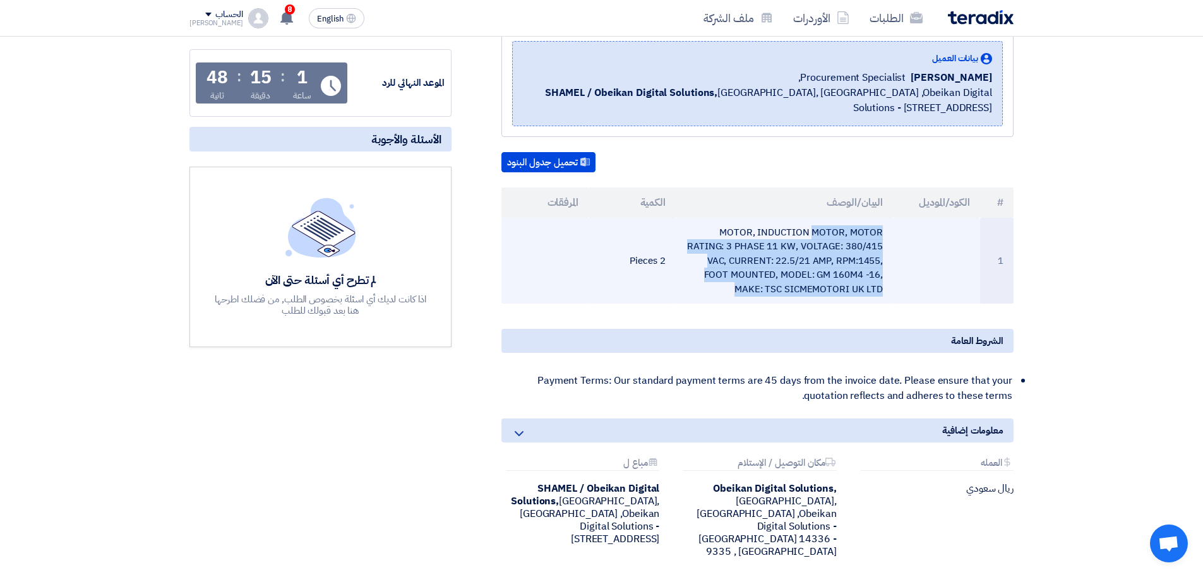
click at [826, 273] on td "MOTOR, INDUCTION MOTOR, MOTOR RATING: 3 PHASE 11 KW, VOLTAGE: 380/415 VAC, CURR…" at bounding box center [784, 261] width 218 height 86
copy tr "MOTOR, INDUCTION MOTOR, MOTOR RATING: 3 PHASE 11 KW, VOLTAGE: 380/415 VAC, CURR…"
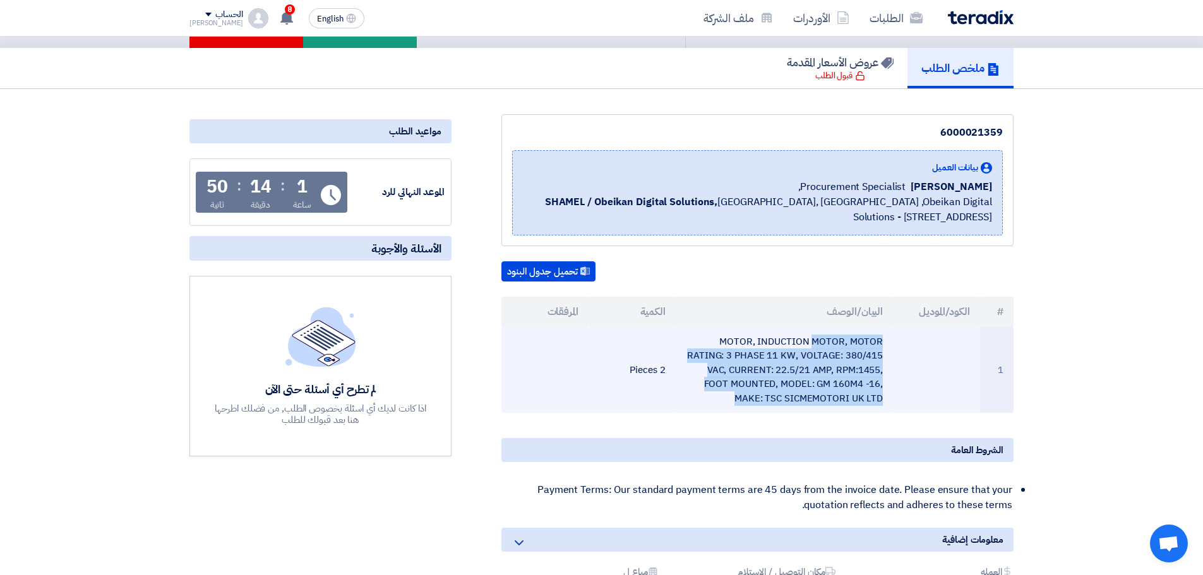
scroll to position [0, 0]
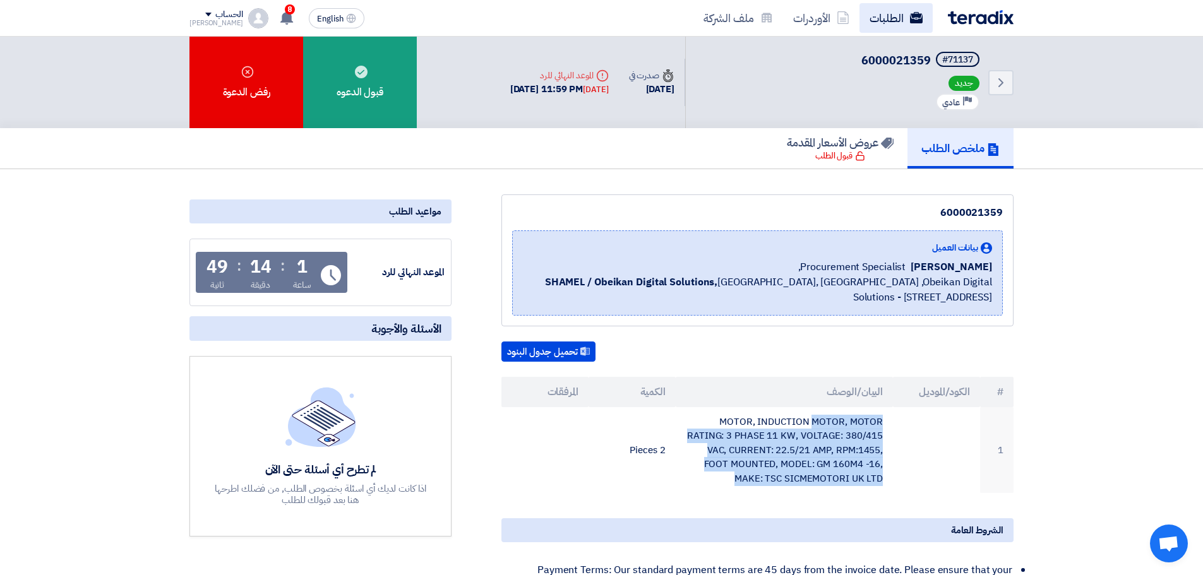
click at [886, 16] on link "الطلبات" at bounding box center [895, 18] width 73 height 30
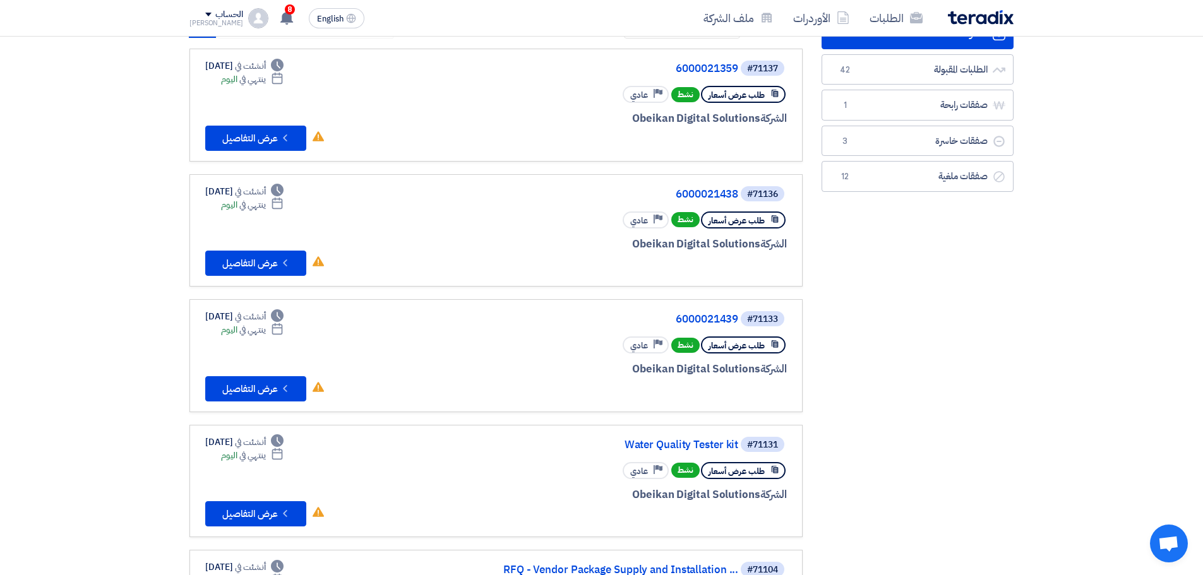
scroll to position [189, 0]
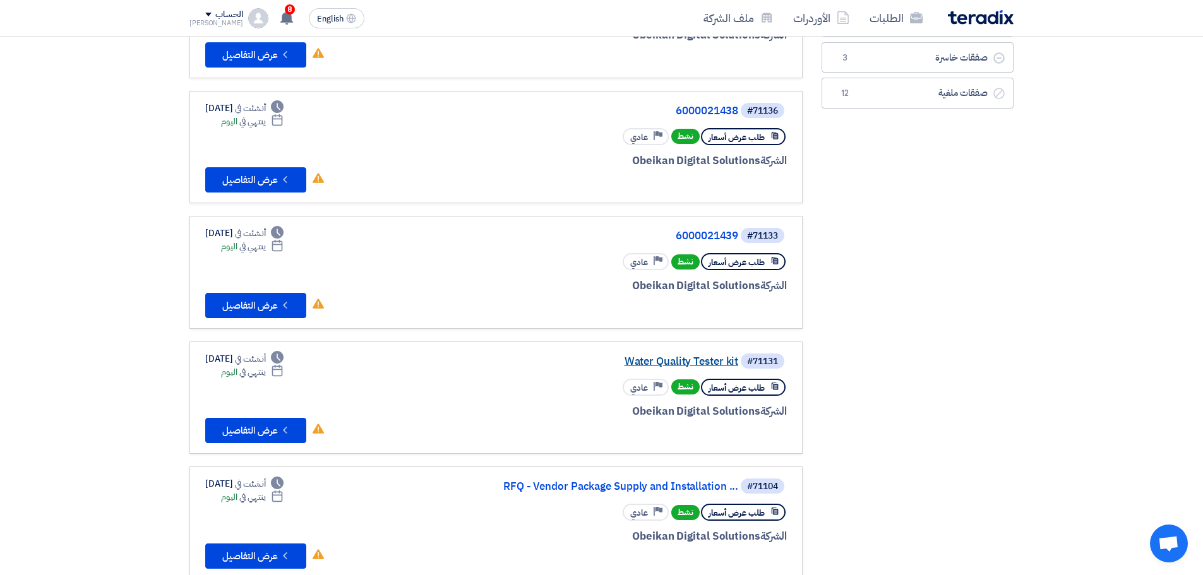
click at [696, 358] on link "Water Quality Tester kit" at bounding box center [611, 361] width 252 height 11
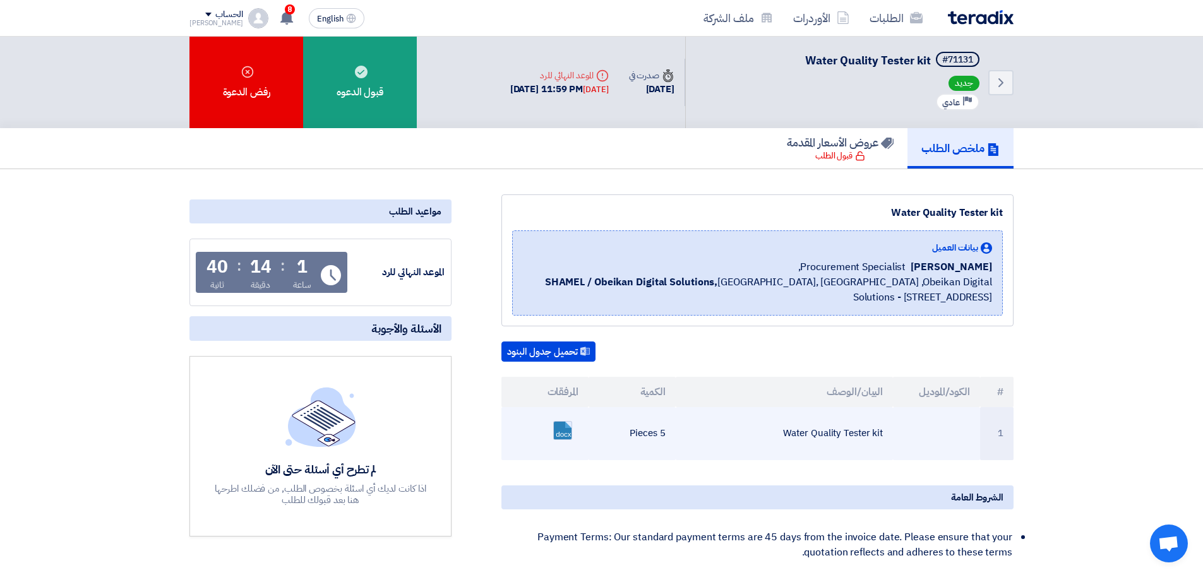
click at [554, 432] on link at bounding box center [604, 460] width 101 height 76
click at [555, 434] on link at bounding box center [604, 460] width 101 height 76
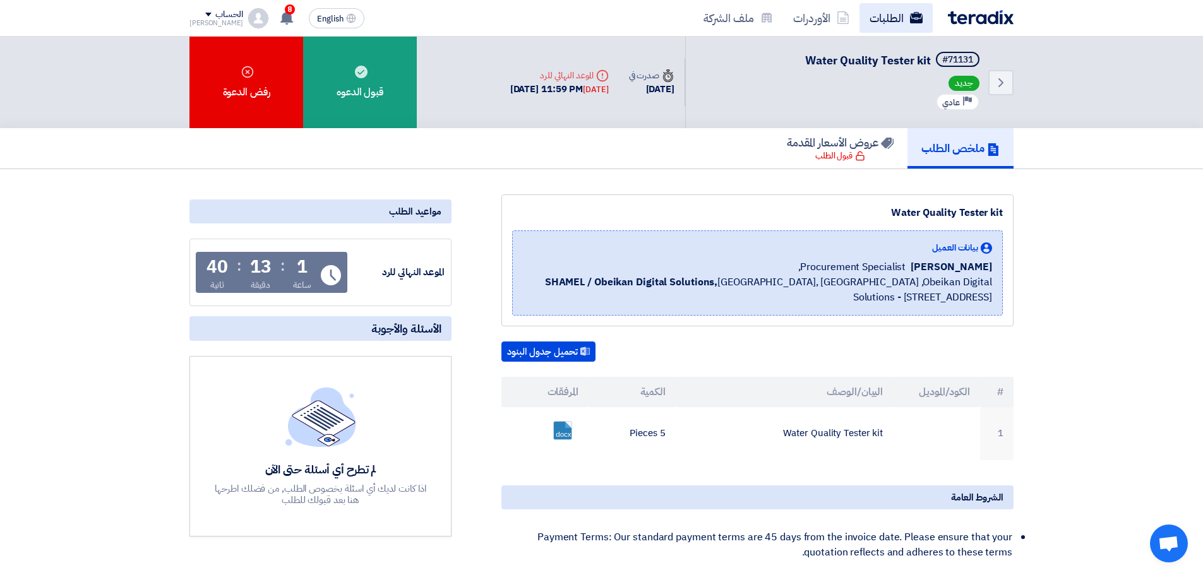
click at [882, 32] on link "الطلبات" at bounding box center [895, 18] width 73 height 30
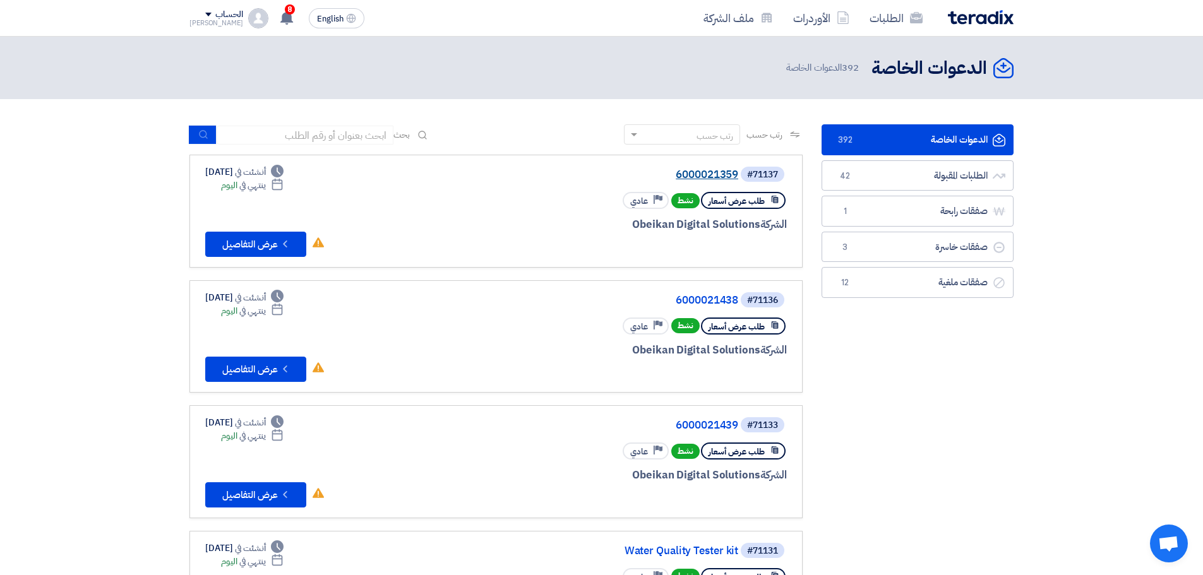
click at [692, 174] on link "6000021359" at bounding box center [611, 174] width 252 height 11
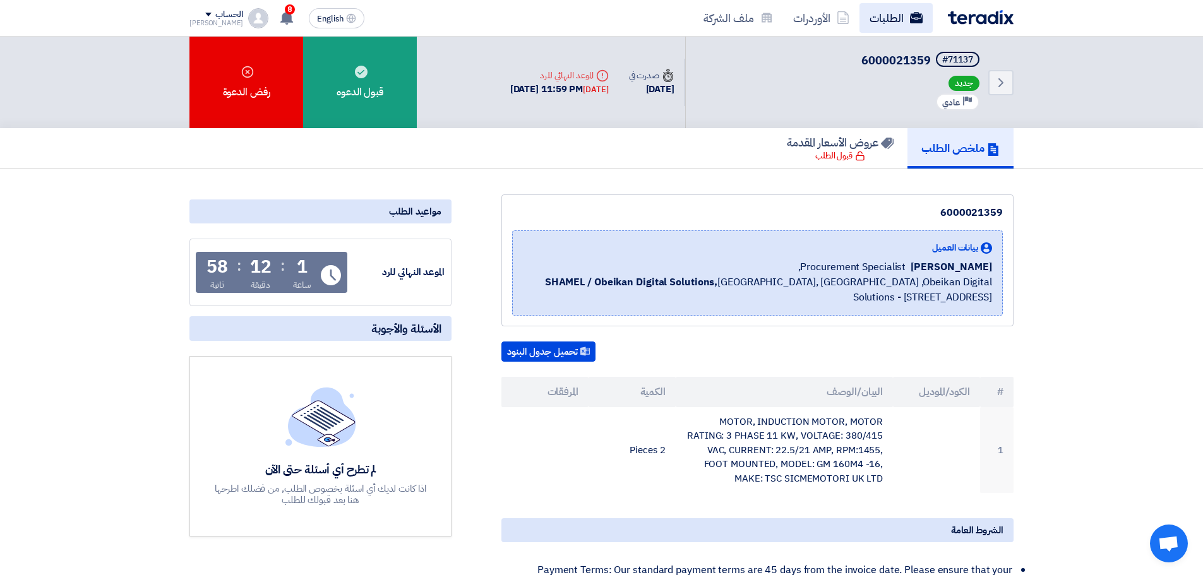
click at [894, 17] on link "الطلبات" at bounding box center [895, 18] width 73 height 30
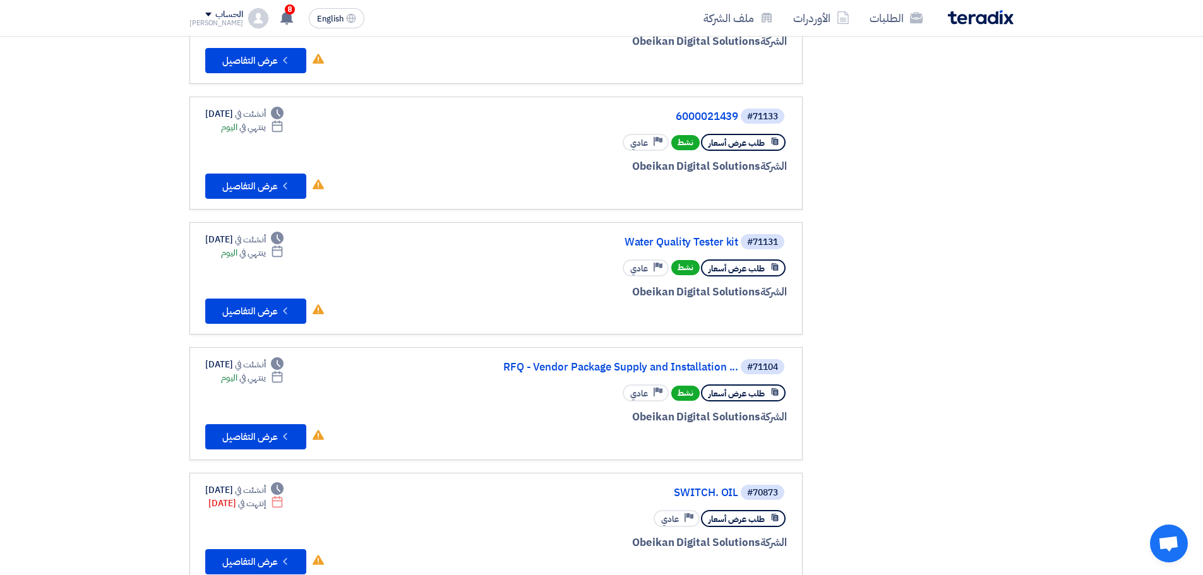
scroll to position [316, 0]
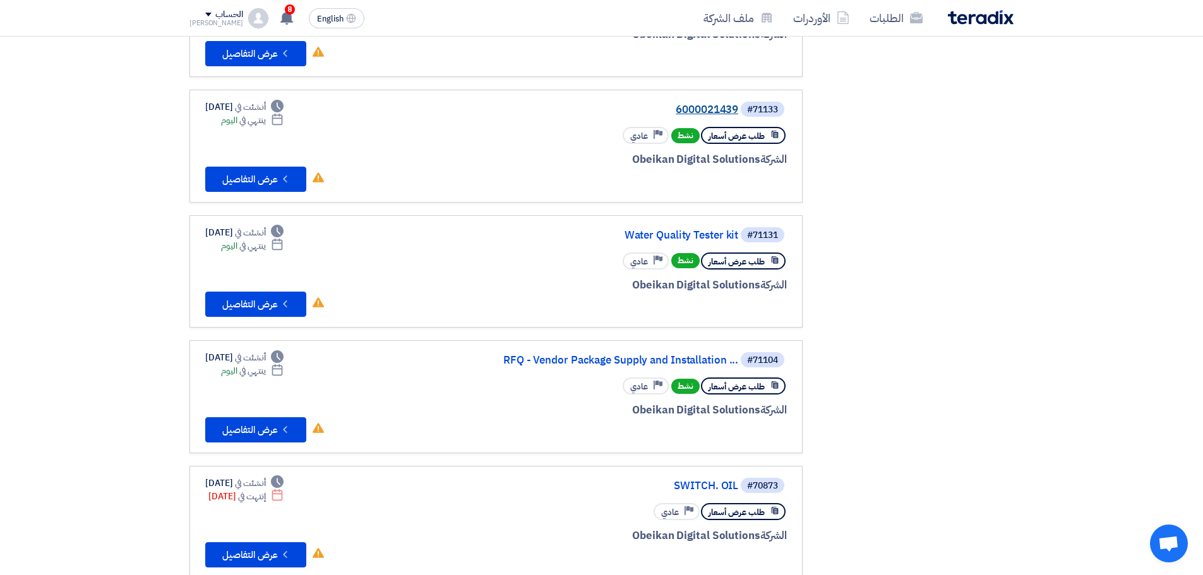
click at [713, 112] on link "6000021439" at bounding box center [611, 109] width 252 height 11
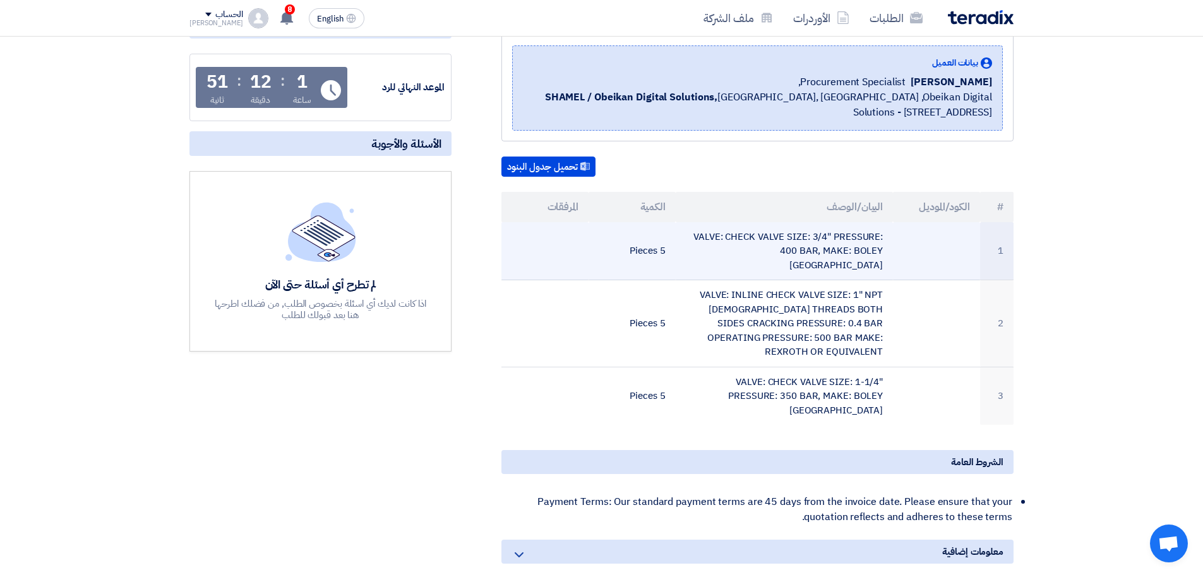
scroll to position [189, 0]
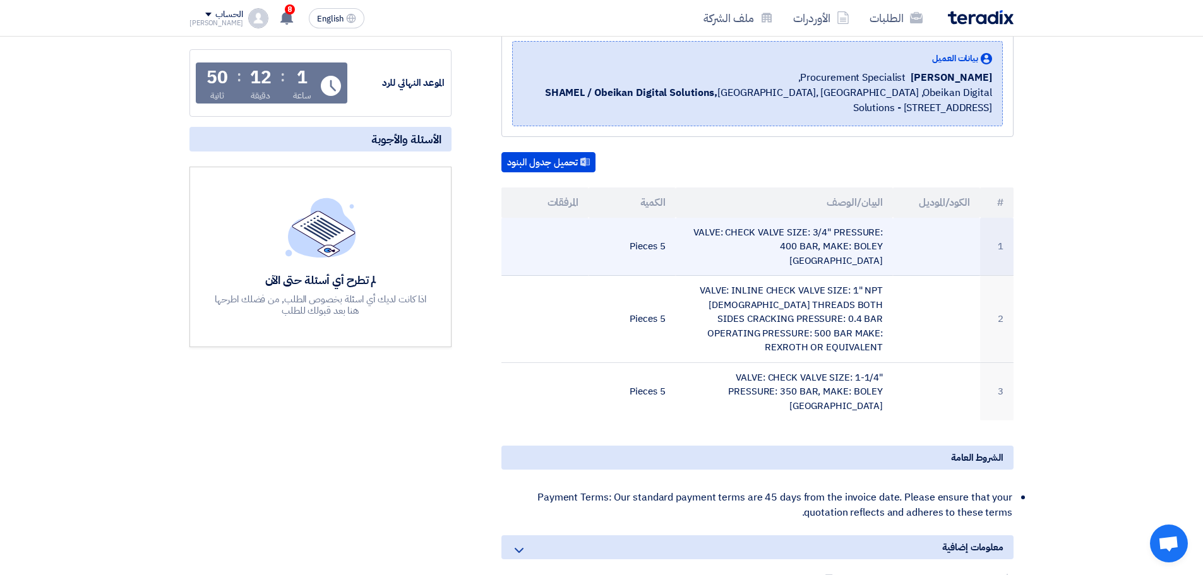
click at [843, 235] on td "VALVE: CHECK VALVE SIZE: 3/4" PRESSURE: 400 BAR, MAKE: BOLEY [GEOGRAPHIC_DATA]" at bounding box center [784, 247] width 218 height 58
copy tr "VALVE: CHECK VALVE SIZE: 3/4" PRESSURE: 400 BAR, MAKE: BOLEY [GEOGRAPHIC_DATA]"
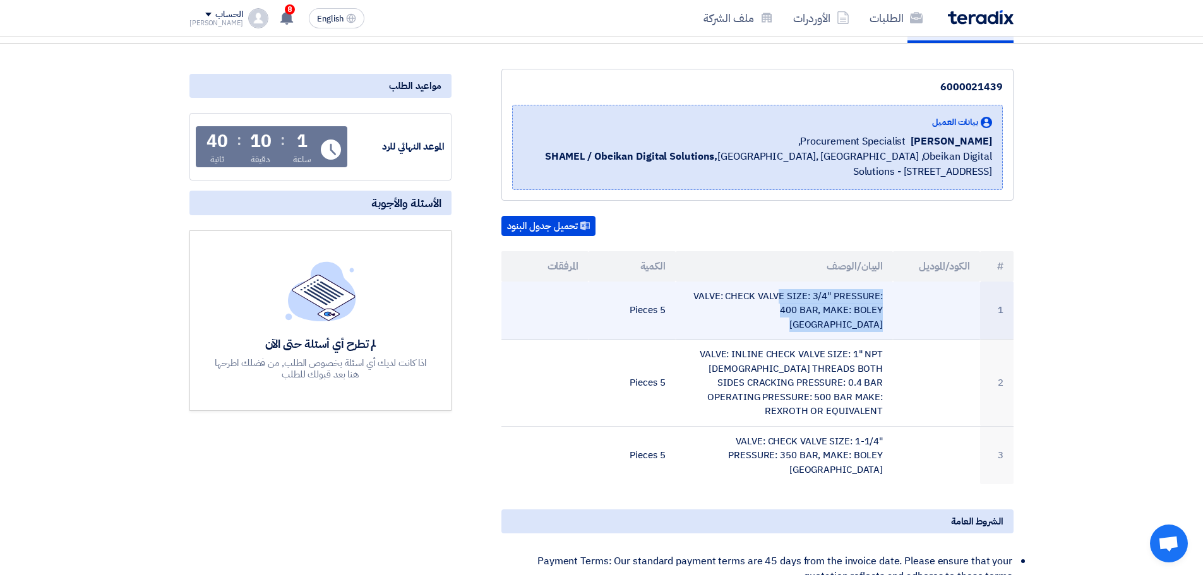
scroll to position [126, 0]
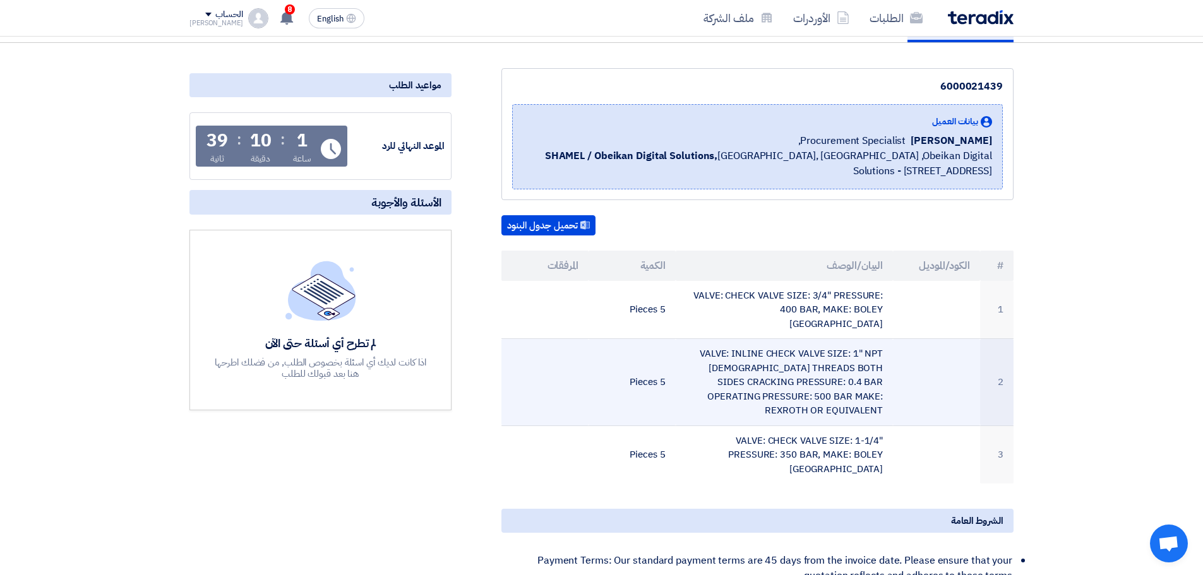
click at [827, 368] on td "VALVE: INLINE CHECK VALVE SIZE: 1" NPT [DEMOGRAPHIC_DATA] THREADS BOTH SIDES CR…" at bounding box center [784, 382] width 218 height 87
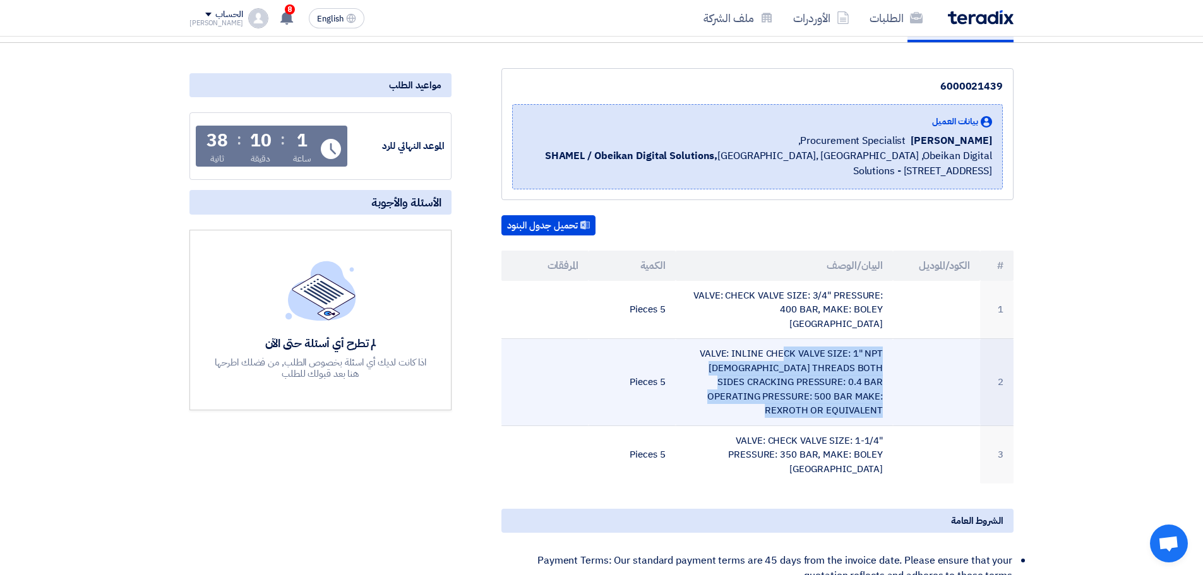
click at [827, 368] on td "VALVE: INLINE CHECK VALVE SIZE: 1" NPT [DEMOGRAPHIC_DATA] THREADS BOTH SIDES CR…" at bounding box center [784, 382] width 218 height 87
copy tr "VALVE: INLINE CHECK VALVE SIZE: 1" NPT [DEMOGRAPHIC_DATA] THREADS BOTH SIDES CR…"
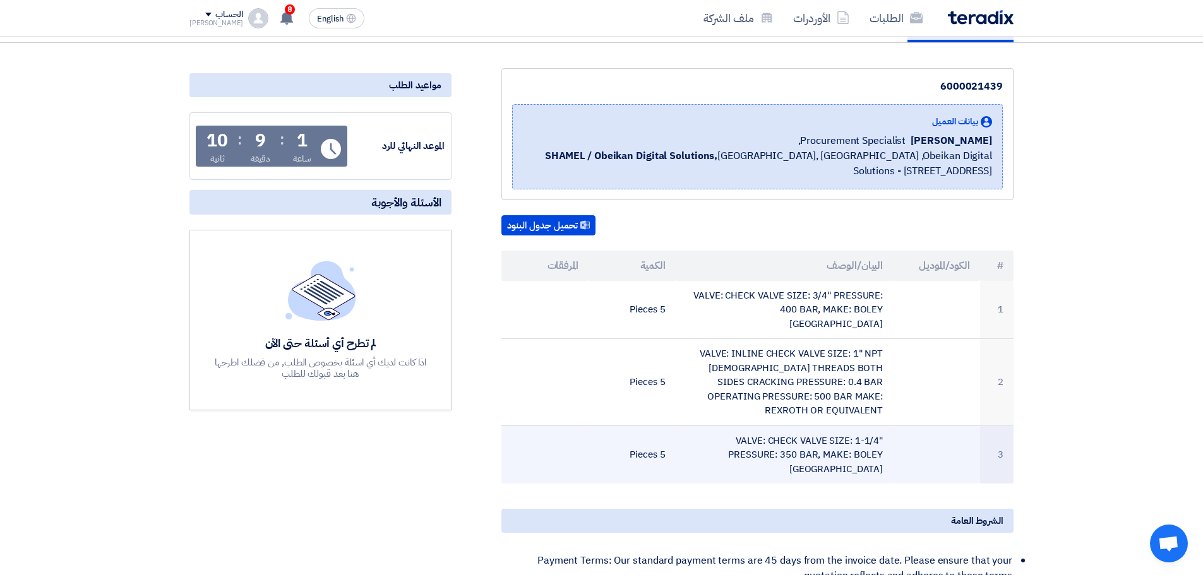
click at [811, 425] on td "VALVE: CHECK VALVE SIZE: 1-1/4" PRESSURE: 350 BAR, MAKE: BOLEY [GEOGRAPHIC_DATA]" at bounding box center [784, 454] width 218 height 58
copy tr "VALVE: CHECK VALVE SIZE: 1-1/4" PRESSURE: 350 BAR, MAKE: BOLEY [GEOGRAPHIC_DATA]"
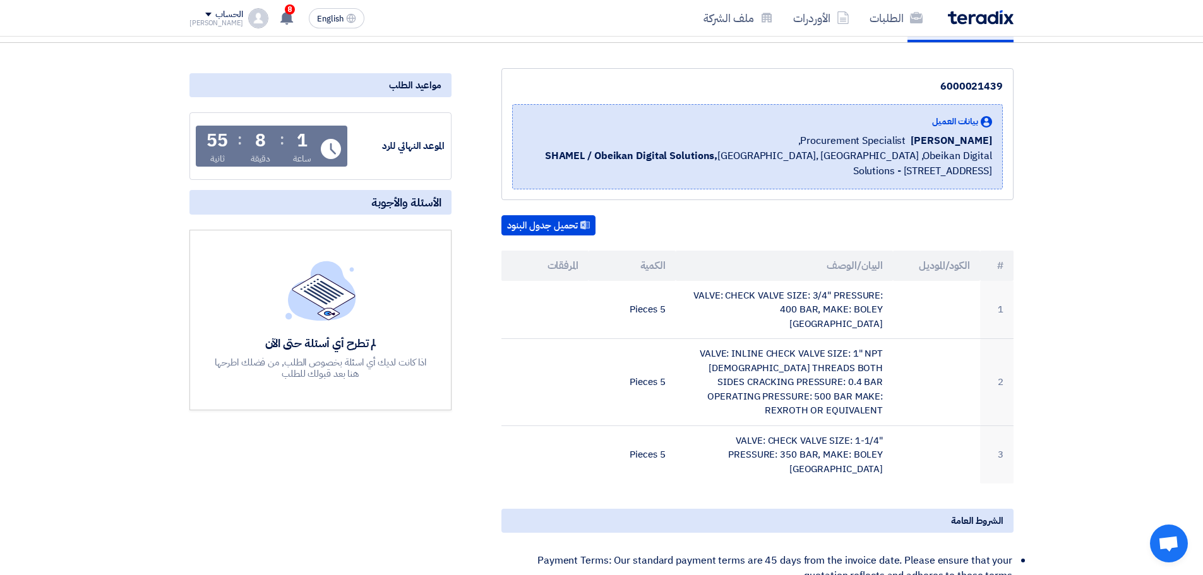
click at [893, 196] on div "6000021439 بيانات العميل Alaa Najeh Procurement Specialist, SHAMEL / Obeikan Di…" at bounding box center [757, 134] width 512 height 132
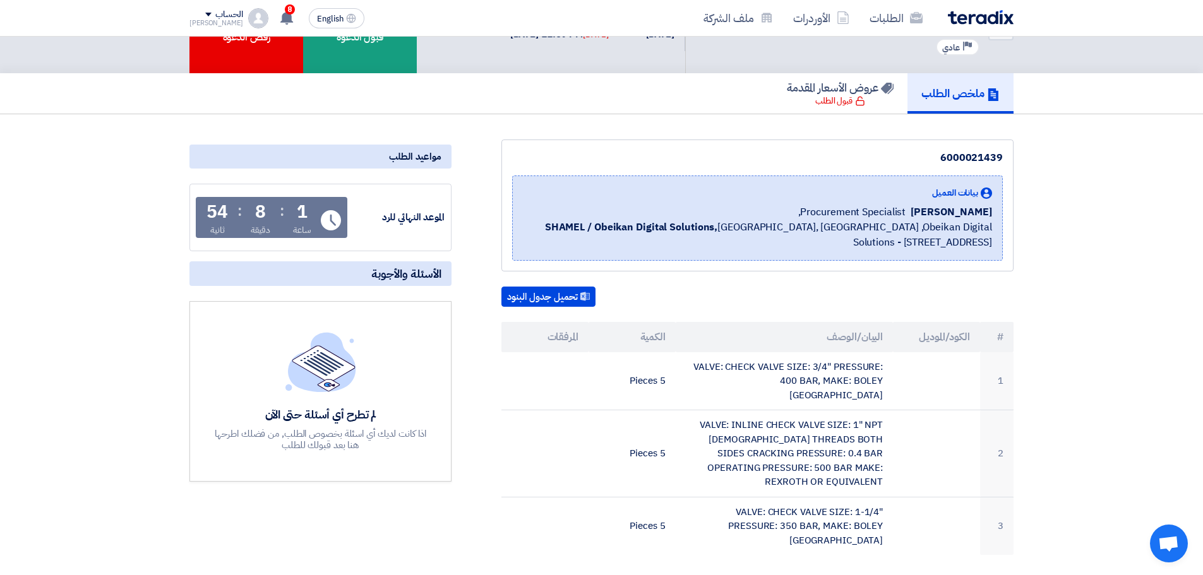
scroll to position [0, 0]
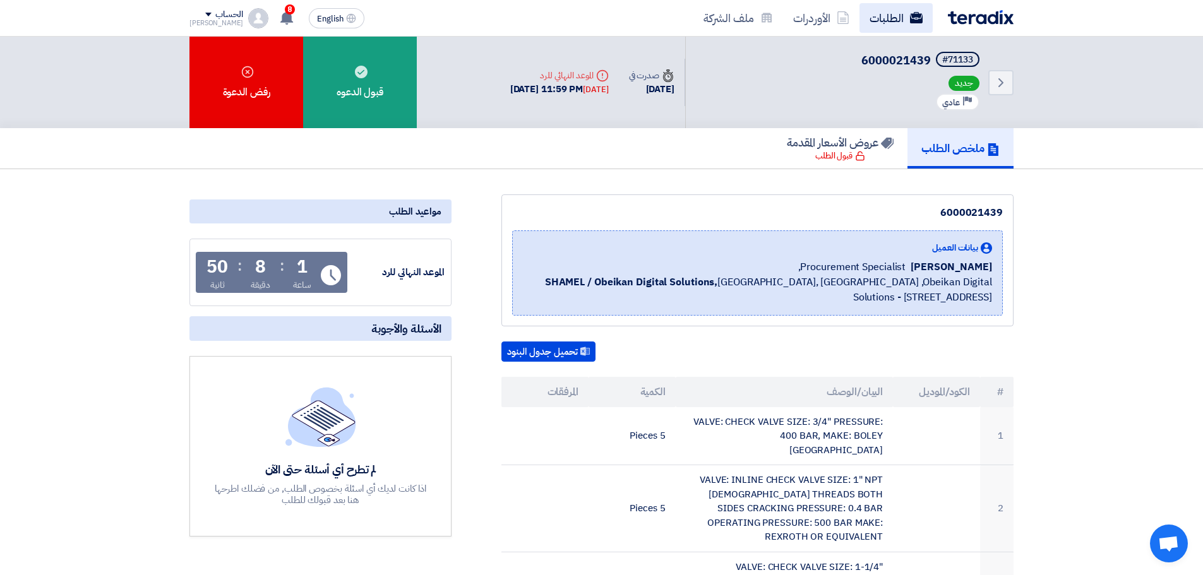
click at [917, 12] on use at bounding box center [916, 17] width 13 height 11
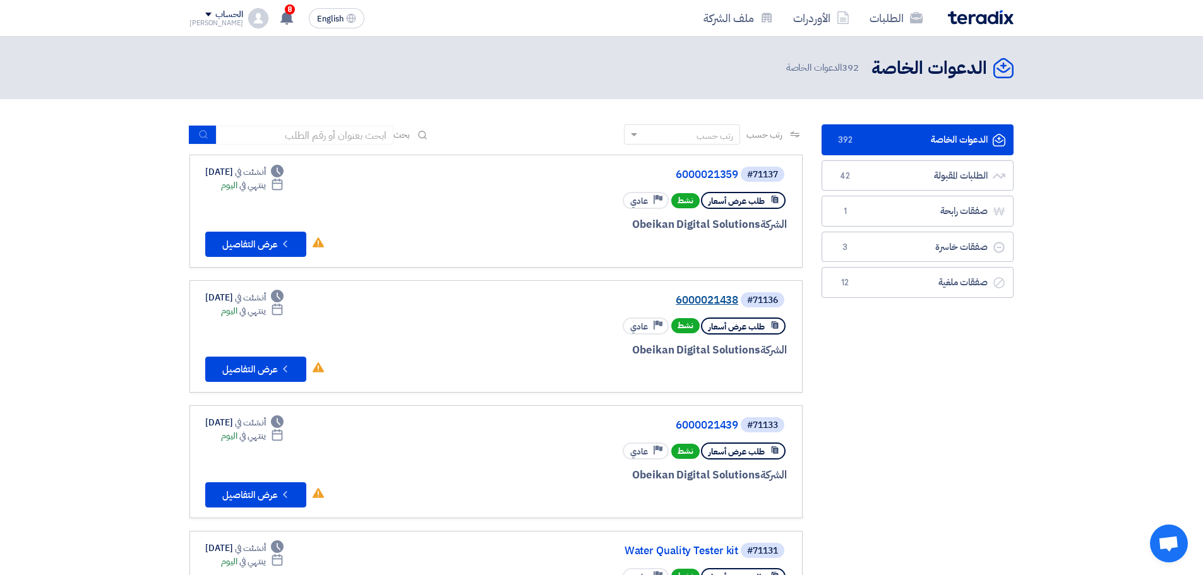
click at [711, 303] on link "6000021438" at bounding box center [611, 300] width 252 height 11
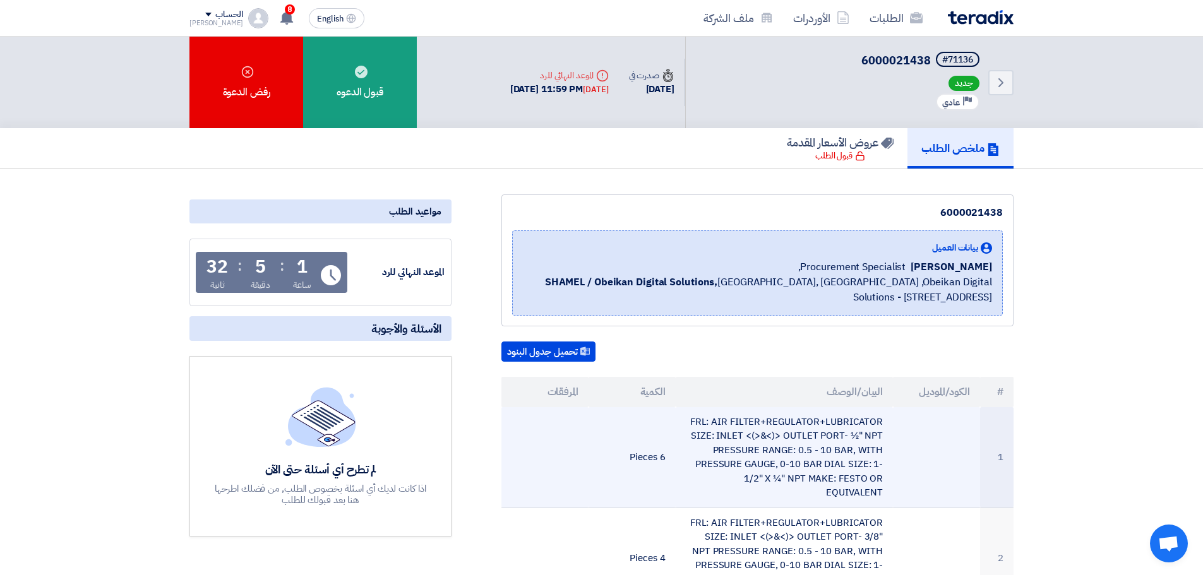
click at [739, 432] on td "FRL: AIR FILTER+REGULATOR+LUBRICATOR SIZE: INLET <(>&<)> OUTLET PORT- ½" NPT PR…" at bounding box center [784, 457] width 218 height 101
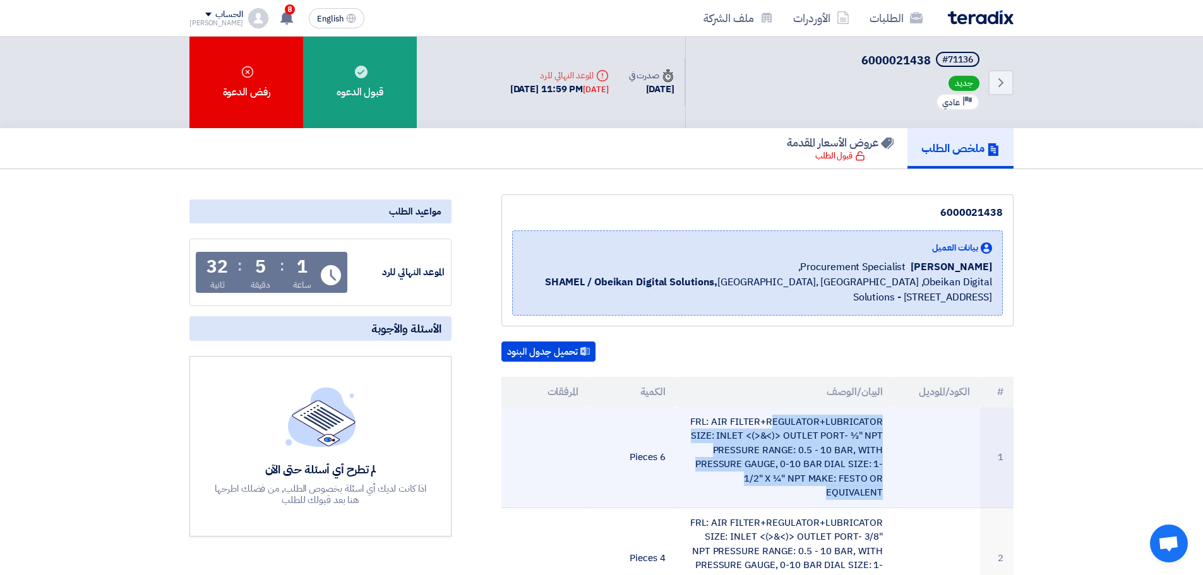
click at [739, 432] on td "FRL: AIR FILTER+REGULATOR+LUBRICATOR SIZE: INLET <(>&<)> OUTLET PORT- ½" NPT PR…" at bounding box center [784, 457] width 218 height 101
copy tr "FRL: AIR FILTER+REGULATOR+LUBRICATOR SIZE: INLET <(>&<)> OUTLET PORT- ½" NPT PR…"
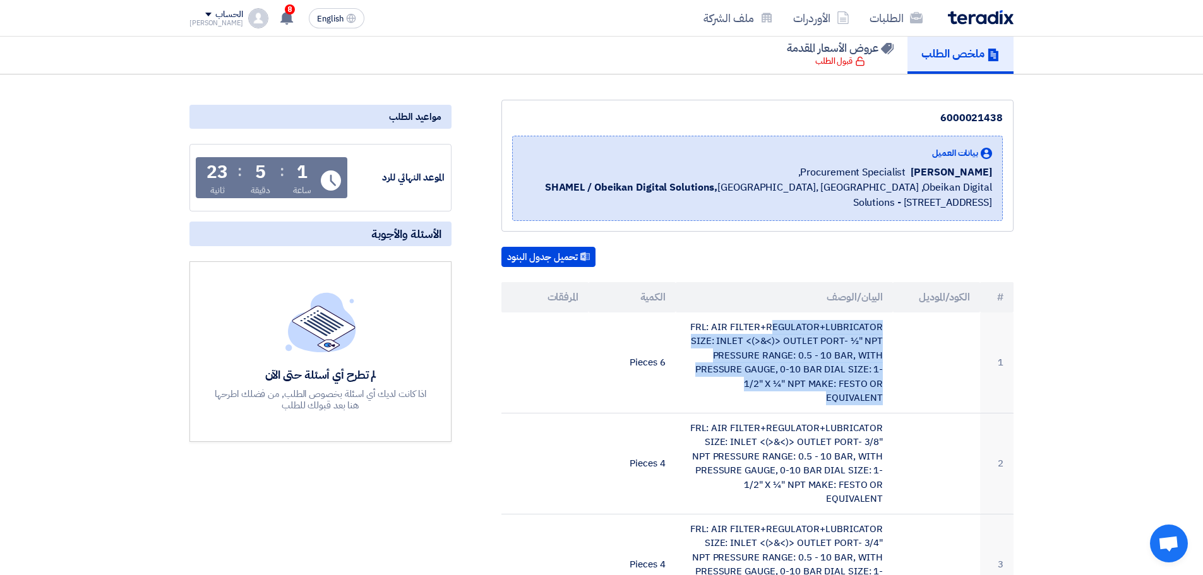
scroll to position [189, 0]
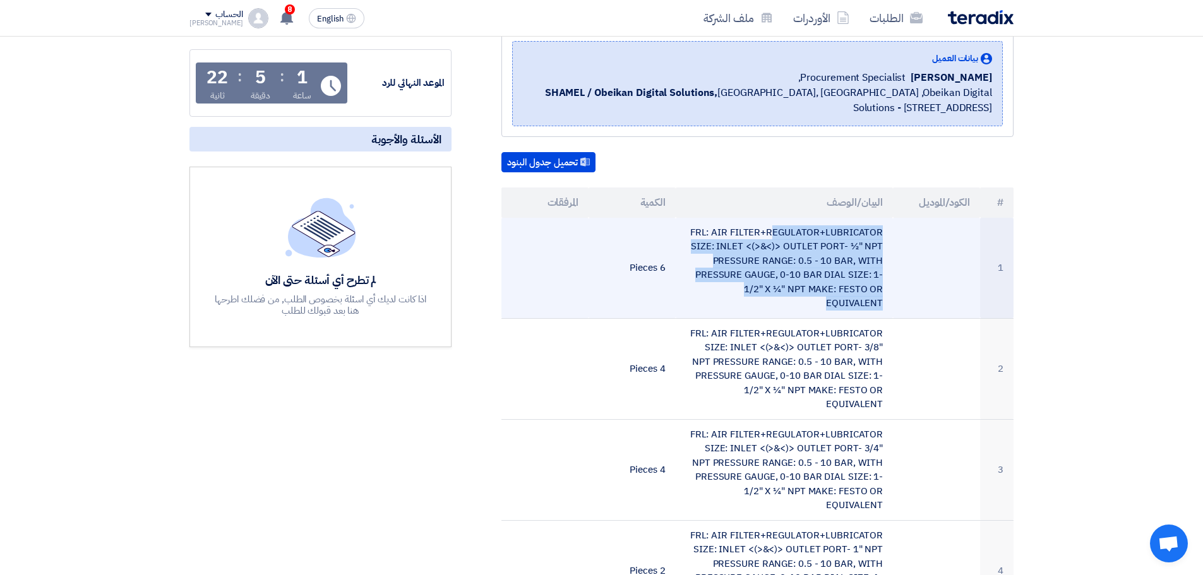
copy tr "FRL: AIR FILTER+REGULATOR+LUBRICATOR SIZE: INLET <(>&<)> OUTLET PORT- ½" NPT PR…"
